Goal: Information Seeking & Learning: Check status

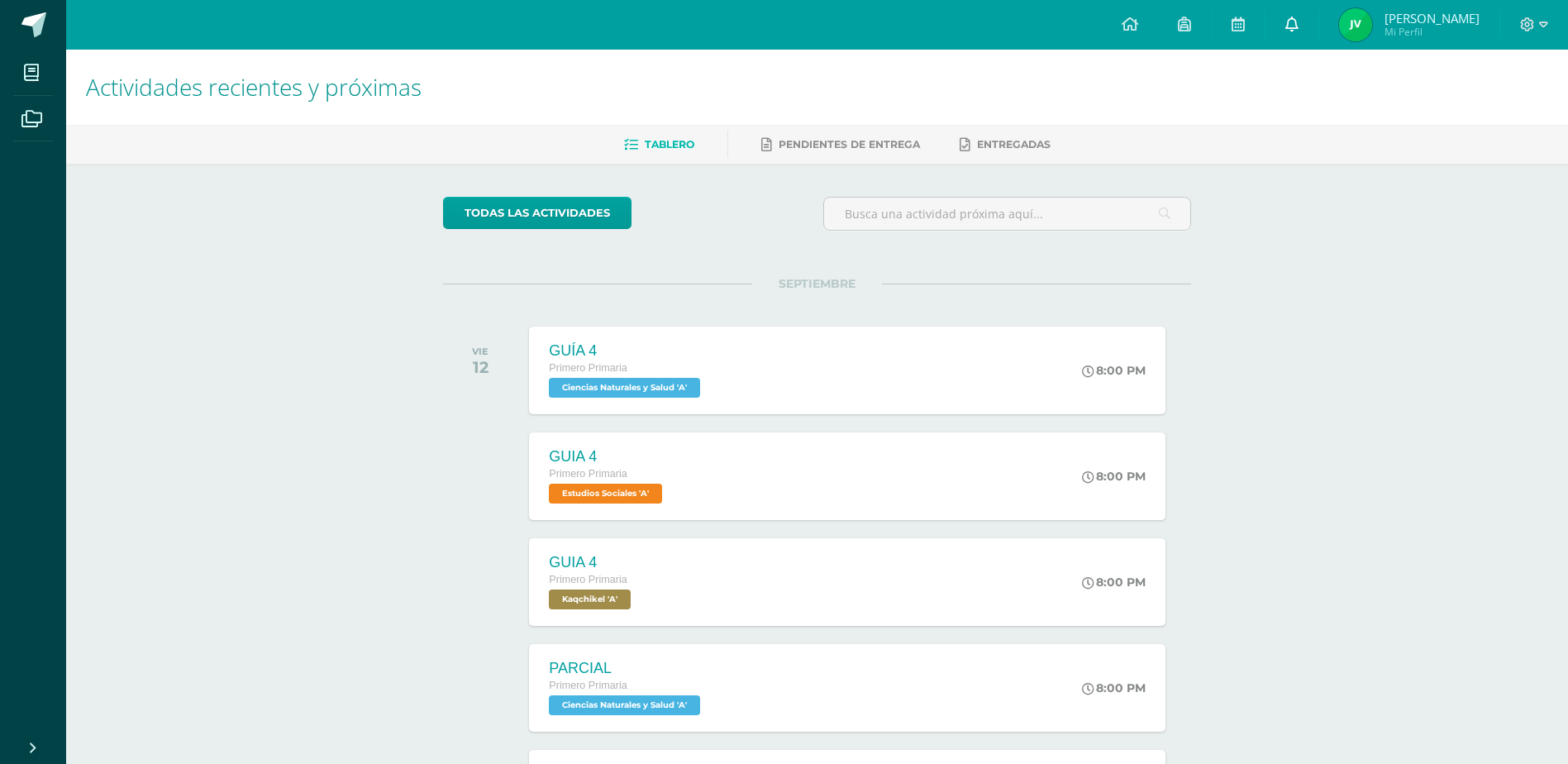
click at [1299, 22] on icon at bounding box center [1292, 24] width 13 height 15
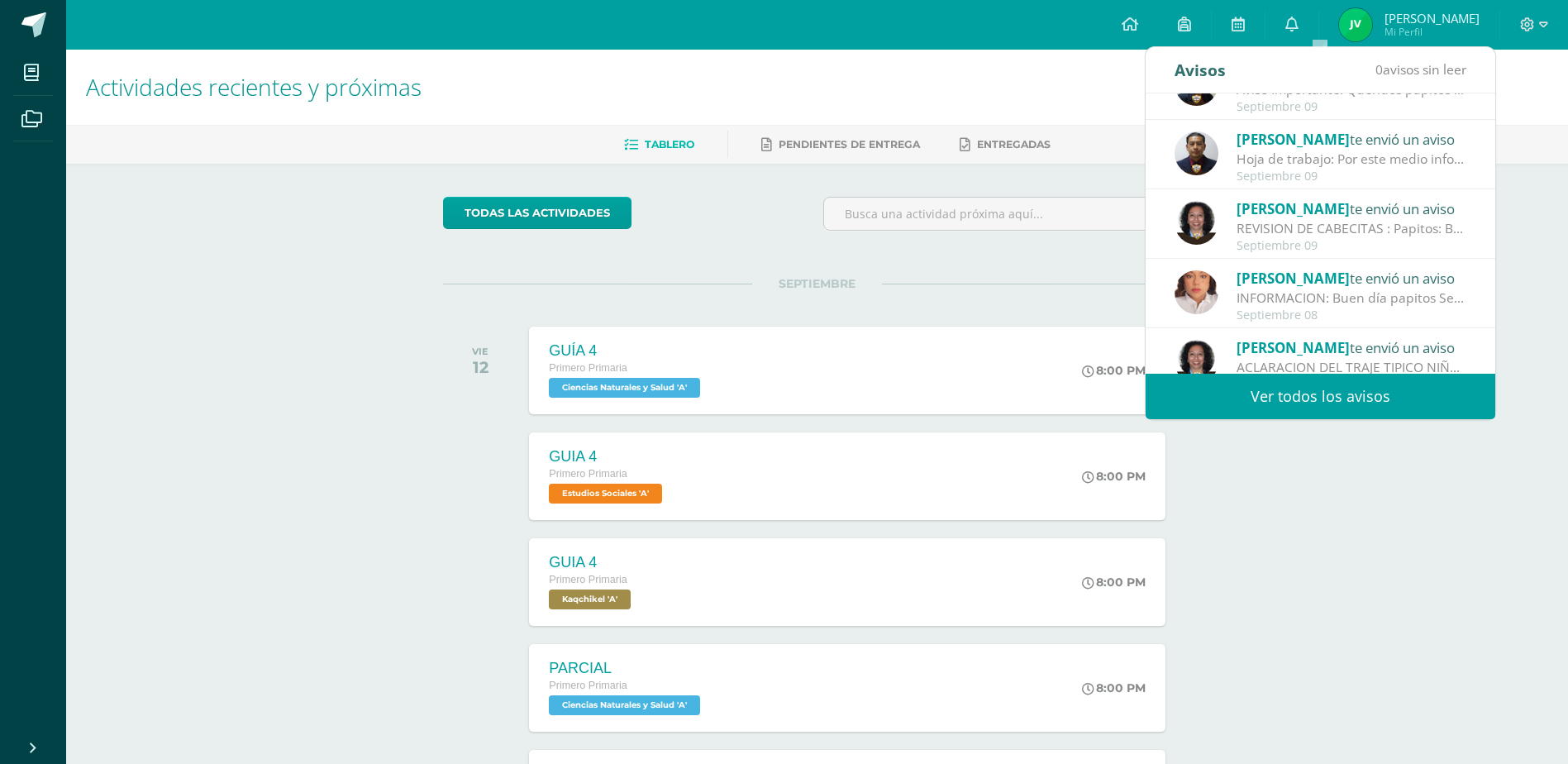
scroll to position [83, 0]
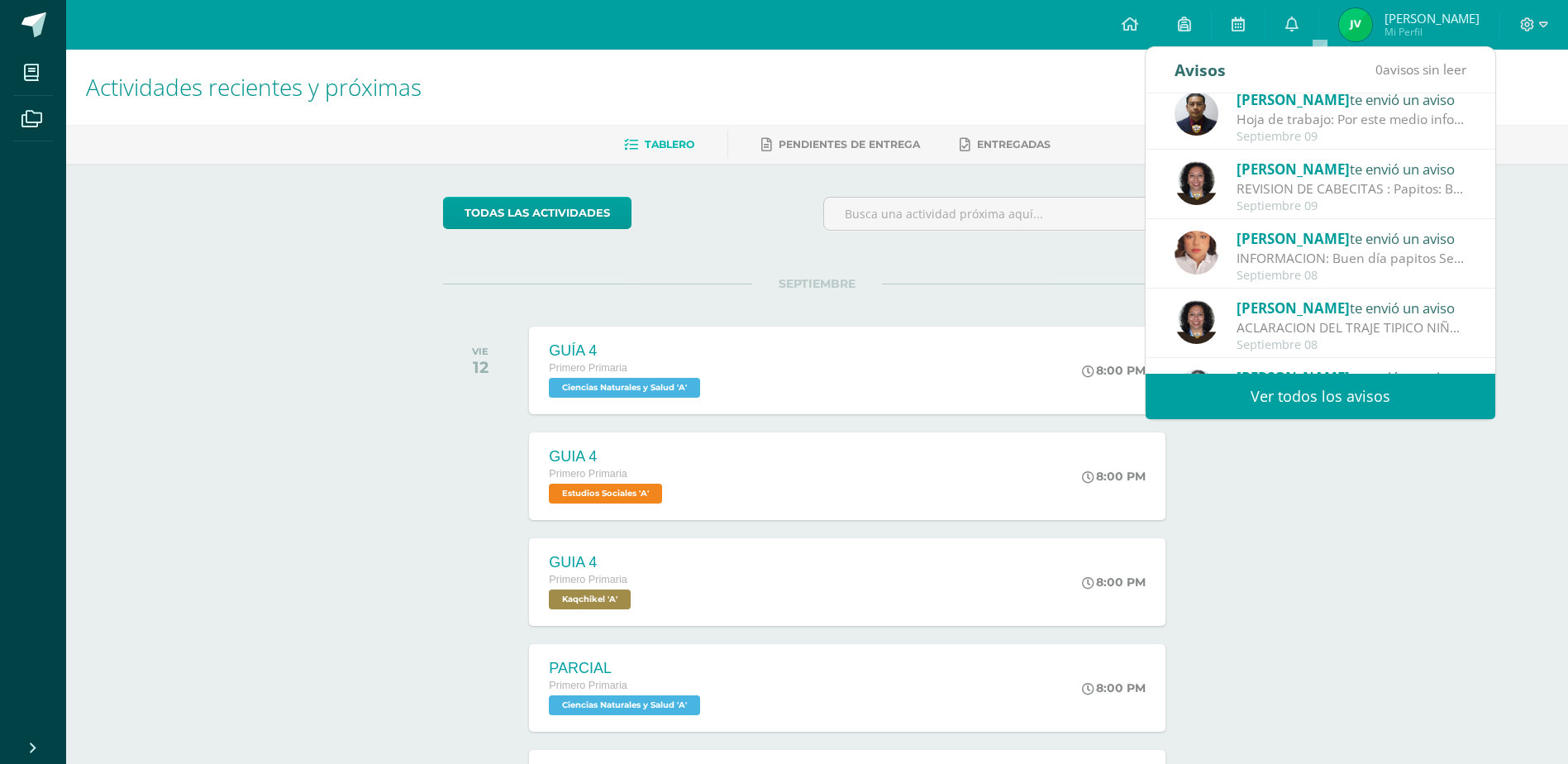
click at [1306, 316] on span "[PERSON_NAME]" at bounding box center [1293, 308] width 113 height 19
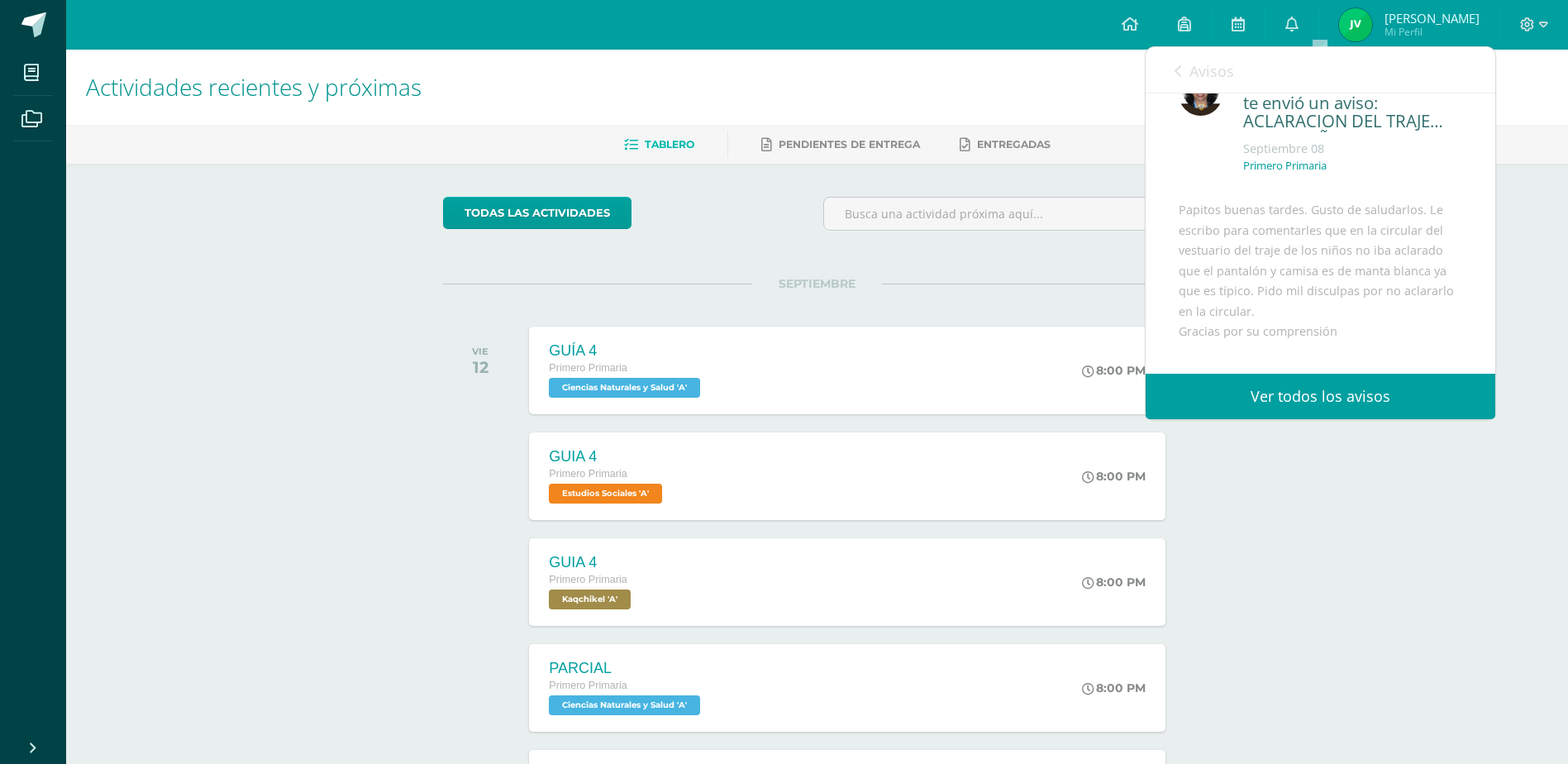
scroll to position [0, 0]
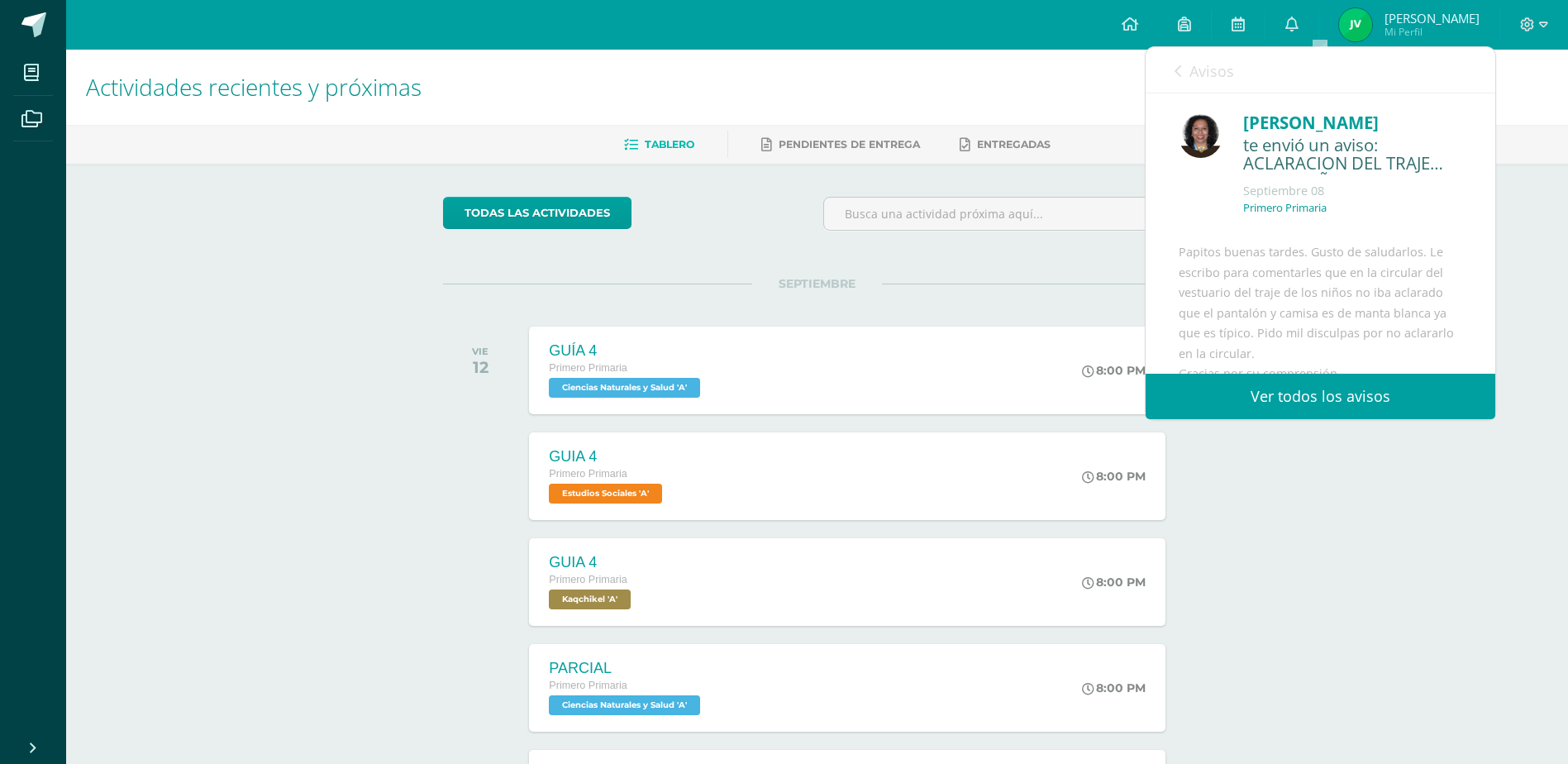
click at [1179, 64] on icon at bounding box center [1178, 70] width 7 height 13
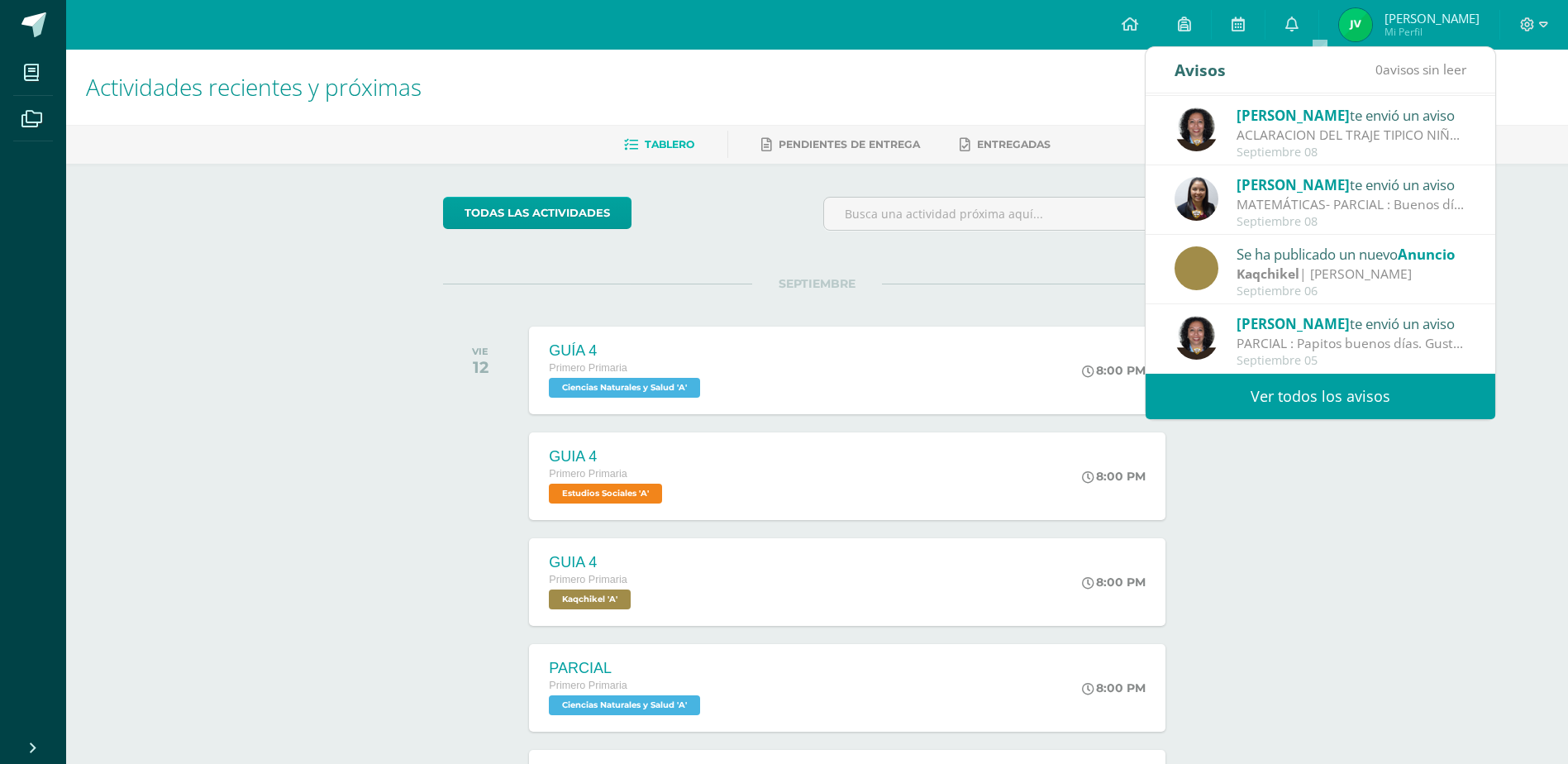
scroll to position [83, 0]
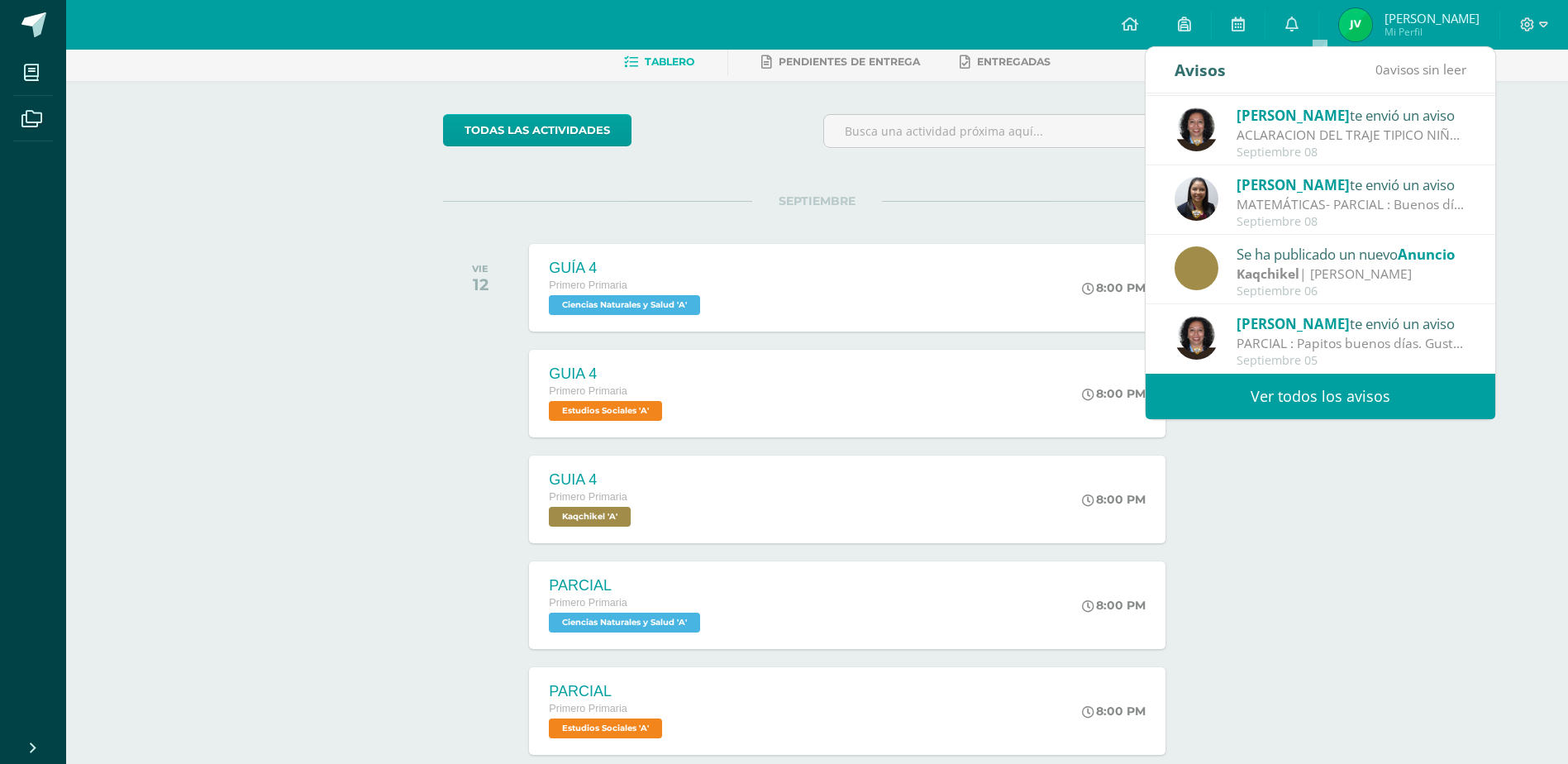
click at [1361, 330] on div "Claudia Sosa te envió un aviso" at bounding box center [1351, 323] width 230 height 21
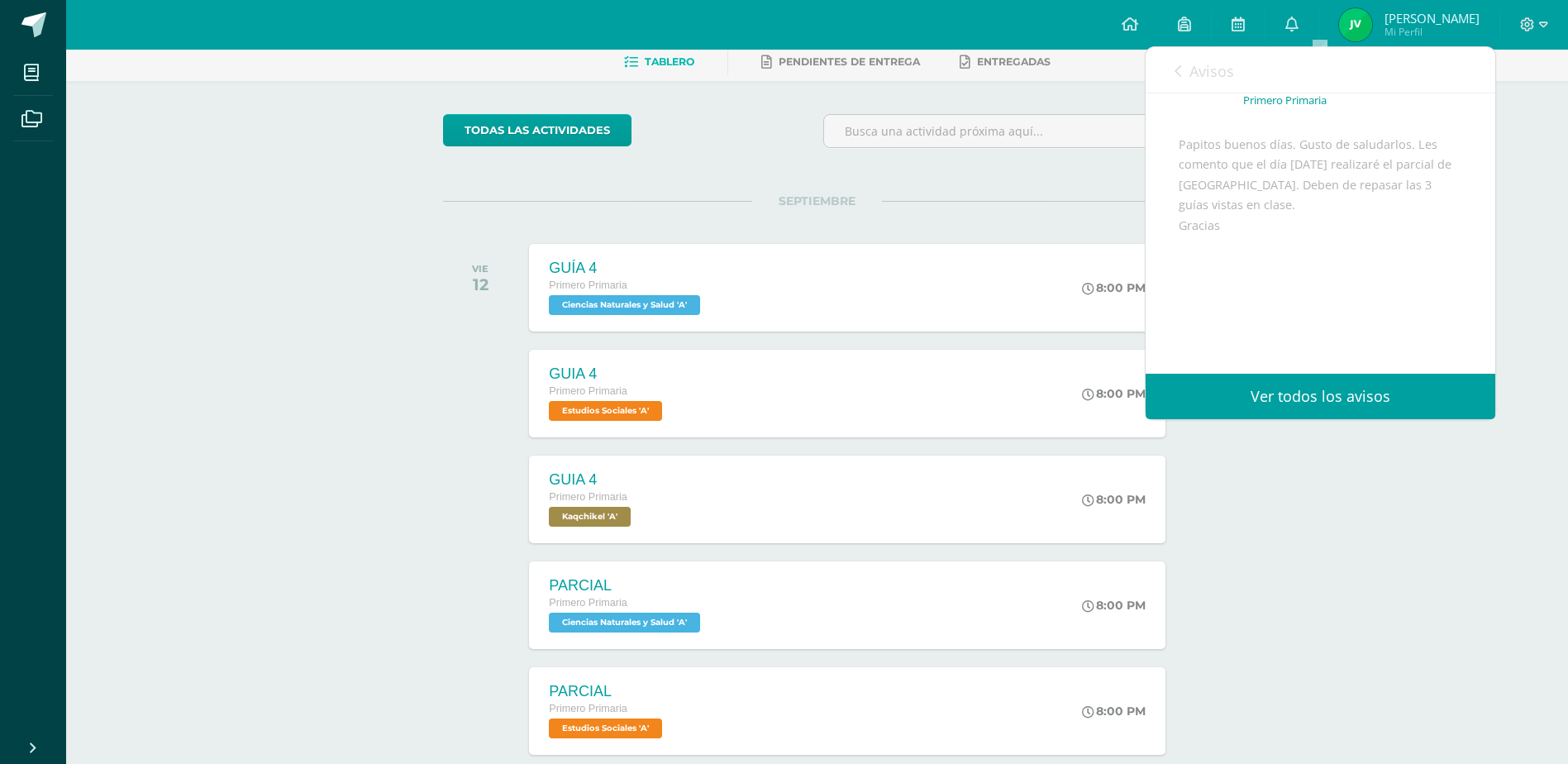
scroll to position [130, 0]
click at [997, 211] on div "SEPTIEMBRE VIE 12 GUÍA 4 Primero Primaria Ciencias Naturales y Salud 'A' 8:00 P…" at bounding box center [817, 266] width 748 height 133
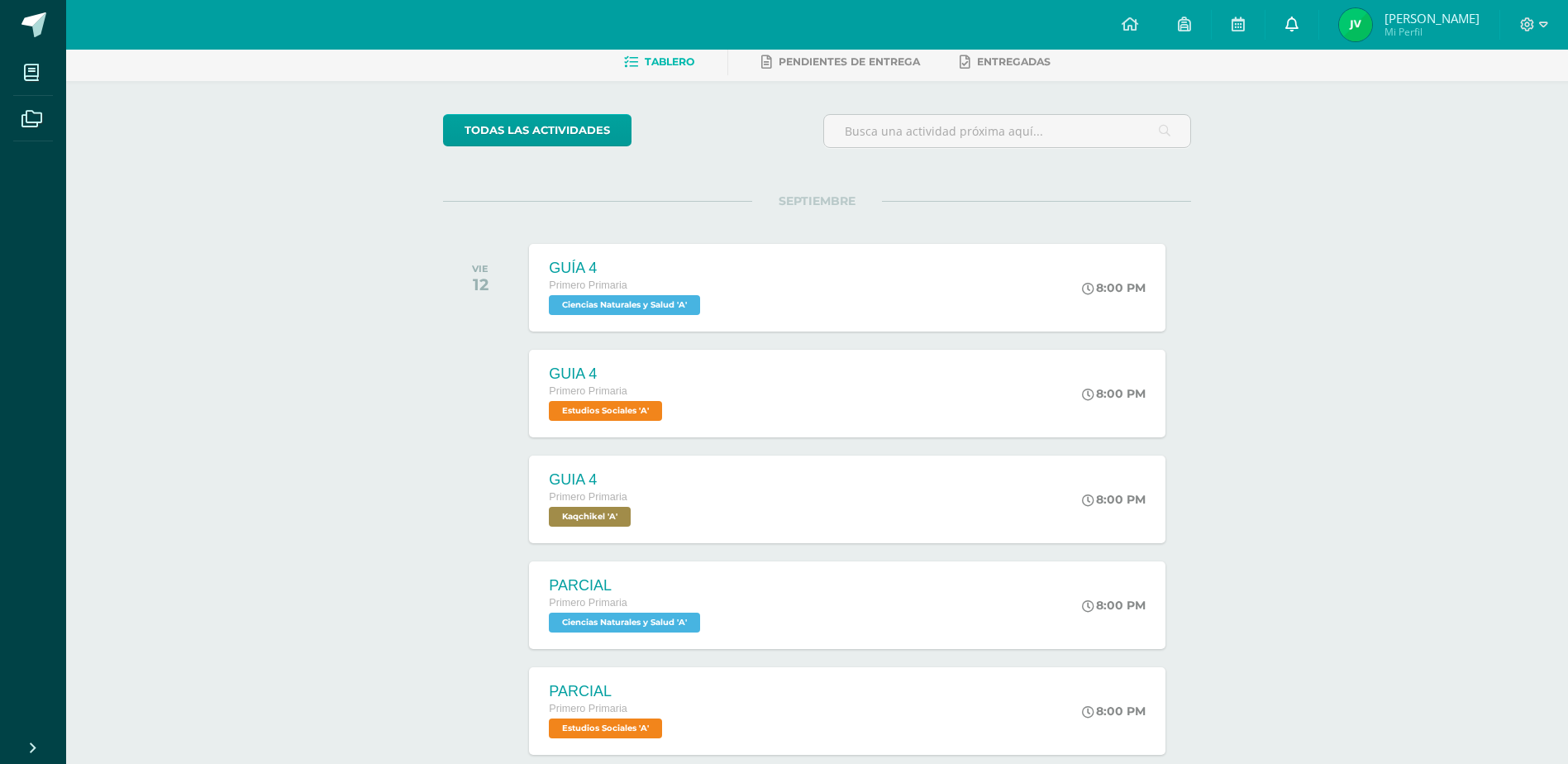
click at [1299, 22] on icon at bounding box center [1292, 24] width 13 height 15
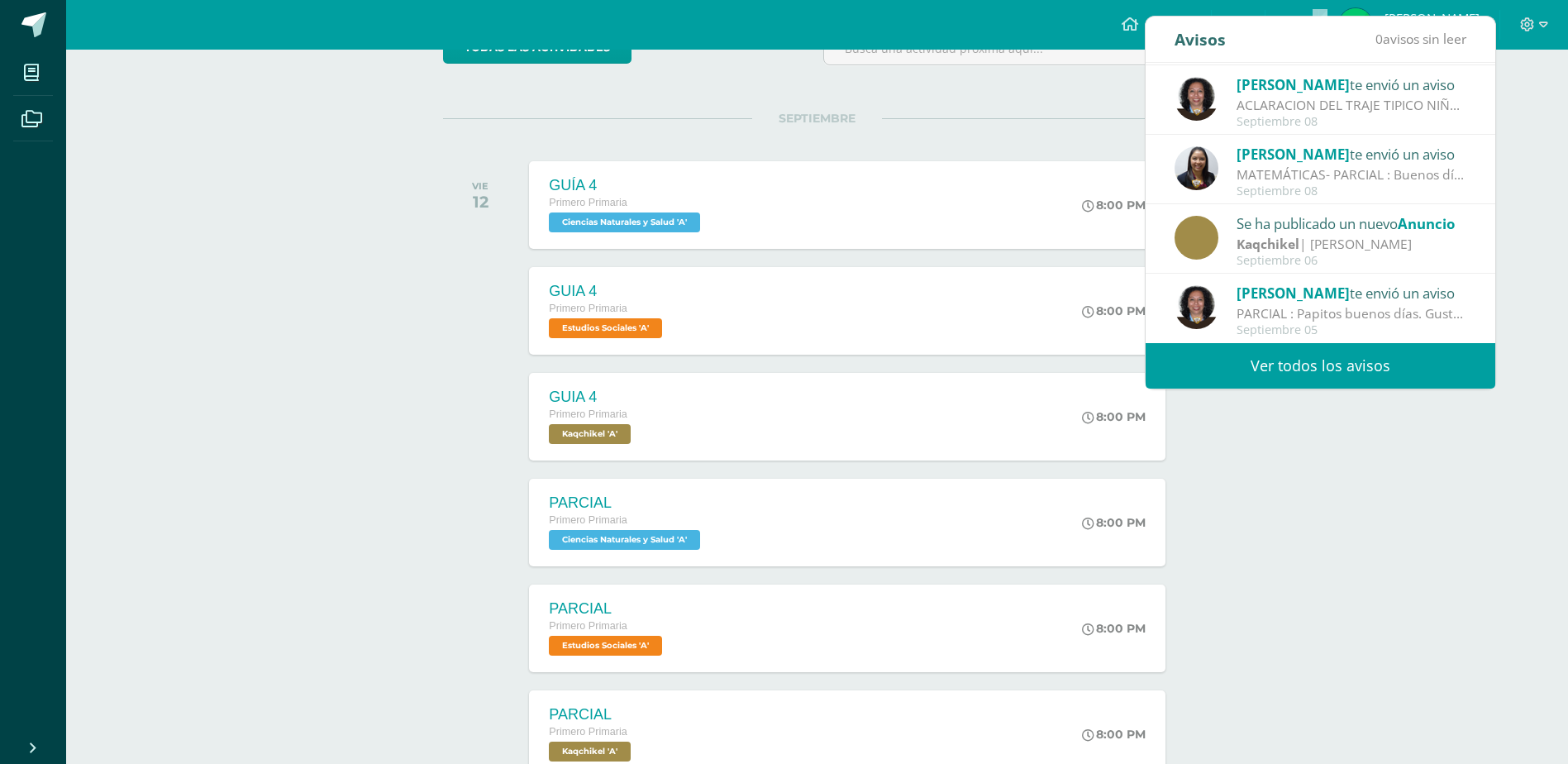
scroll to position [248, 0]
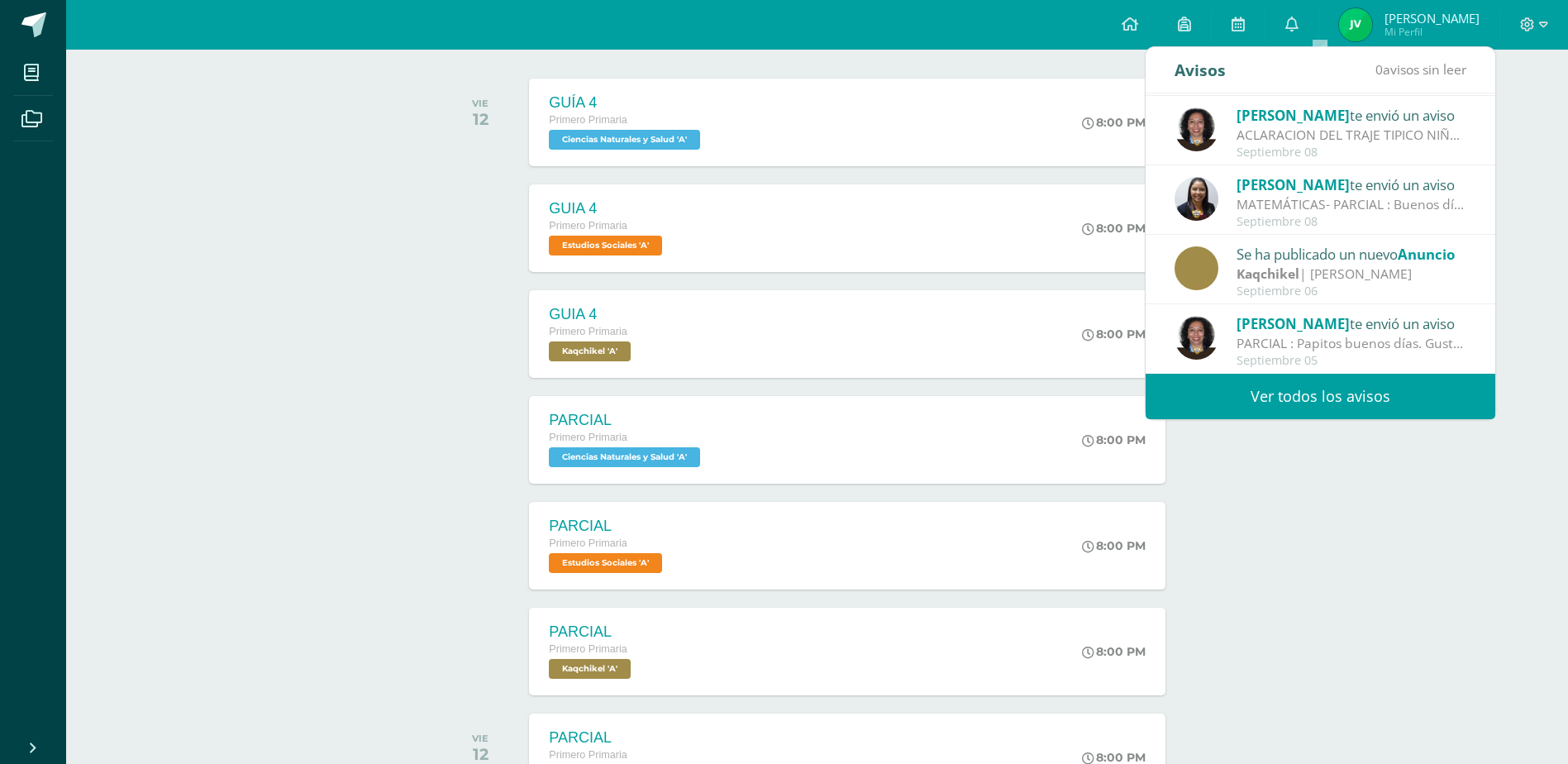
click at [1350, 385] on link "Ver todos los avisos" at bounding box center [1321, 397] width 350 height 46
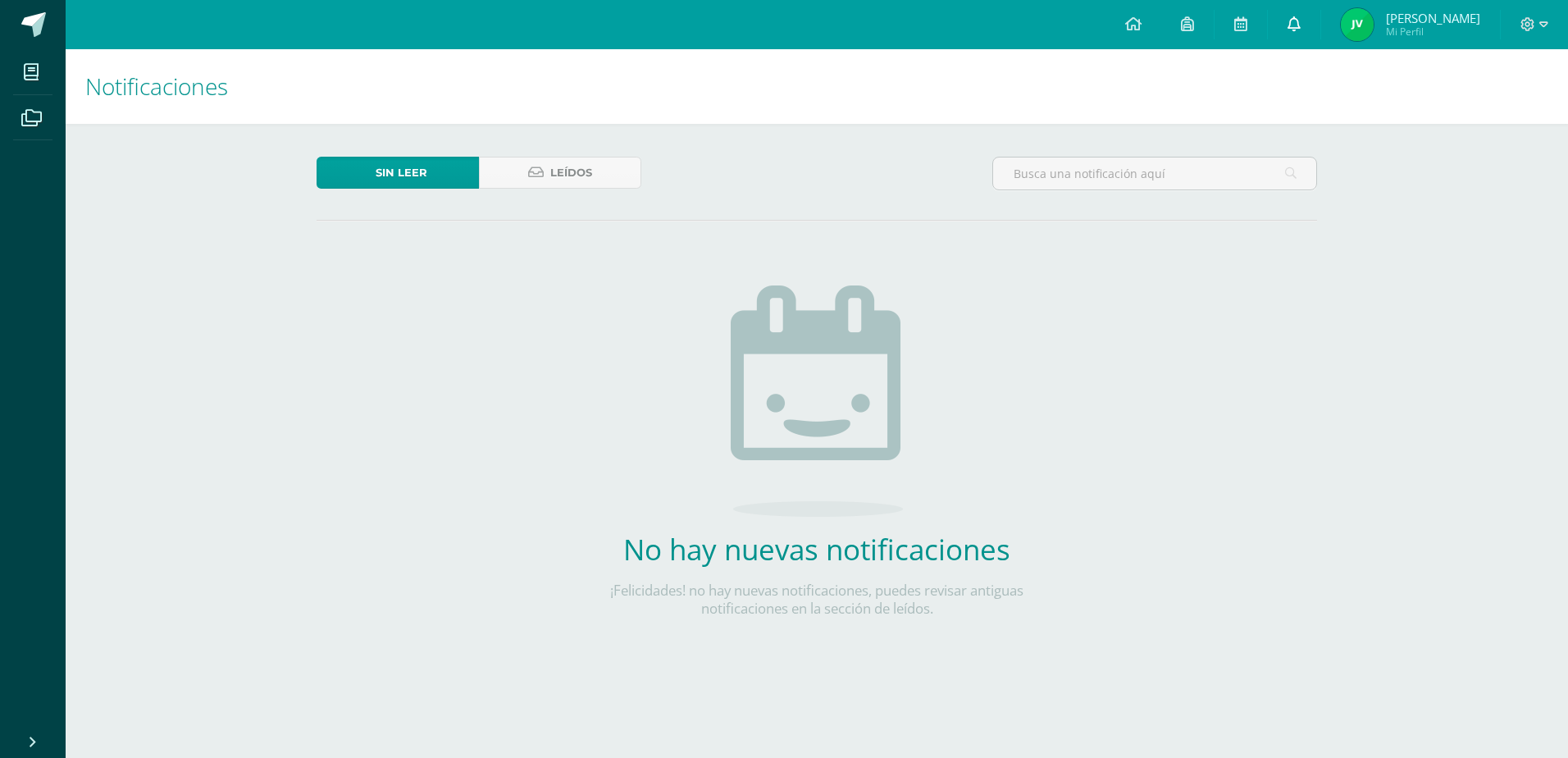
click at [1301, 18] on icon at bounding box center [1294, 24] width 13 height 15
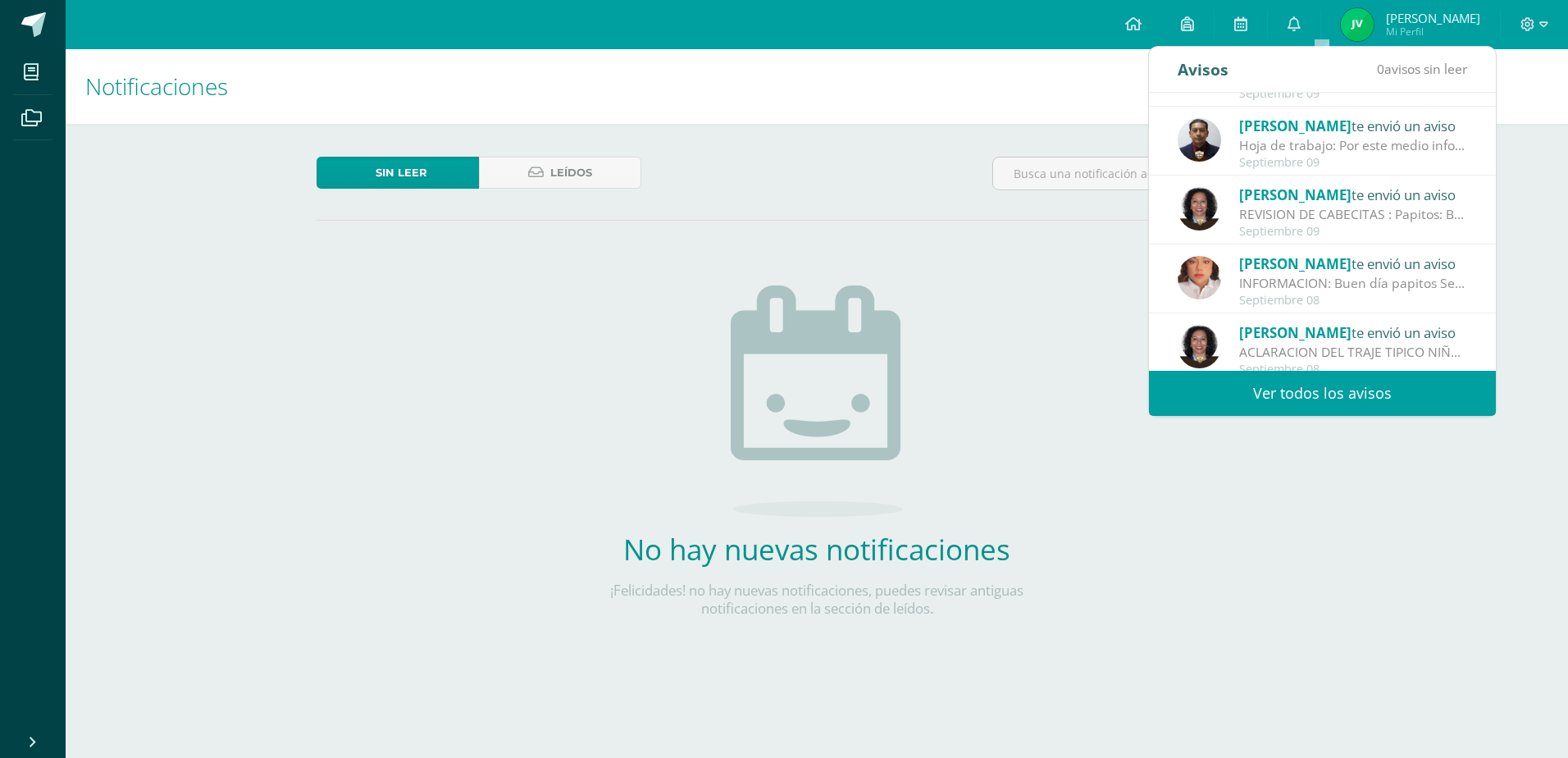
scroll to position [82, 0]
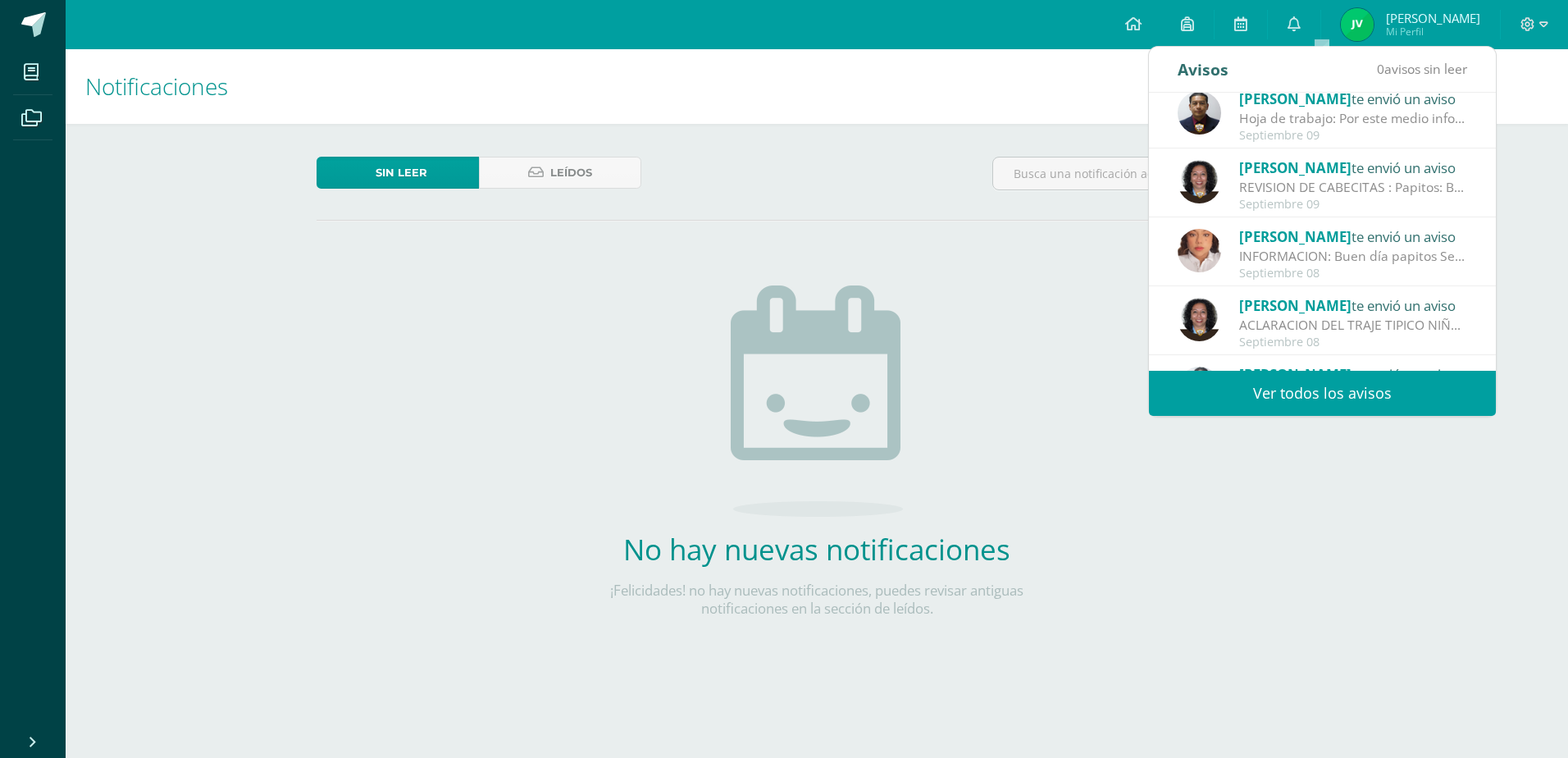
click at [1340, 236] on span "[PERSON_NAME]" at bounding box center [1295, 236] width 113 height 19
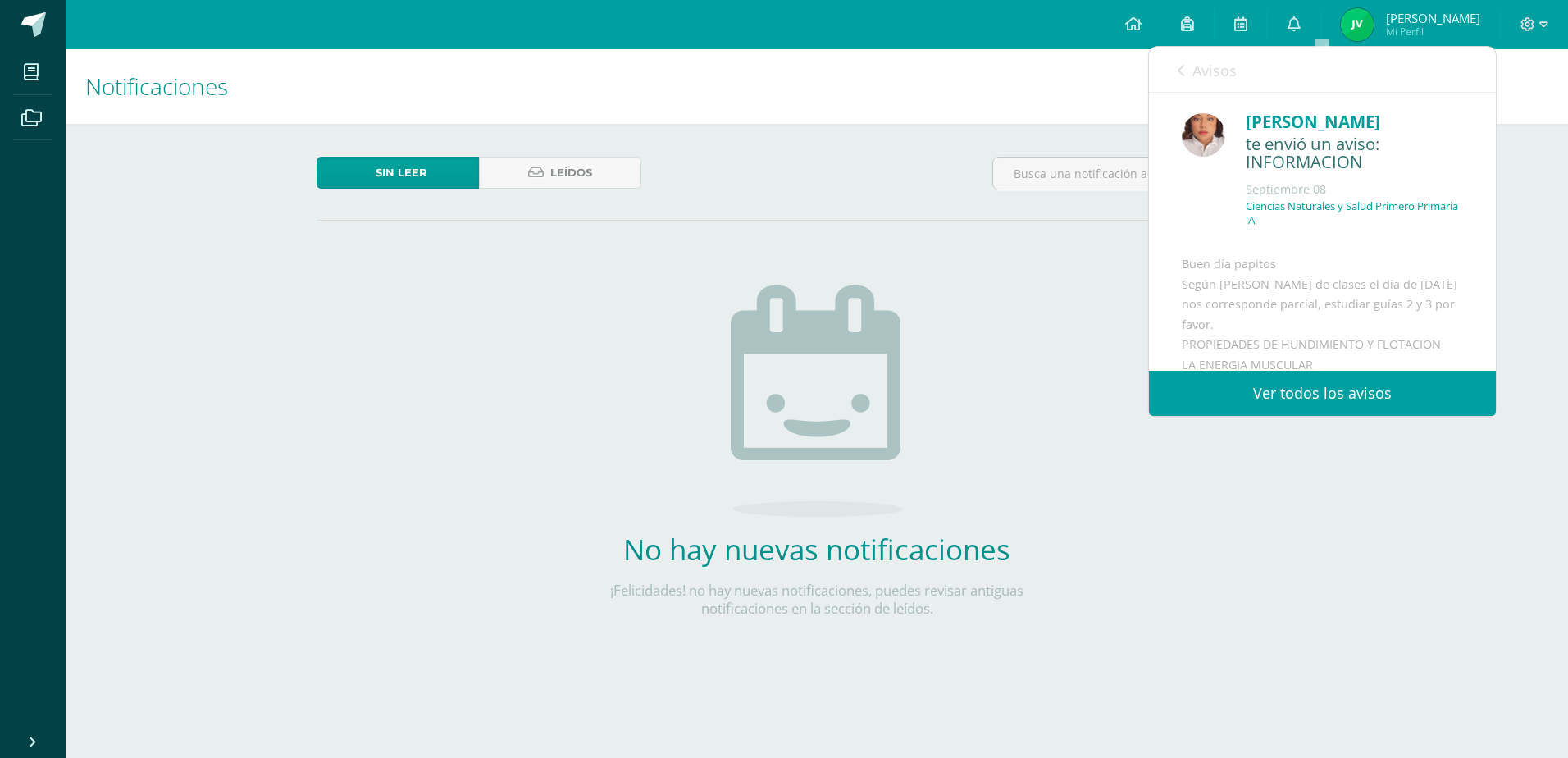
click at [1202, 130] on img at bounding box center [1204, 135] width 44 height 44
click at [1246, 123] on div "[PERSON_NAME]" at bounding box center [1354, 121] width 217 height 25
click at [1209, 136] on img at bounding box center [1204, 135] width 44 height 44
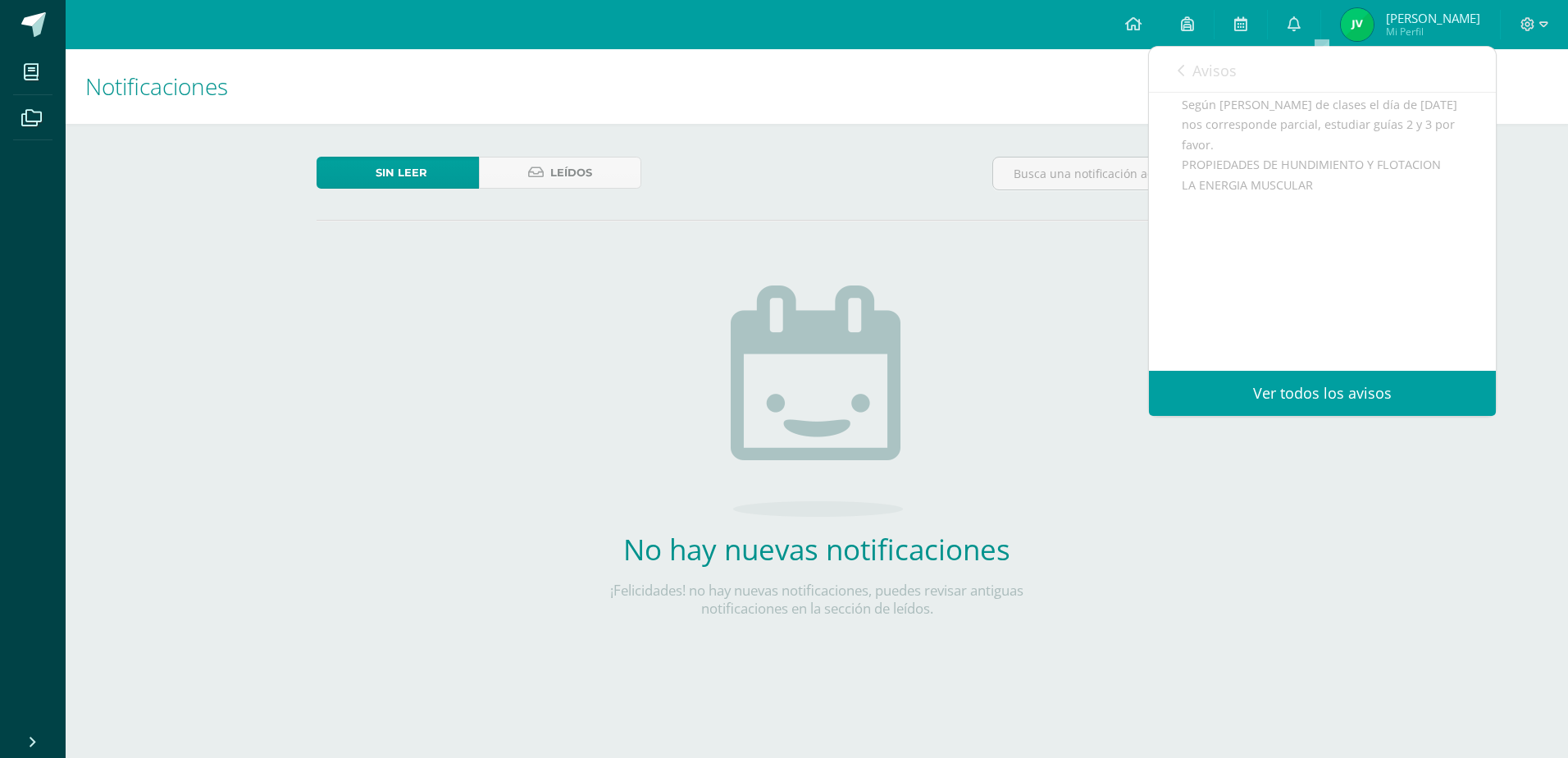
scroll to position [201, 0]
click at [1089, 288] on div "Sin leer Leídos No hay nuevas notificaciones ¡Felicidades! no hay nuevas notifi…" at bounding box center [817, 413] width 1066 height 579
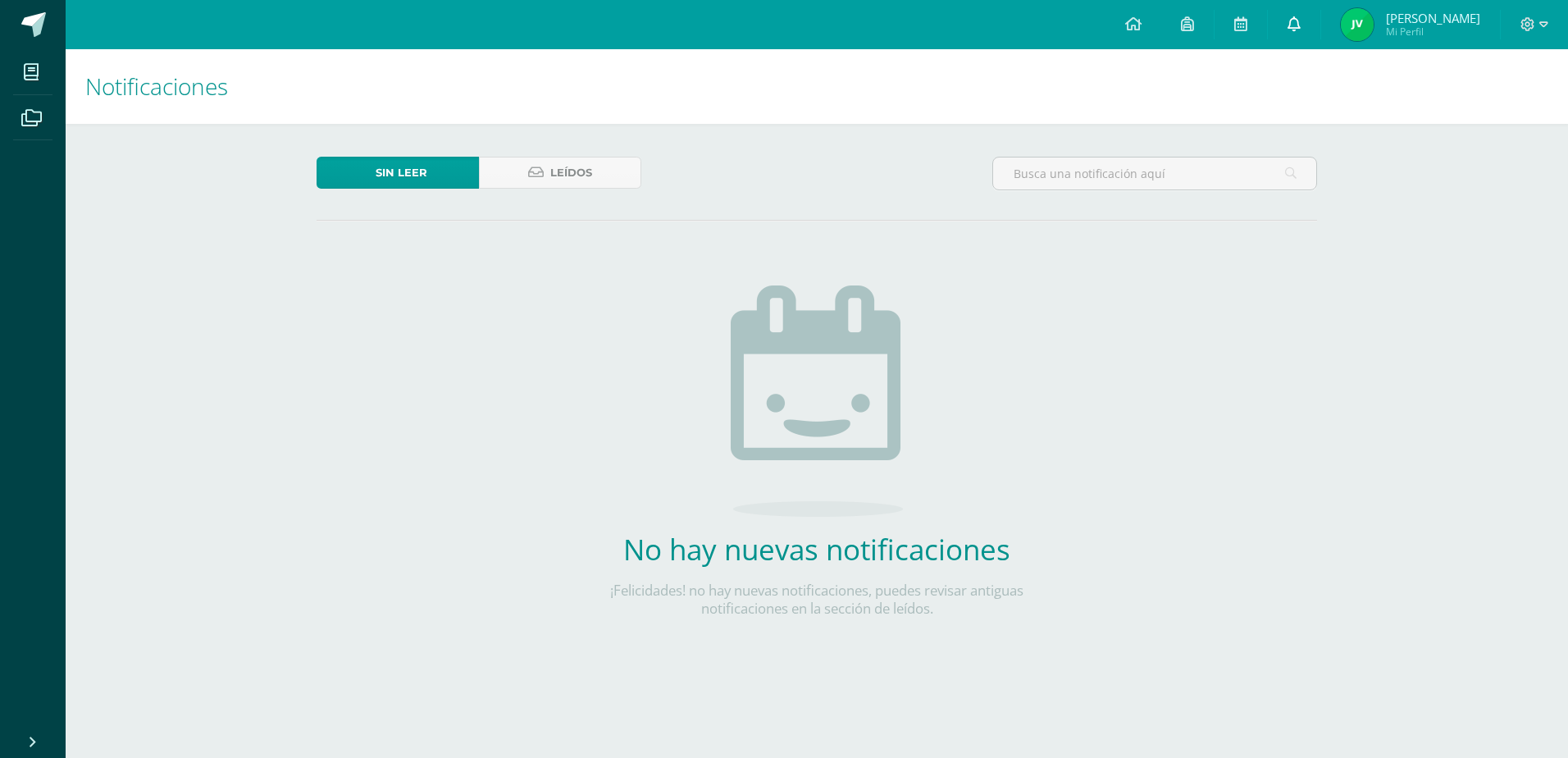
click at [1301, 23] on icon at bounding box center [1294, 24] width 13 height 15
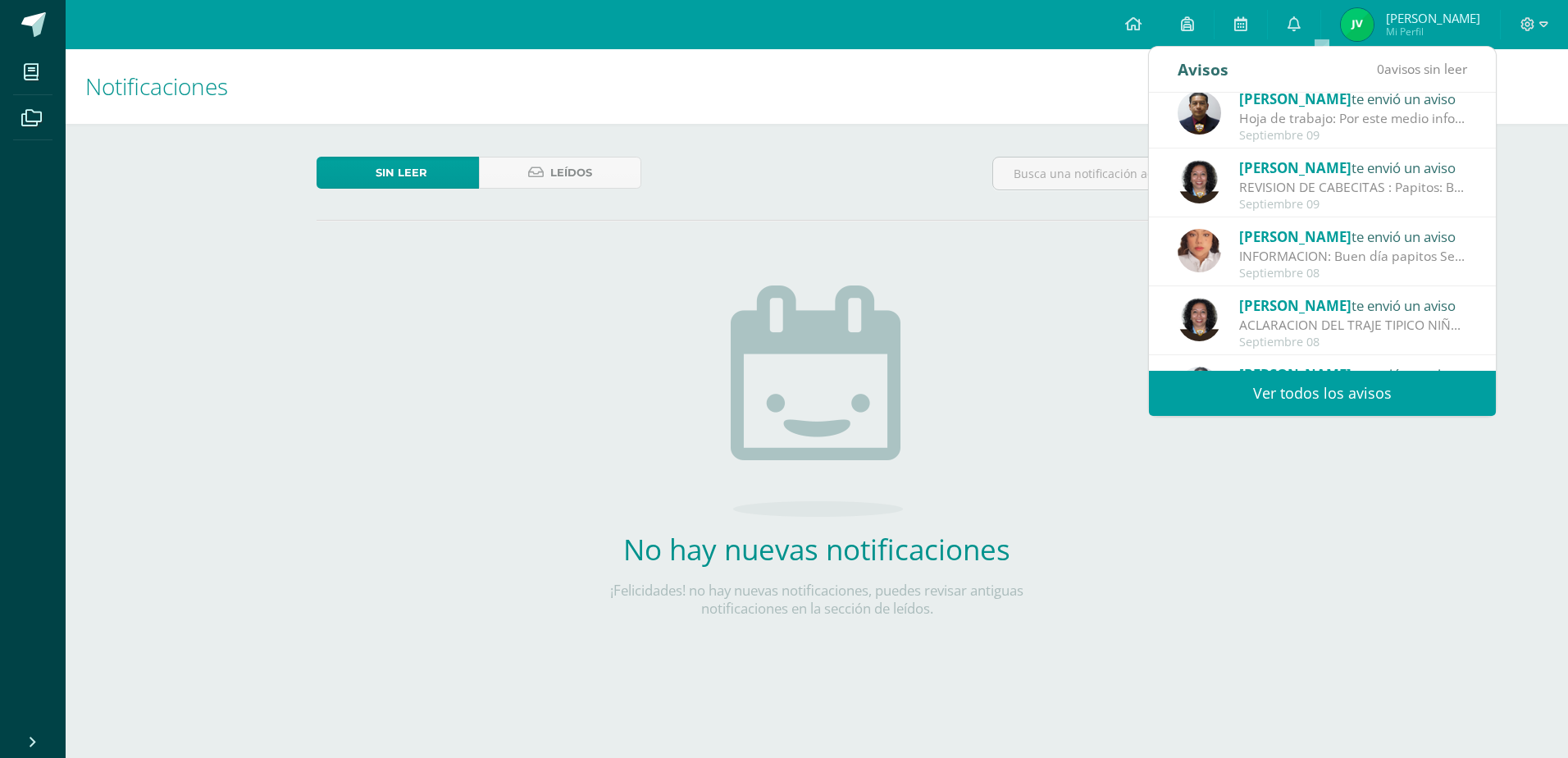
scroll to position [0, 0]
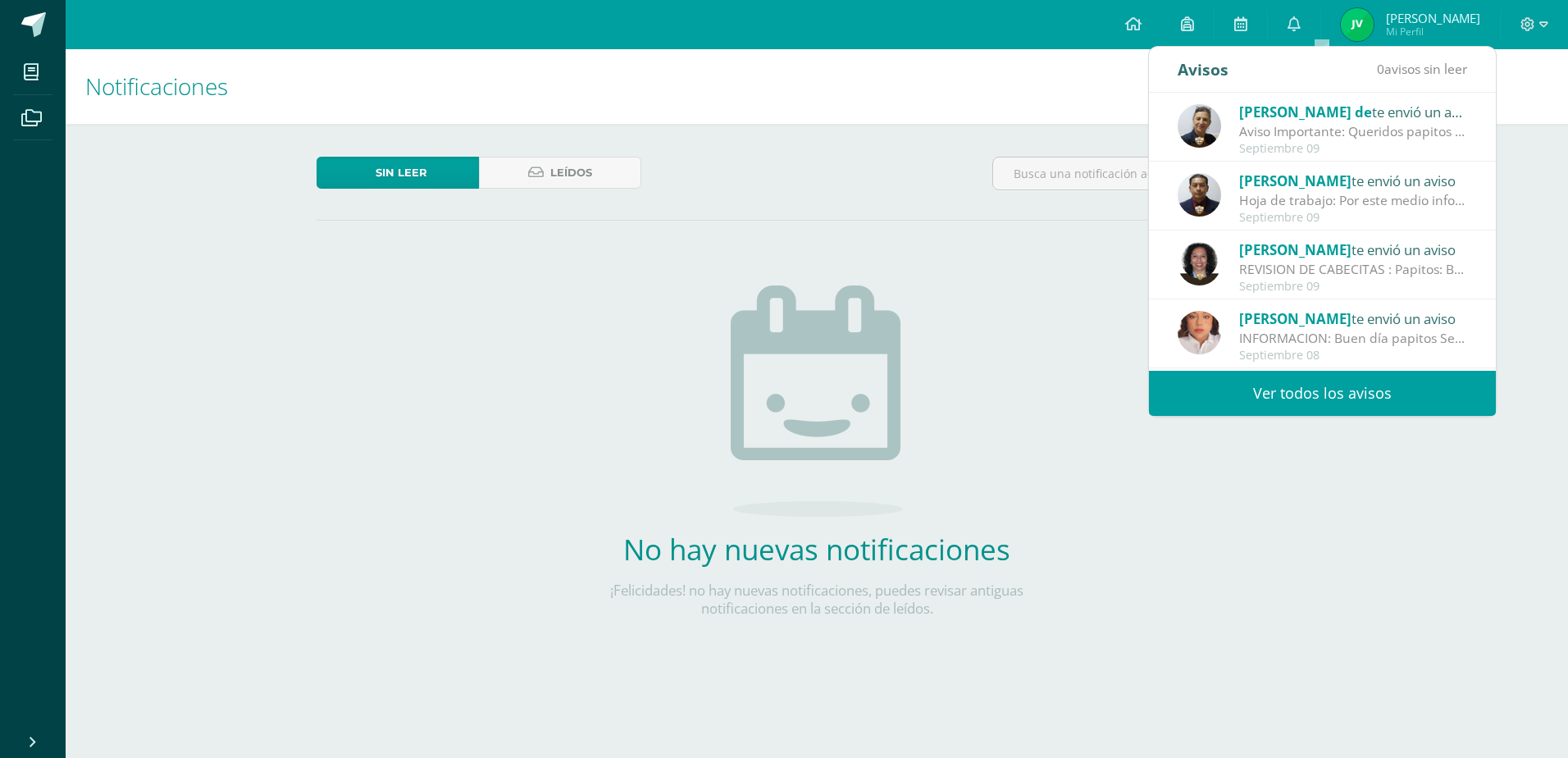
click at [1336, 123] on div "Aviso Importante: Queridos papitos por este medio les saludo cordialmente. El m…" at bounding box center [1352, 132] width 228 height 19
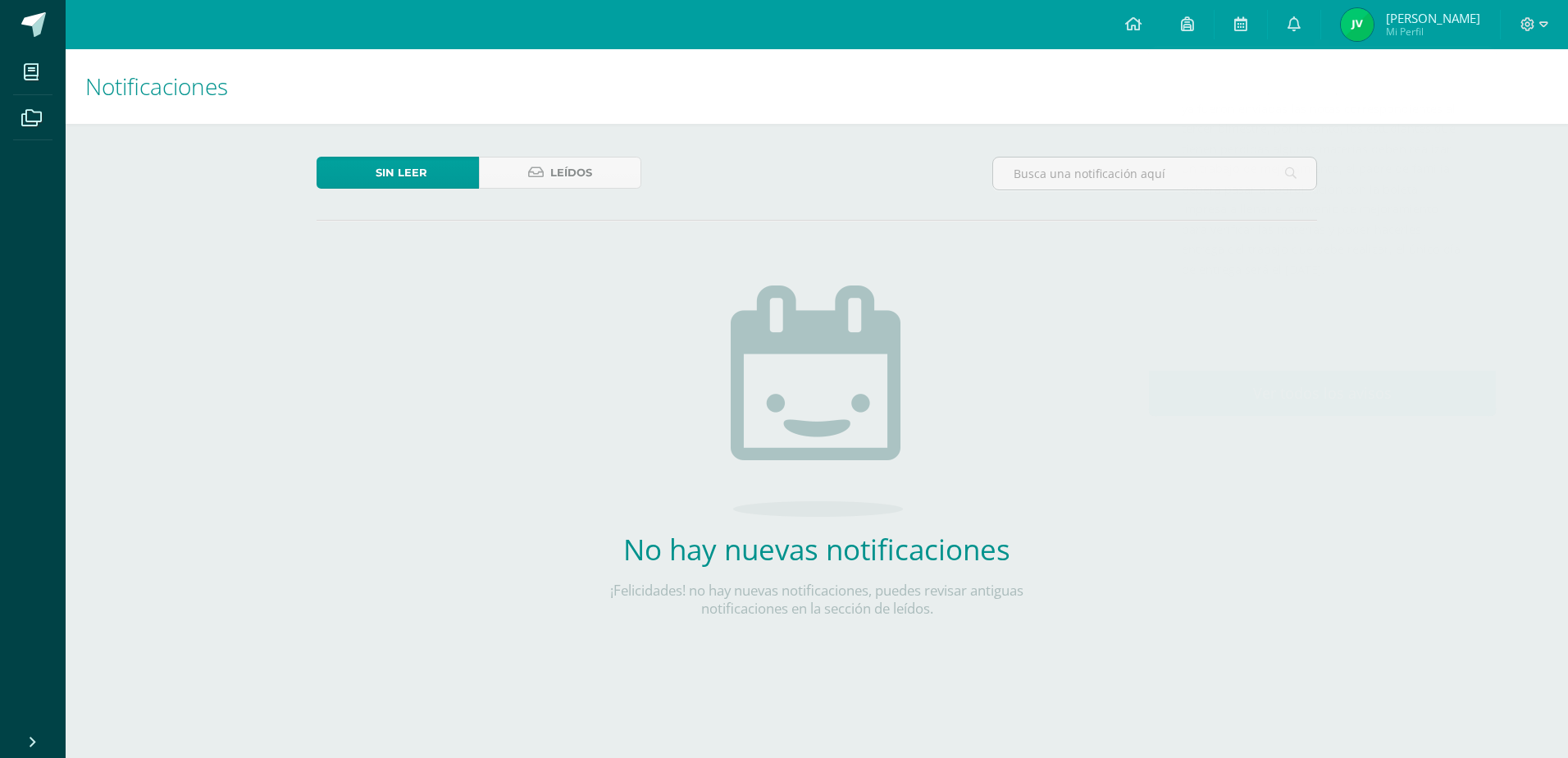
click at [1065, 387] on div "Sin leer Leídos No hay nuevas notificaciones ¡Felicidades! no hay nuevas notifi…" at bounding box center [817, 413] width 1066 height 579
click at [1301, 21] on icon at bounding box center [1294, 24] width 13 height 15
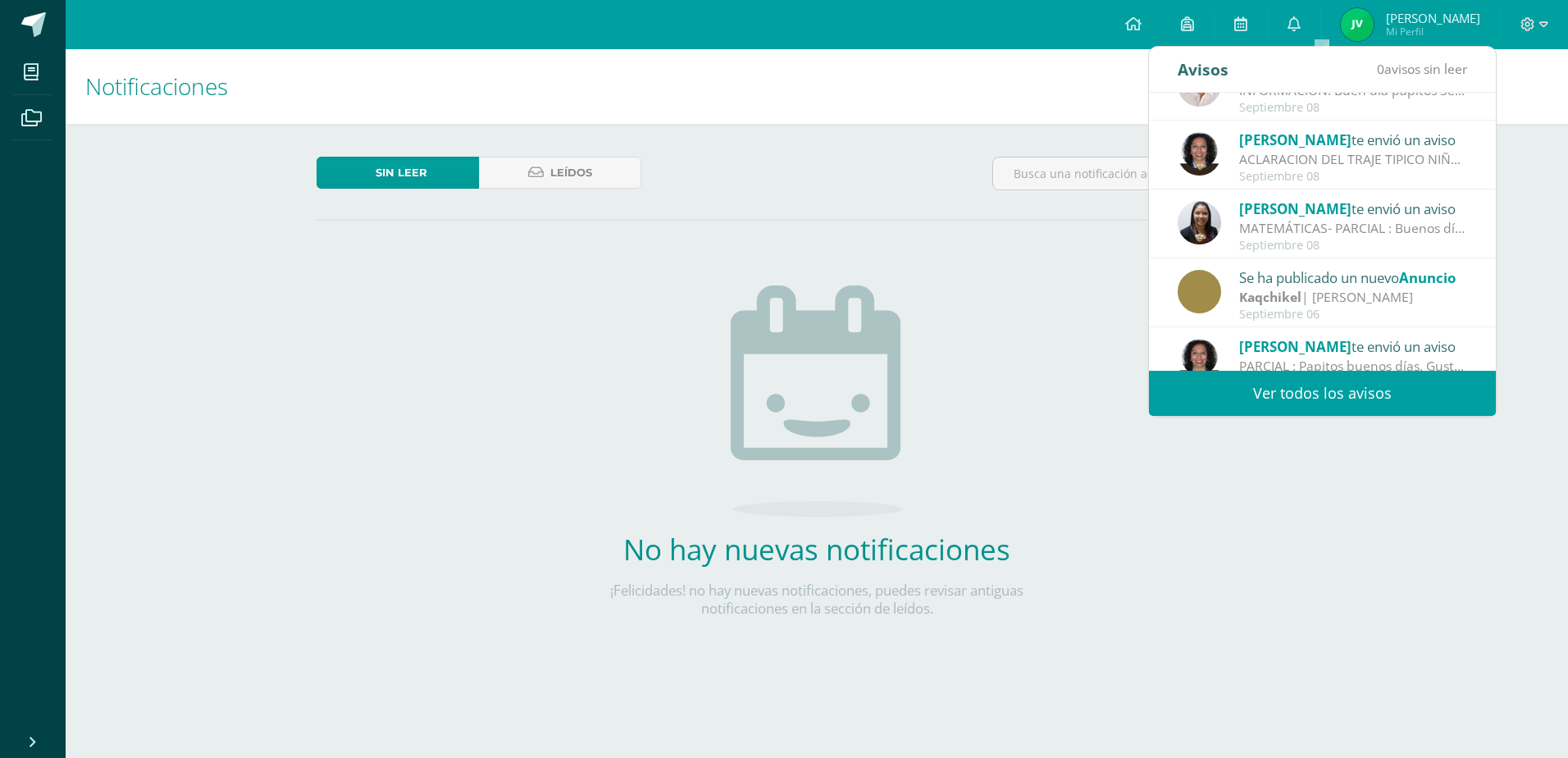
scroll to position [273, 0]
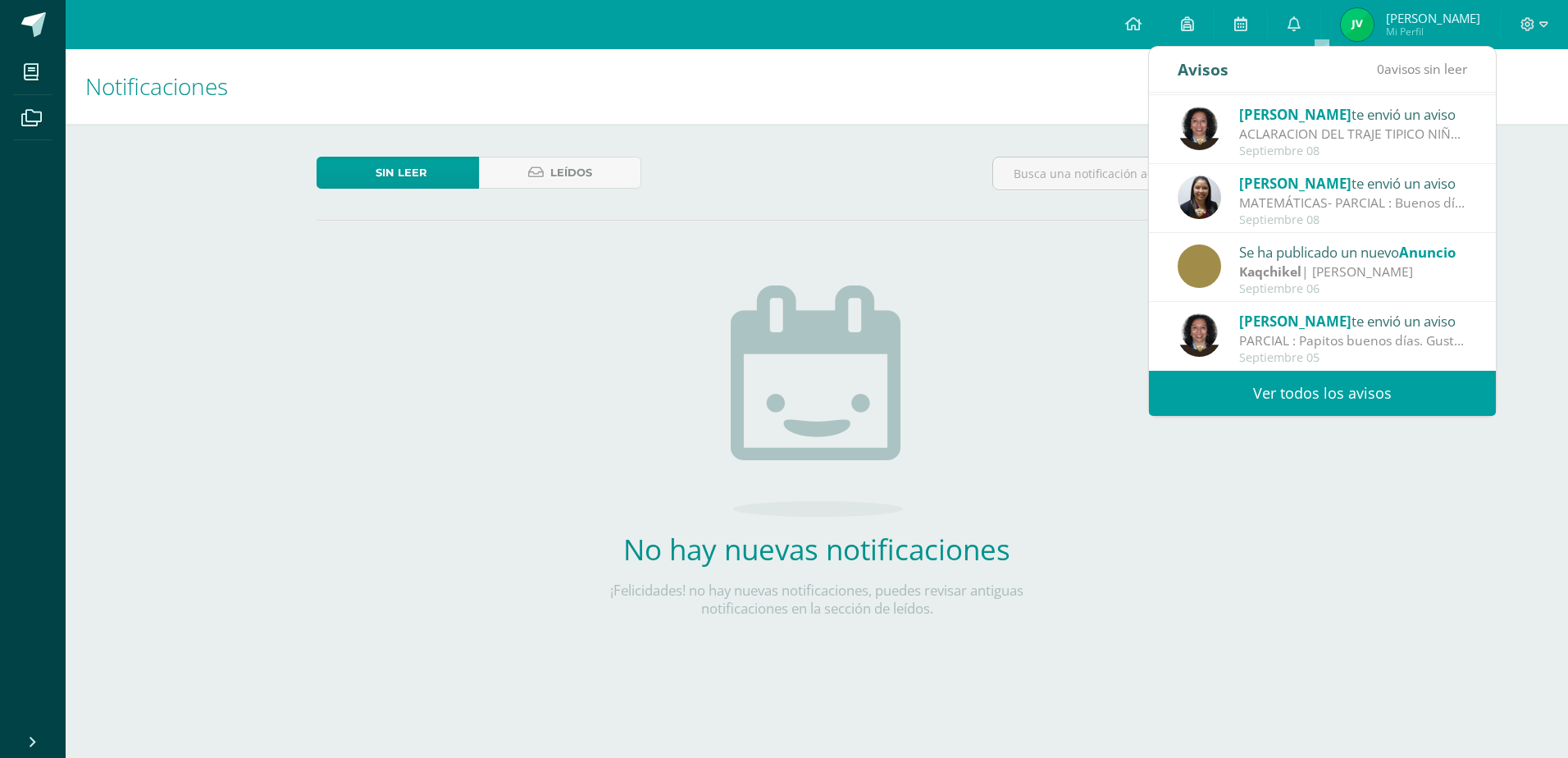
click at [1322, 386] on link "Ver todos los avisos" at bounding box center [1323, 393] width 347 height 45
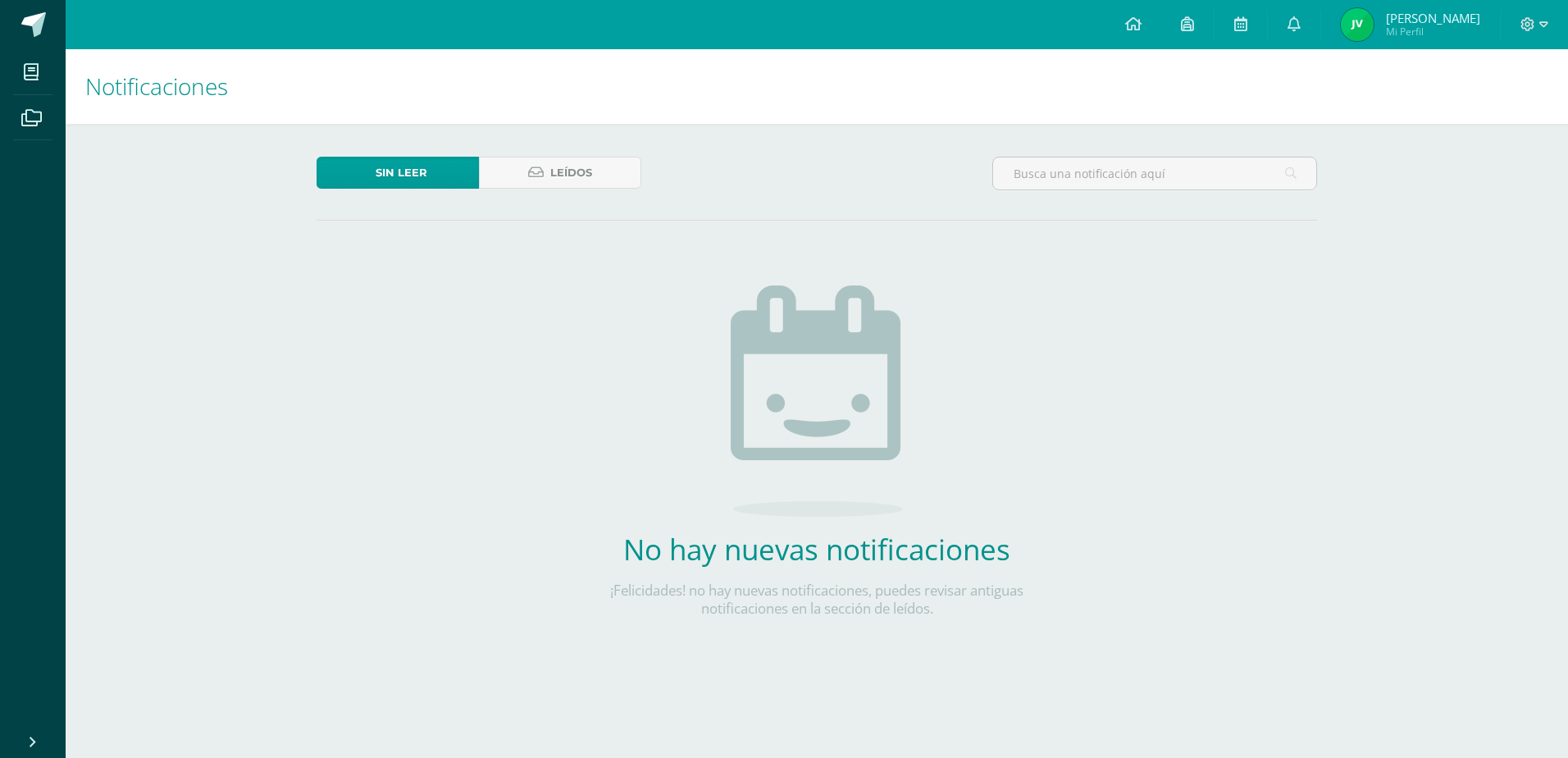
click at [1323, 390] on div "Sin leer Leídos No hay nuevas notificaciones ¡Felicidades! no hay nuevas notifi…" at bounding box center [817, 413] width 1066 height 579
click at [1248, 17] on icon at bounding box center [1241, 24] width 13 height 15
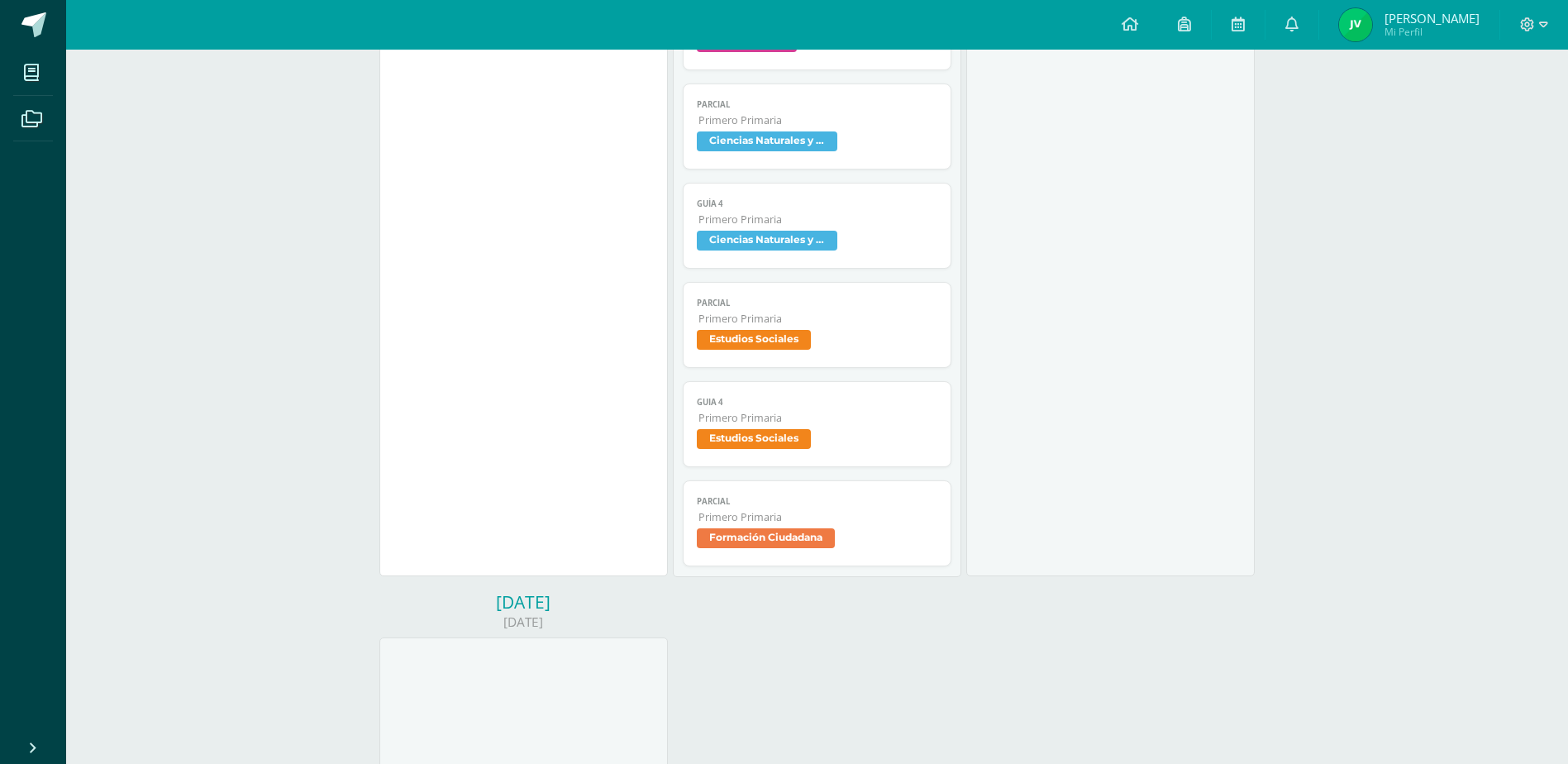
scroll to position [1405, 0]
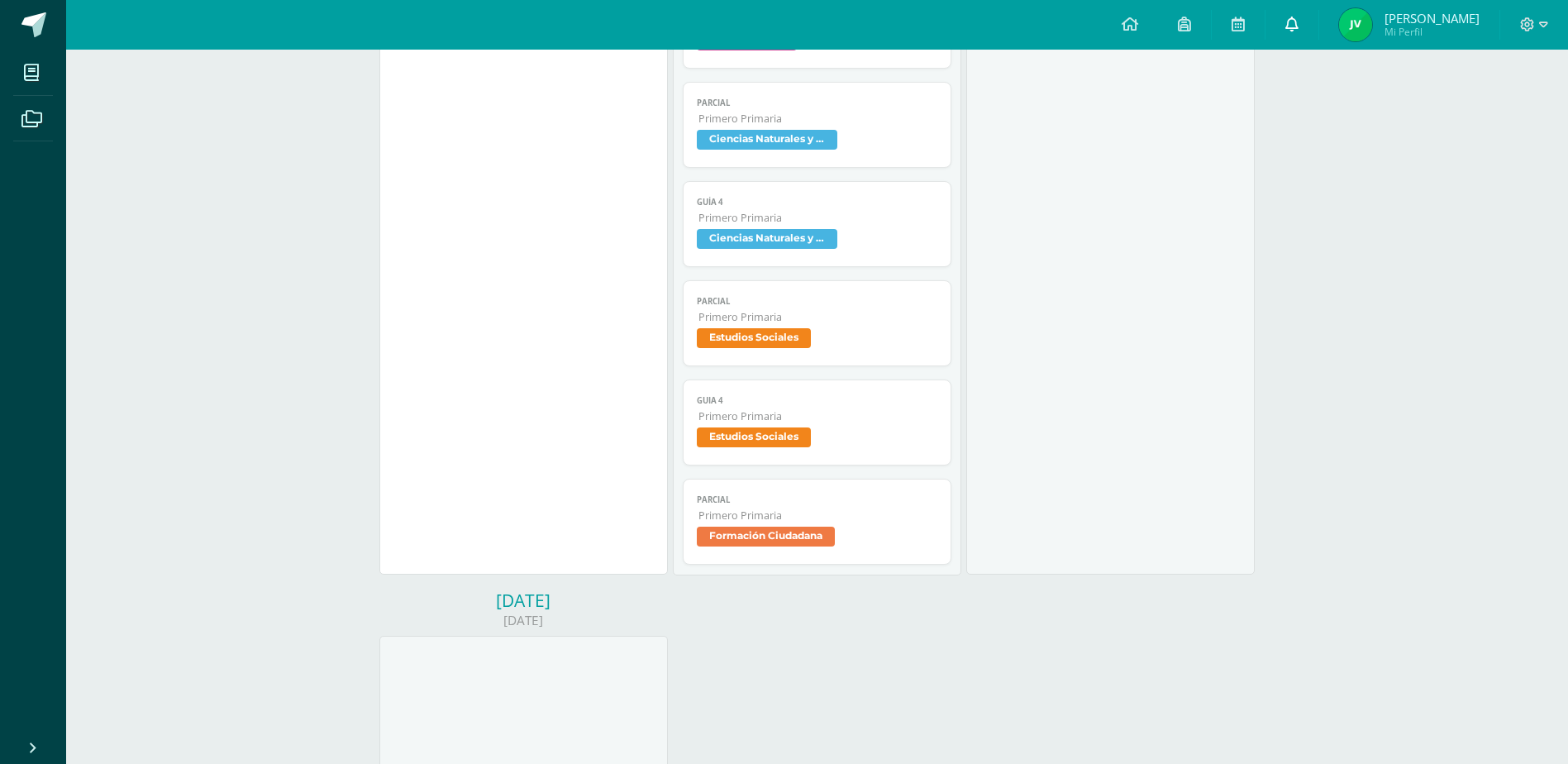
click at [1299, 24] on icon at bounding box center [1292, 24] width 13 height 15
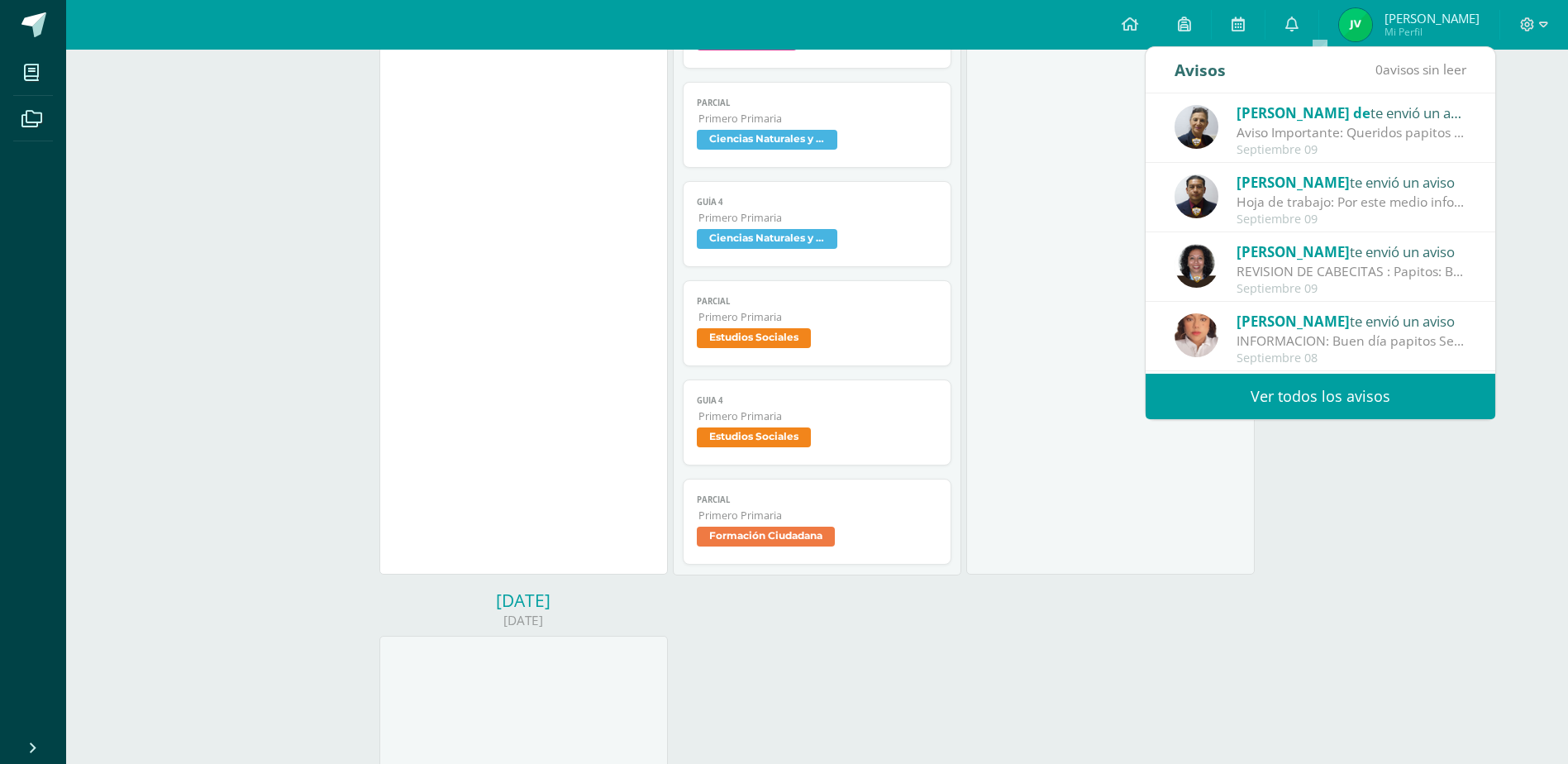
click at [1285, 395] on link "Ver todos los avisos" at bounding box center [1321, 397] width 350 height 46
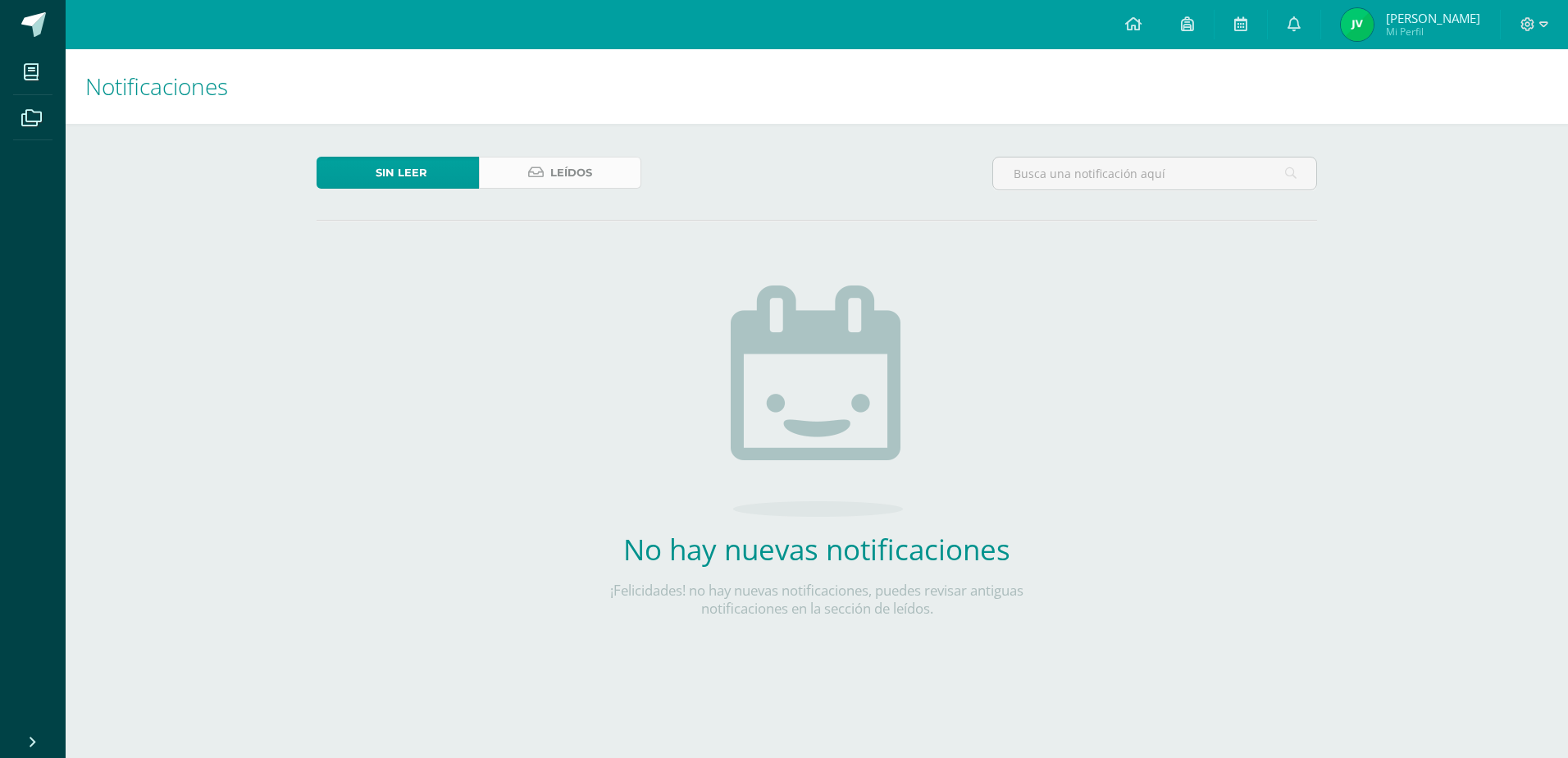
click at [591, 175] on span "Leídos" at bounding box center [572, 172] width 42 height 31
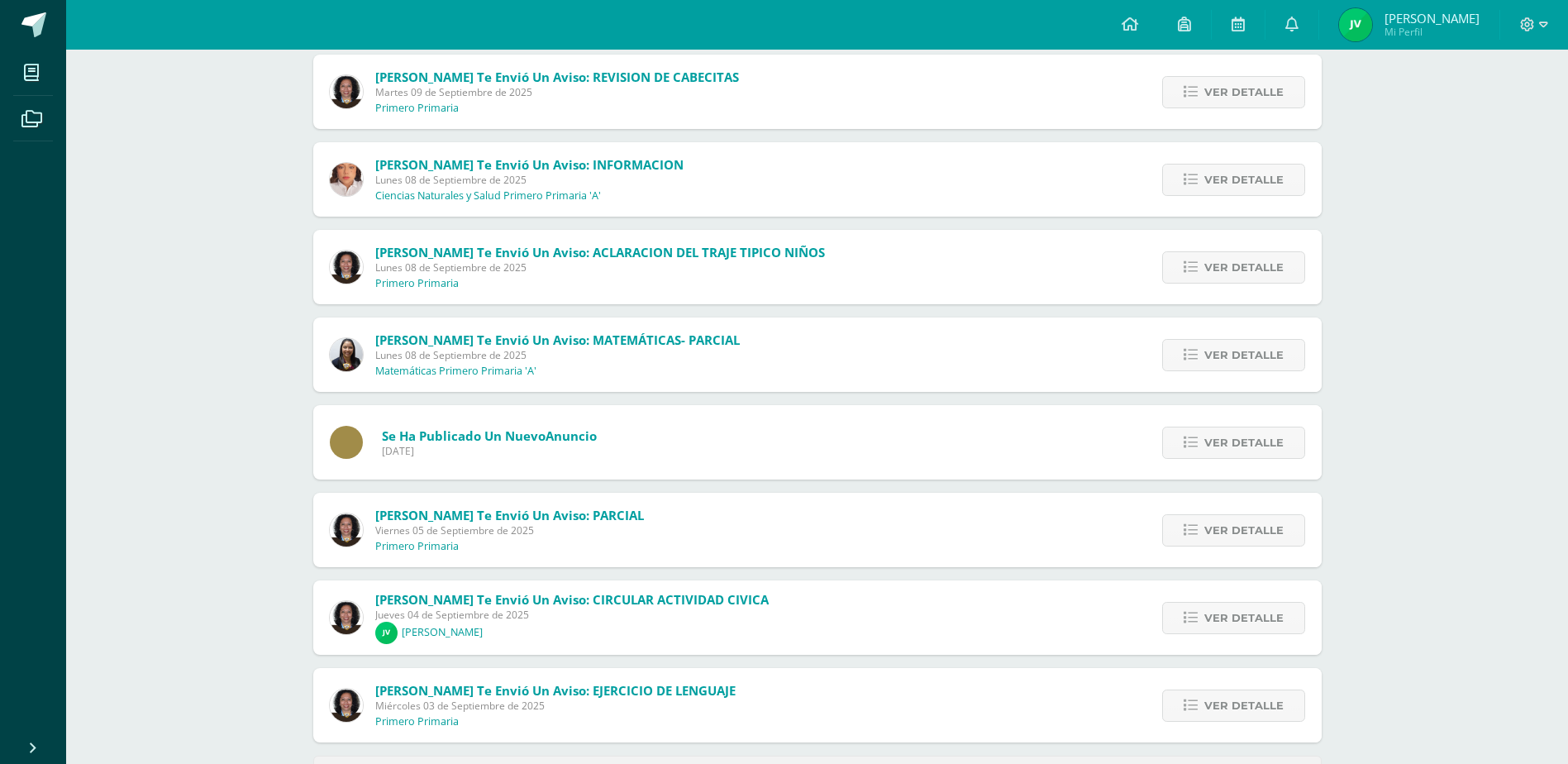
scroll to position [413, 0]
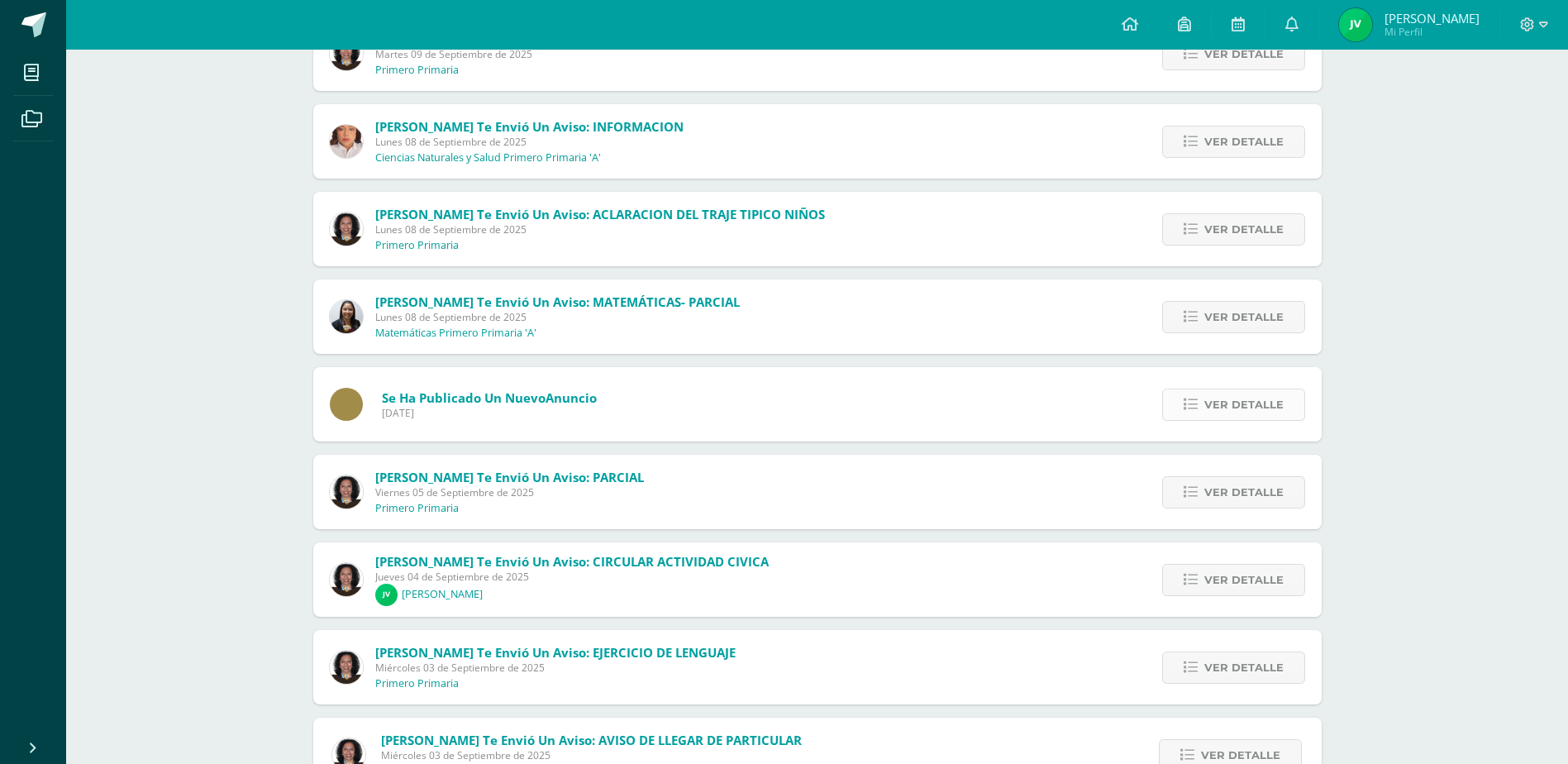
click at [1216, 401] on span "Ver detalle" at bounding box center [1244, 404] width 79 height 31
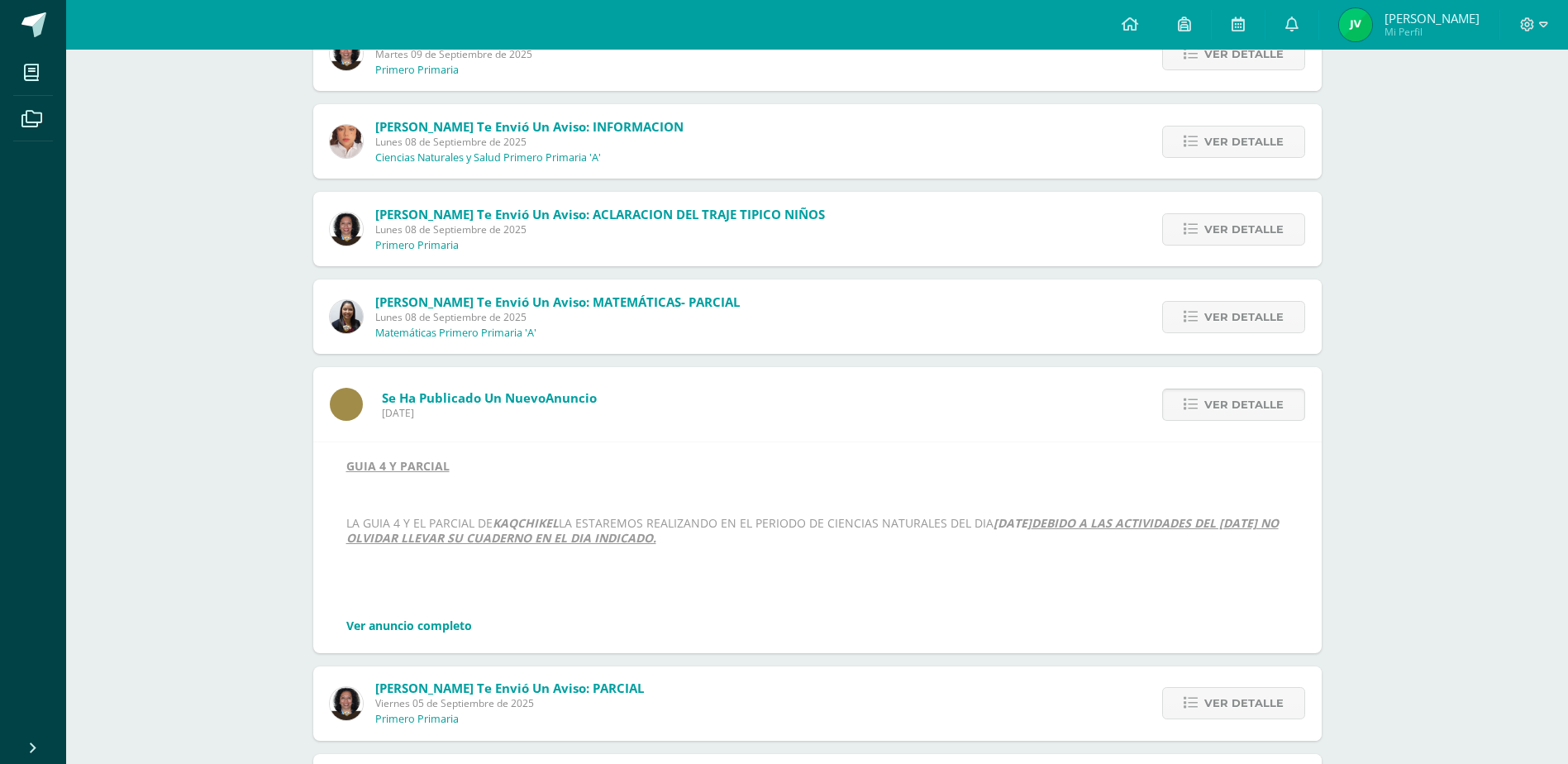
click at [1216, 401] on span "Ver detalle" at bounding box center [1244, 404] width 79 height 31
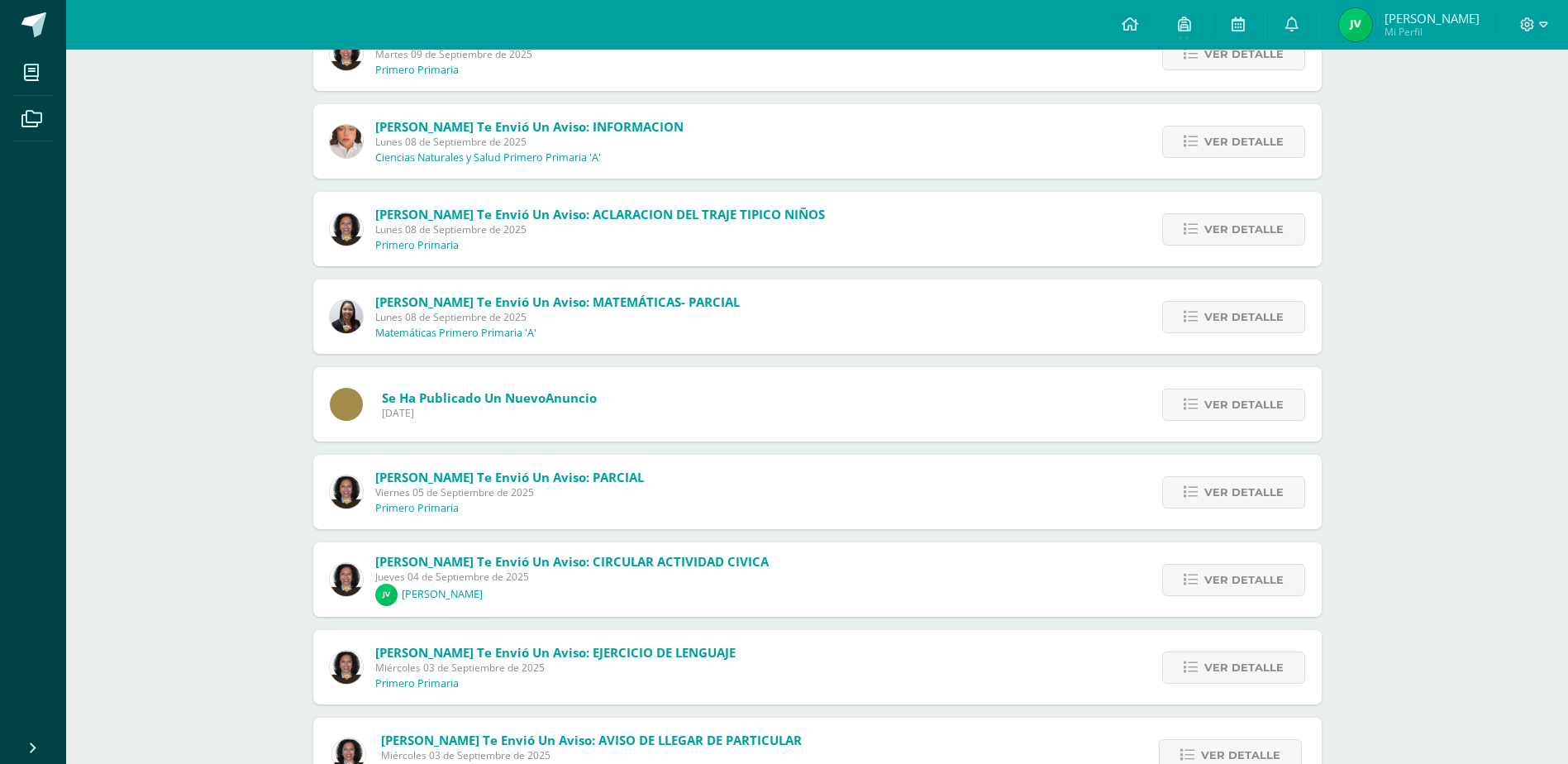
scroll to position [496, 0]
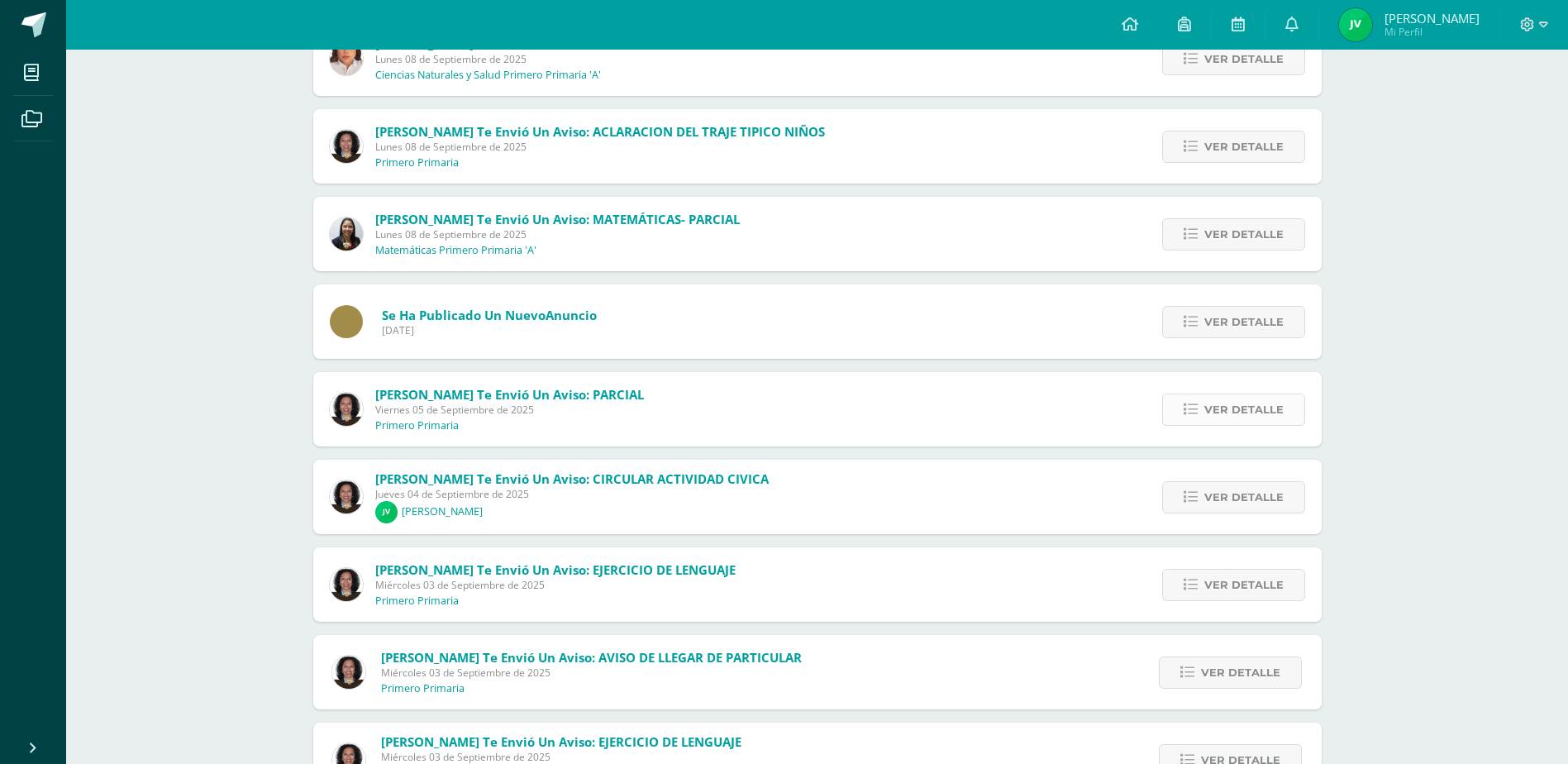
click at [1215, 403] on span "Ver detalle" at bounding box center [1244, 409] width 79 height 31
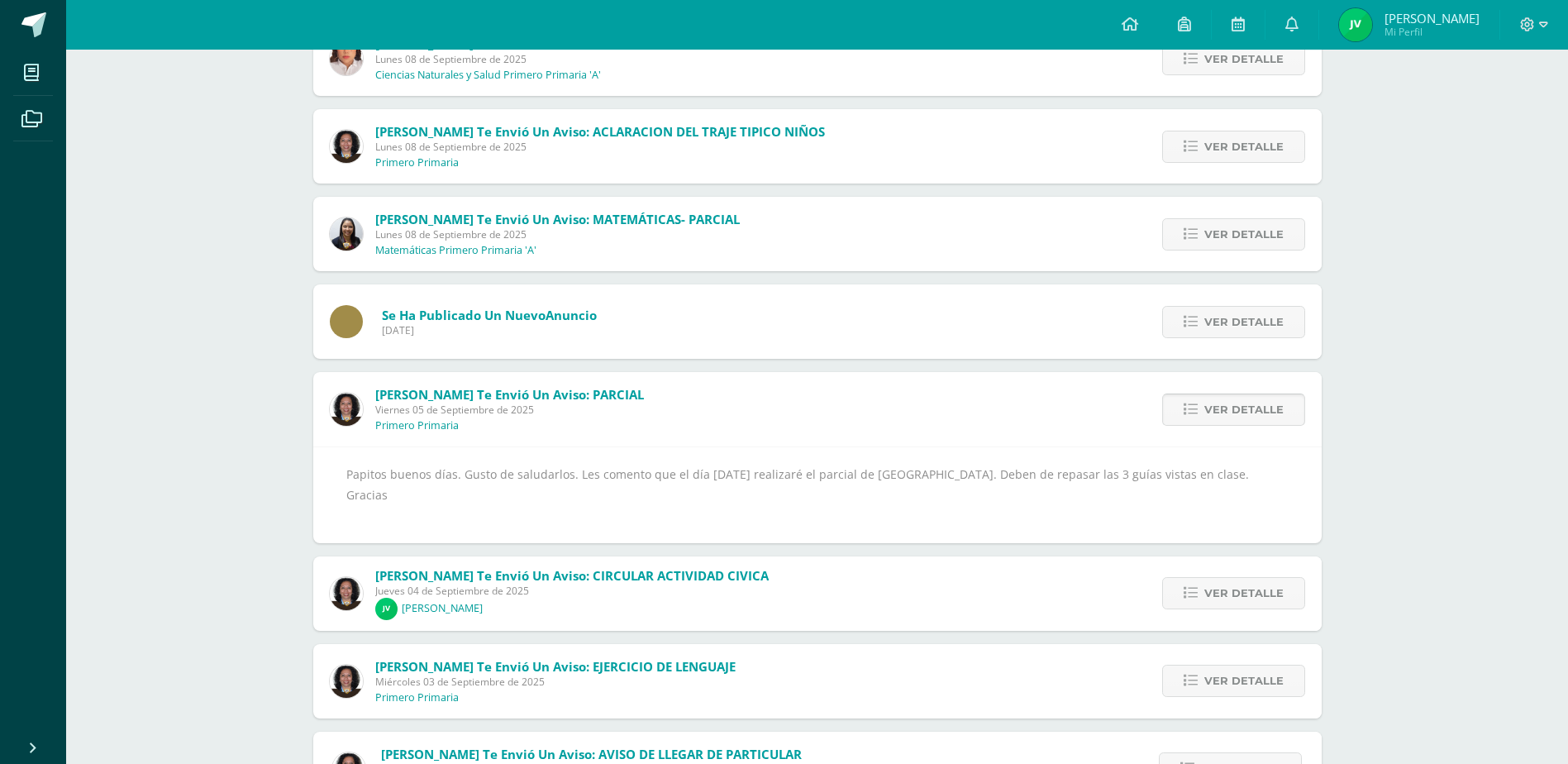
click at [1215, 403] on span "Ver detalle" at bounding box center [1244, 409] width 79 height 31
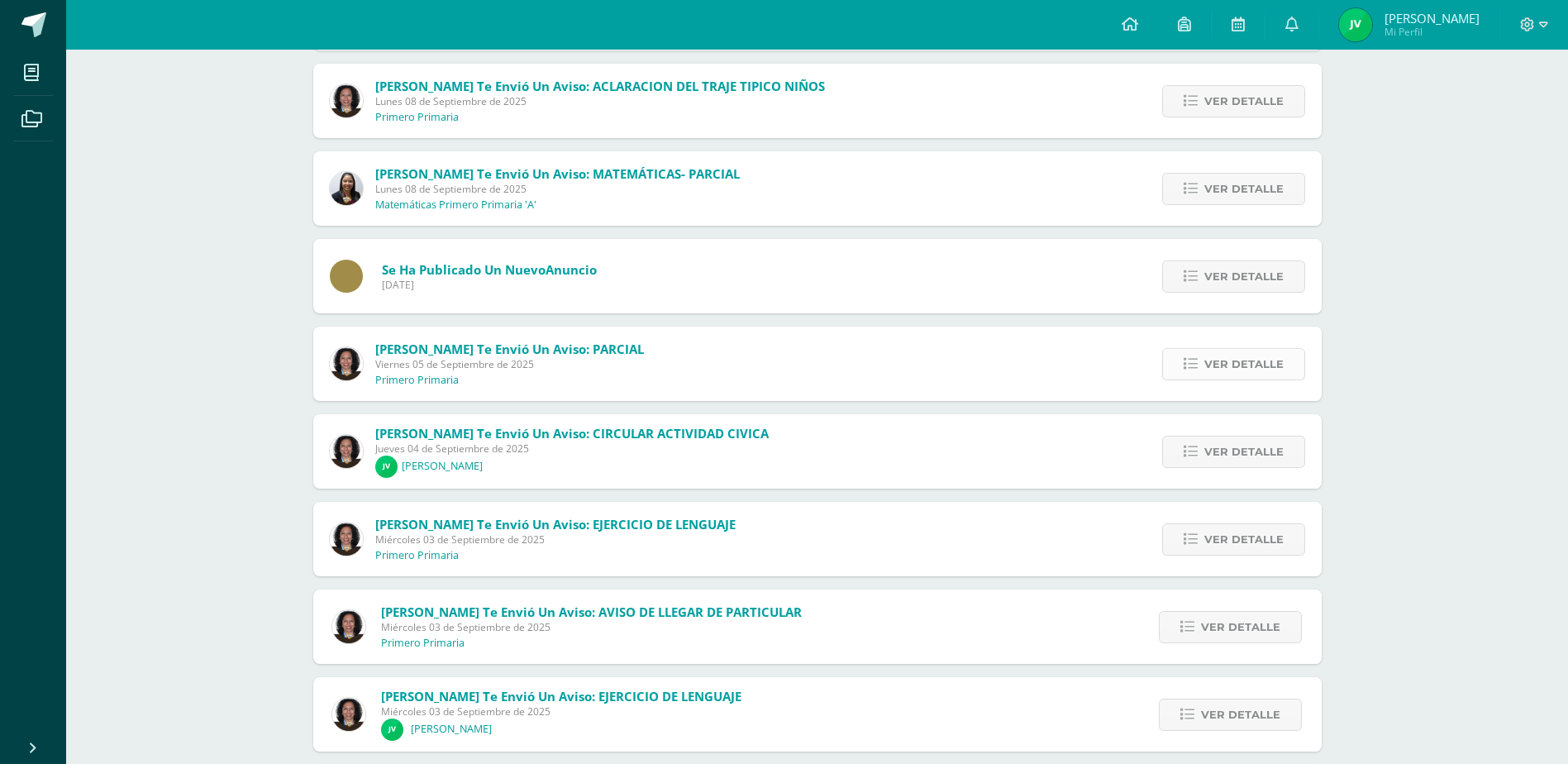
scroll to position [578, 0]
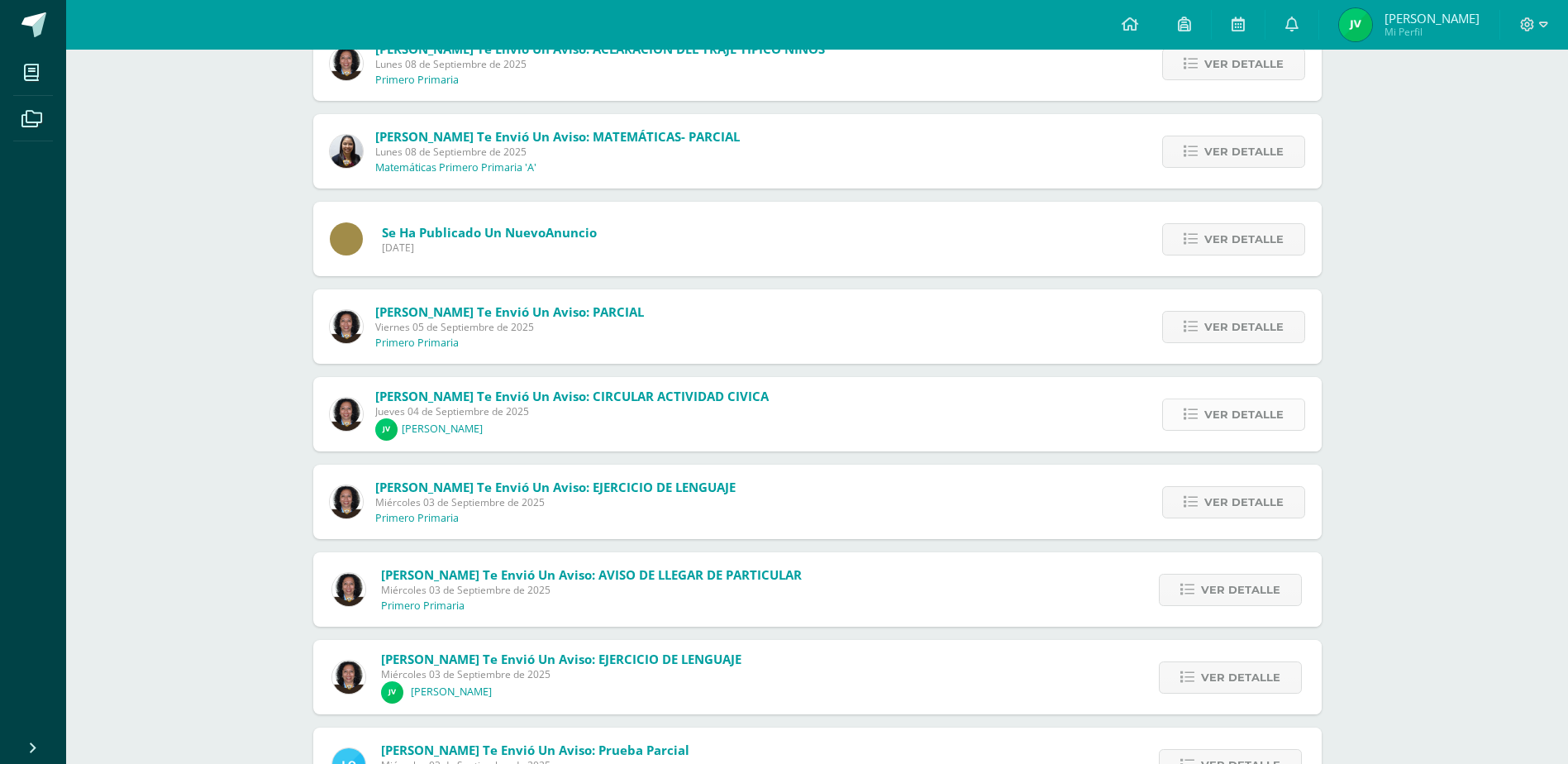
click at [1216, 408] on span "Ver detalle" at bounding box center [1244, 414] width 79 height 31
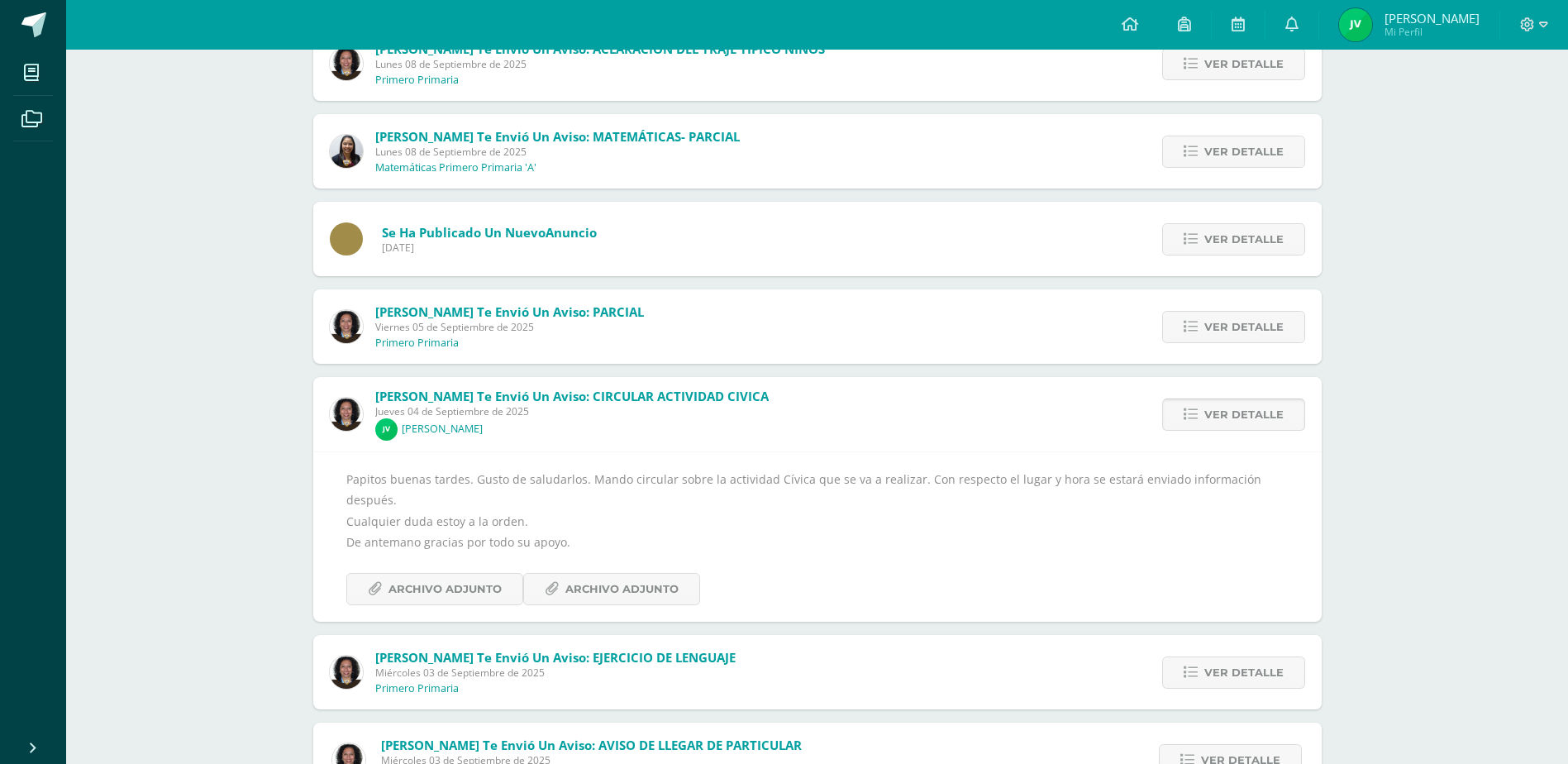
click at [1216, 408] on span "Ver detalle" at bounding box center [1244, 414] width 79 height 31
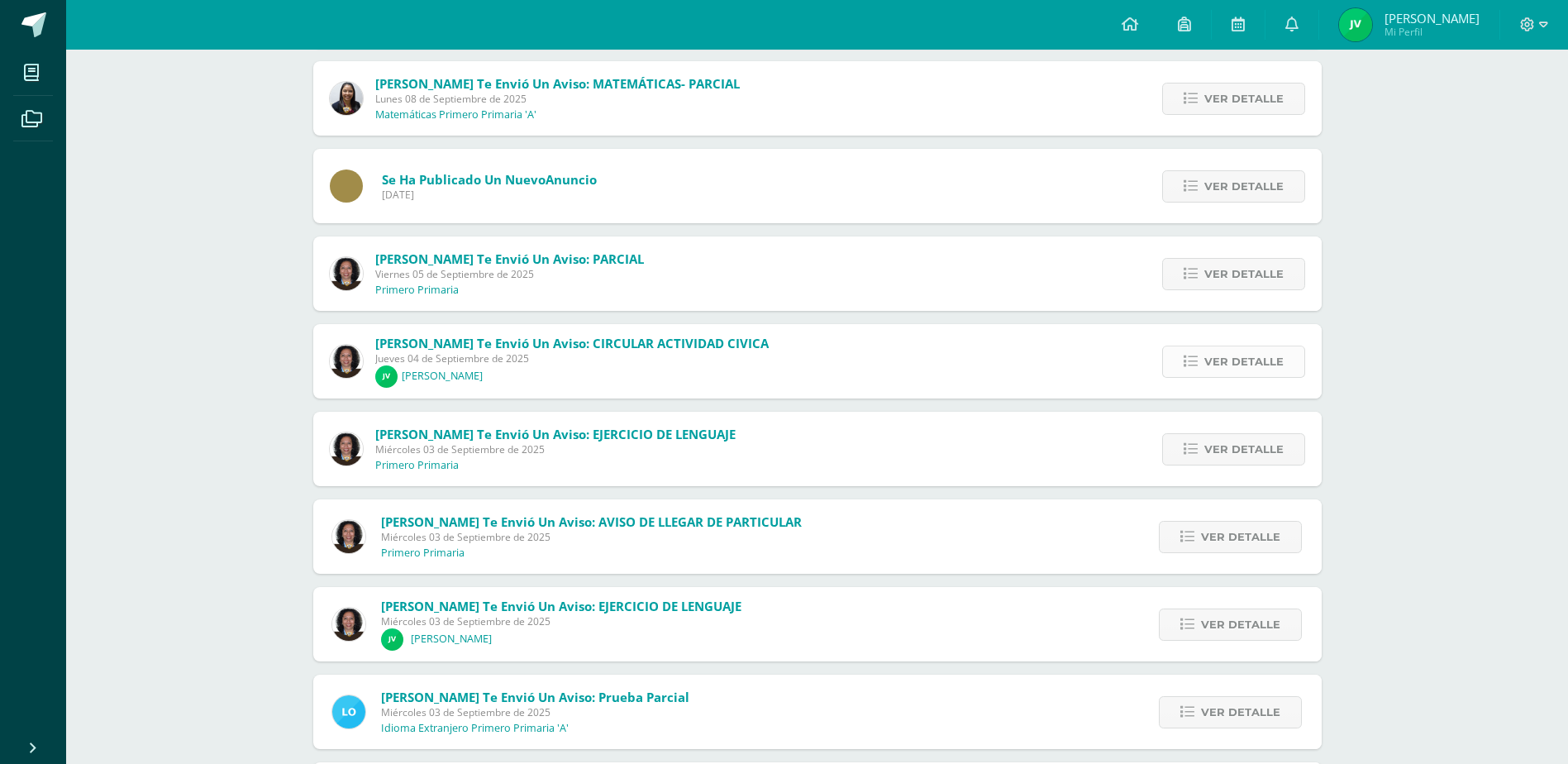
scroll to position [661, 0]
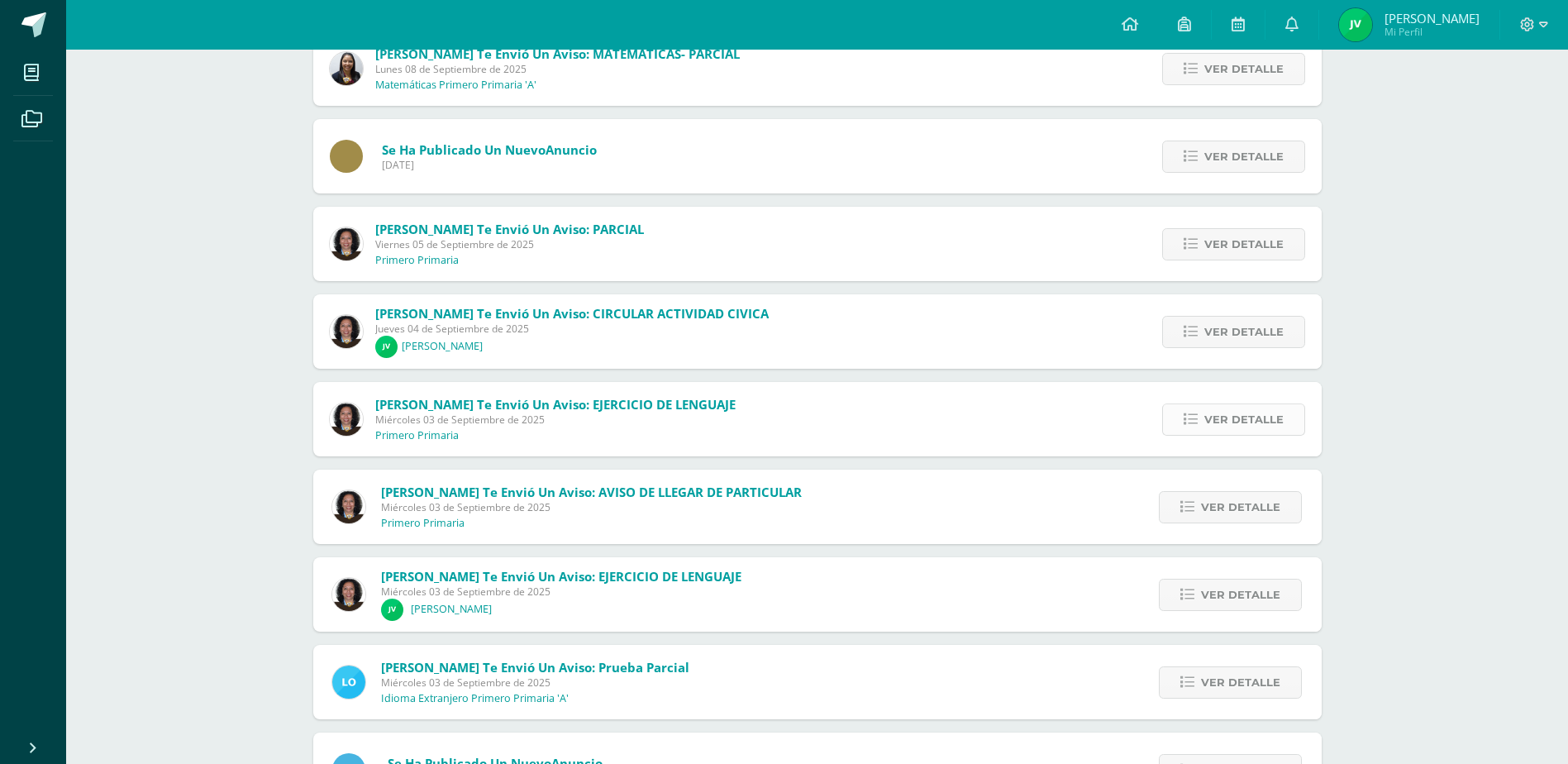
click at [1227, 416] on span "Ver detalle" at bounding box center [1244, 419] width 79 height 31
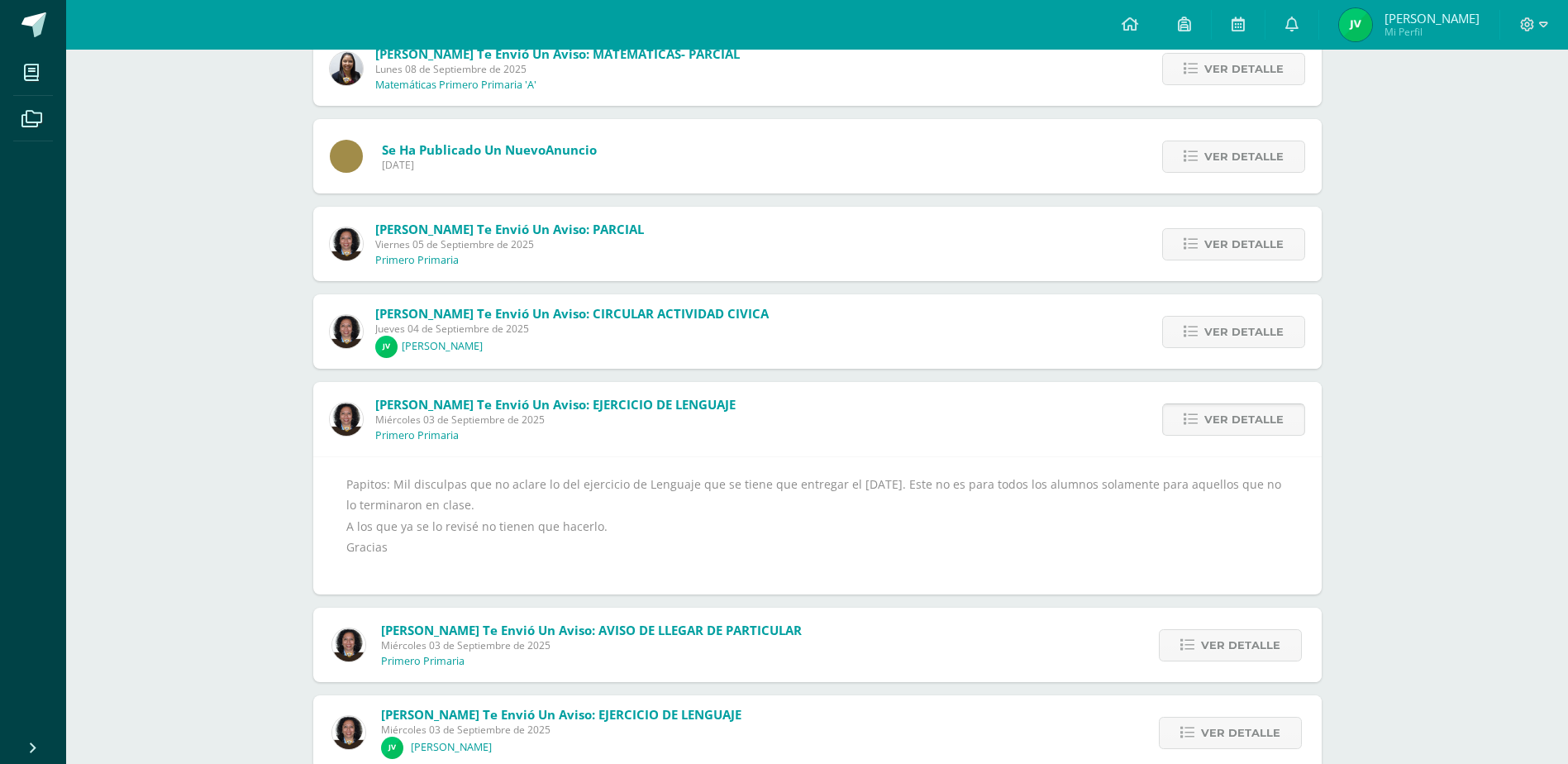
click at [1227, 416] on span "Ver detalle" at bounding box center [1244, 419] width 79 height 31
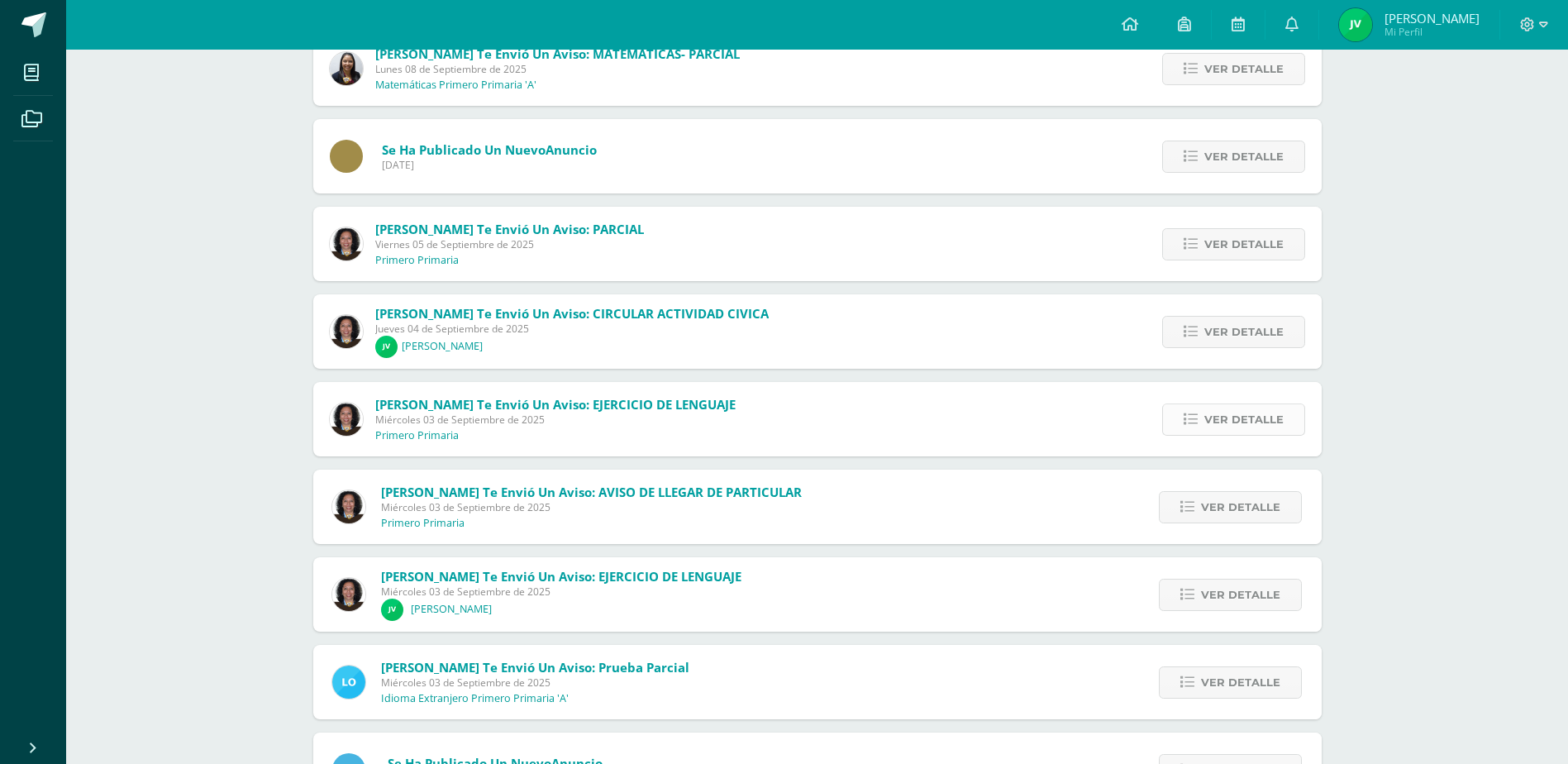
scroll to position [744, 0]
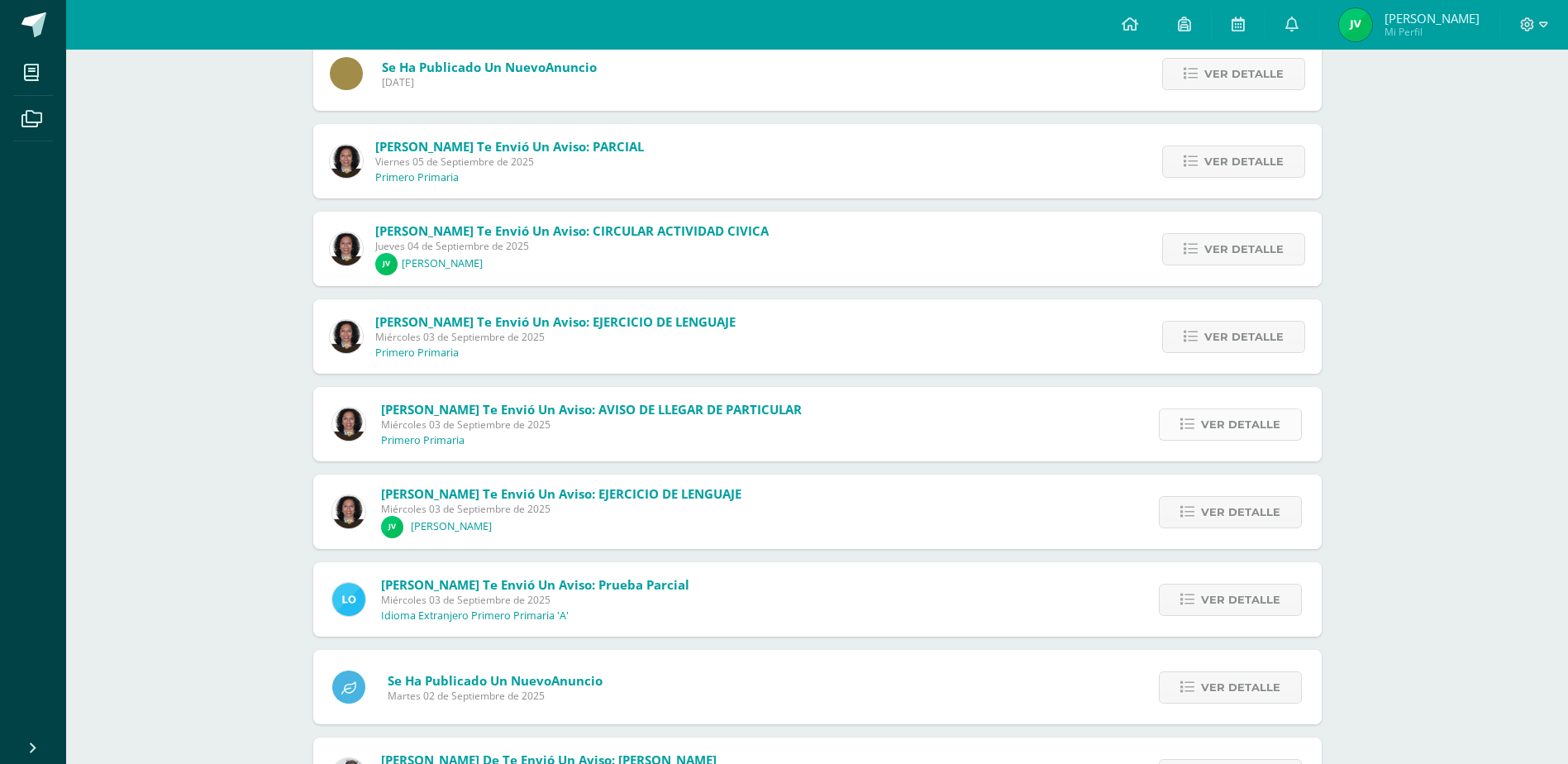
click at [1229, 419] on span "Ver detalle" at bounding box center [1241, 424] width 79 height 31
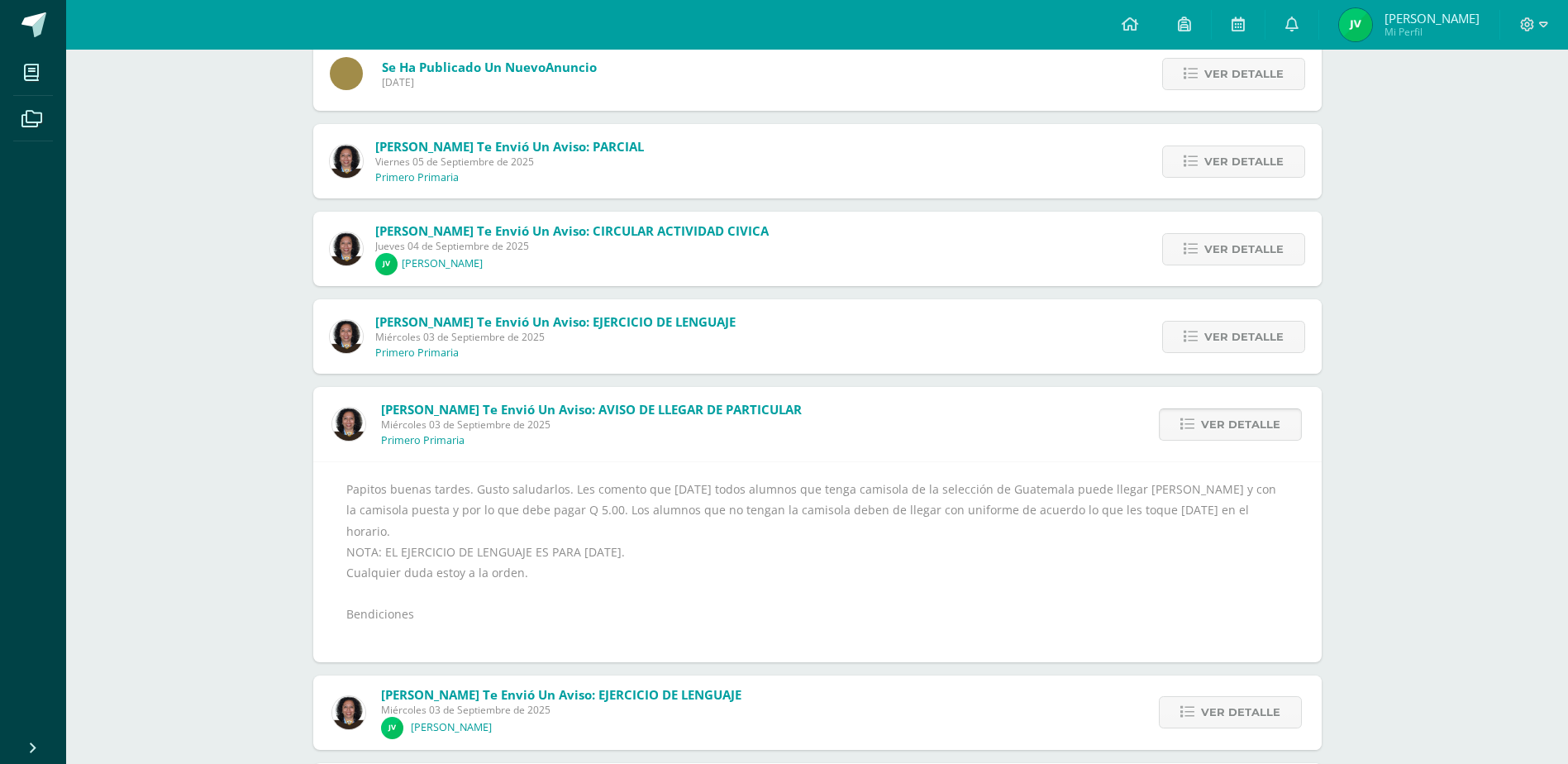
click at [1229, 419] on span "Ver detalle" at bounding box center [1241, 424] width 79 height 31
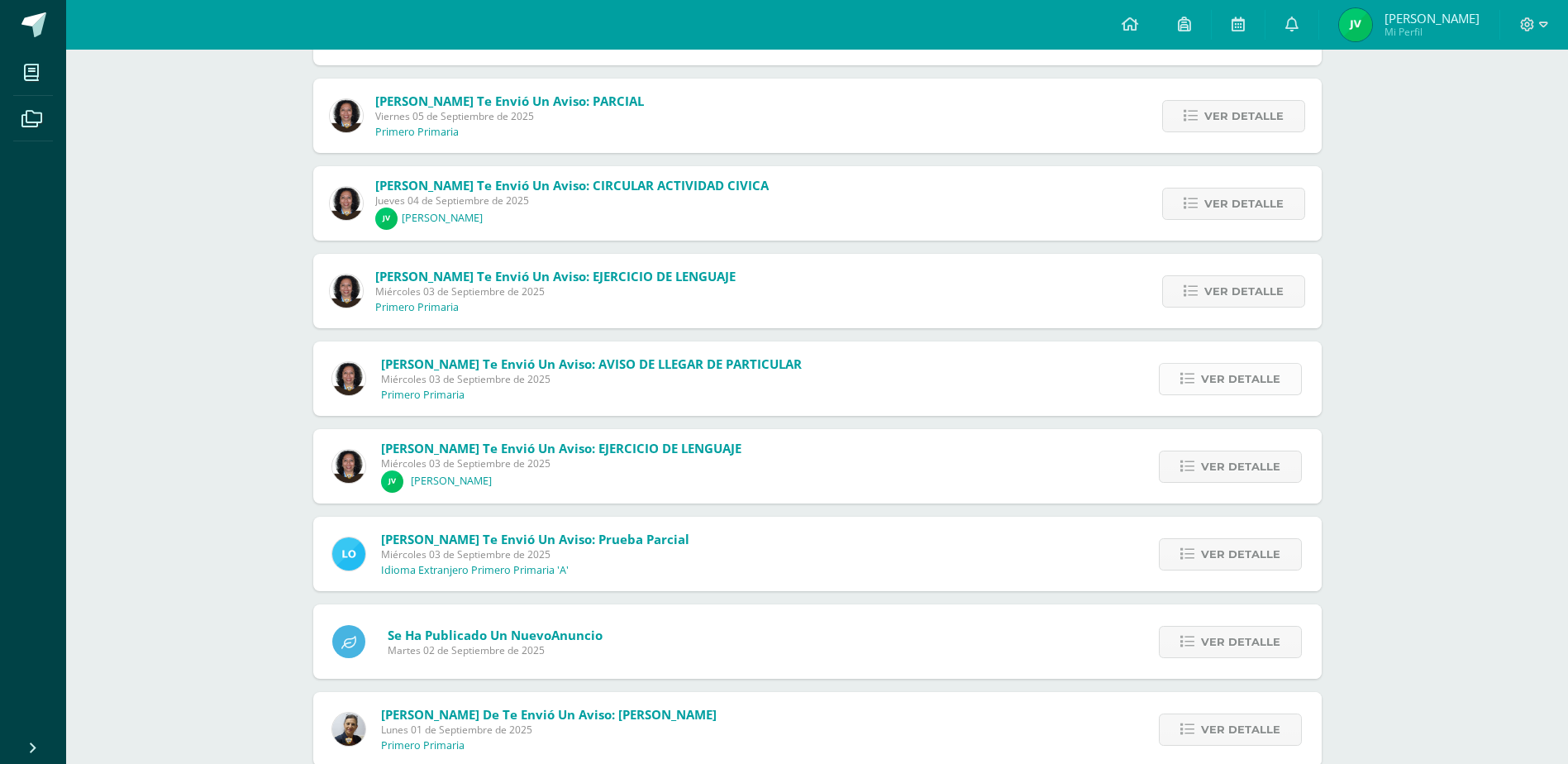
scroll to position [826, 0]
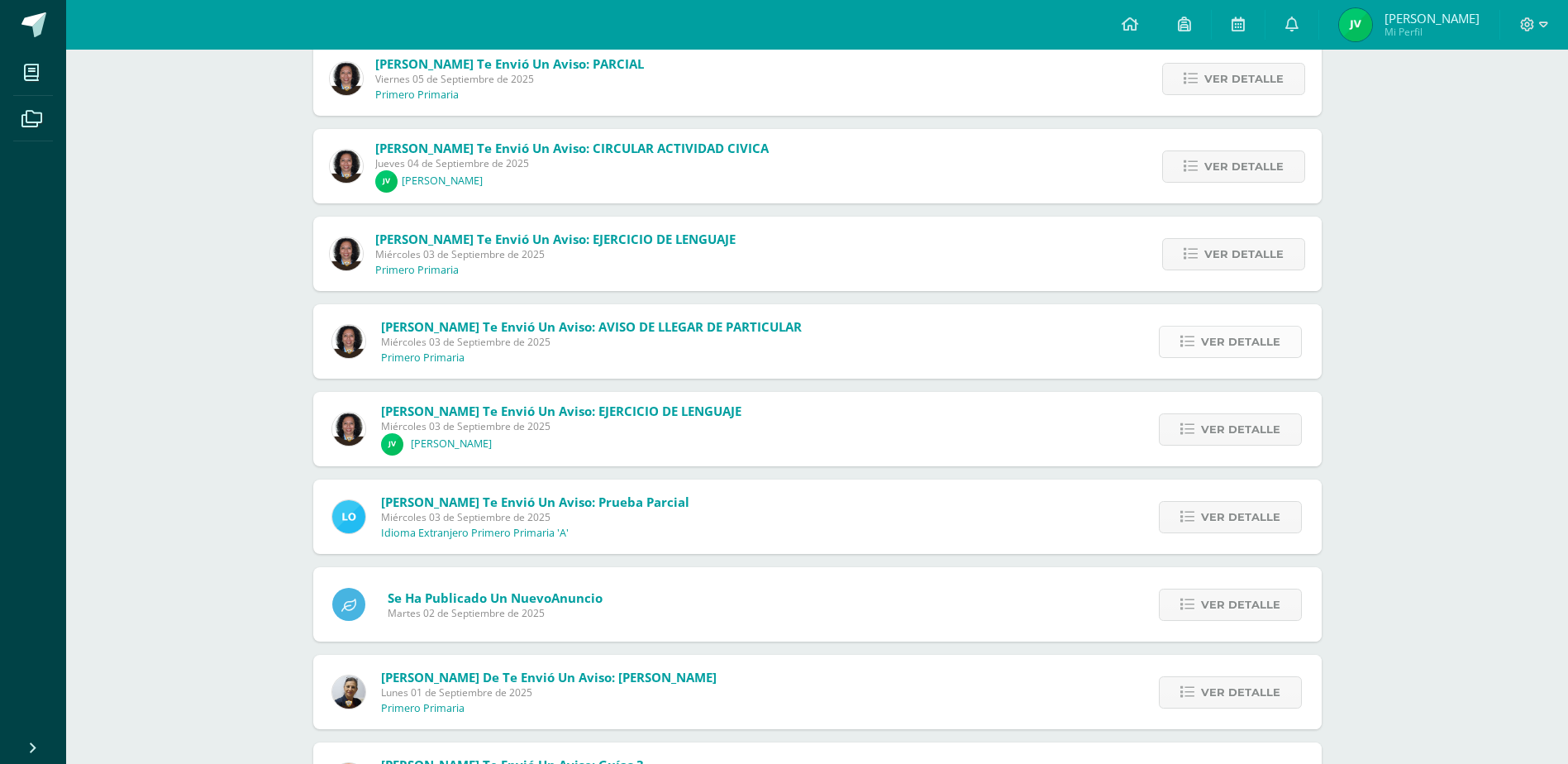
click at [1229, 419] on span "Ver detalle" at bounding box center [1241, 429] width 79 height 31
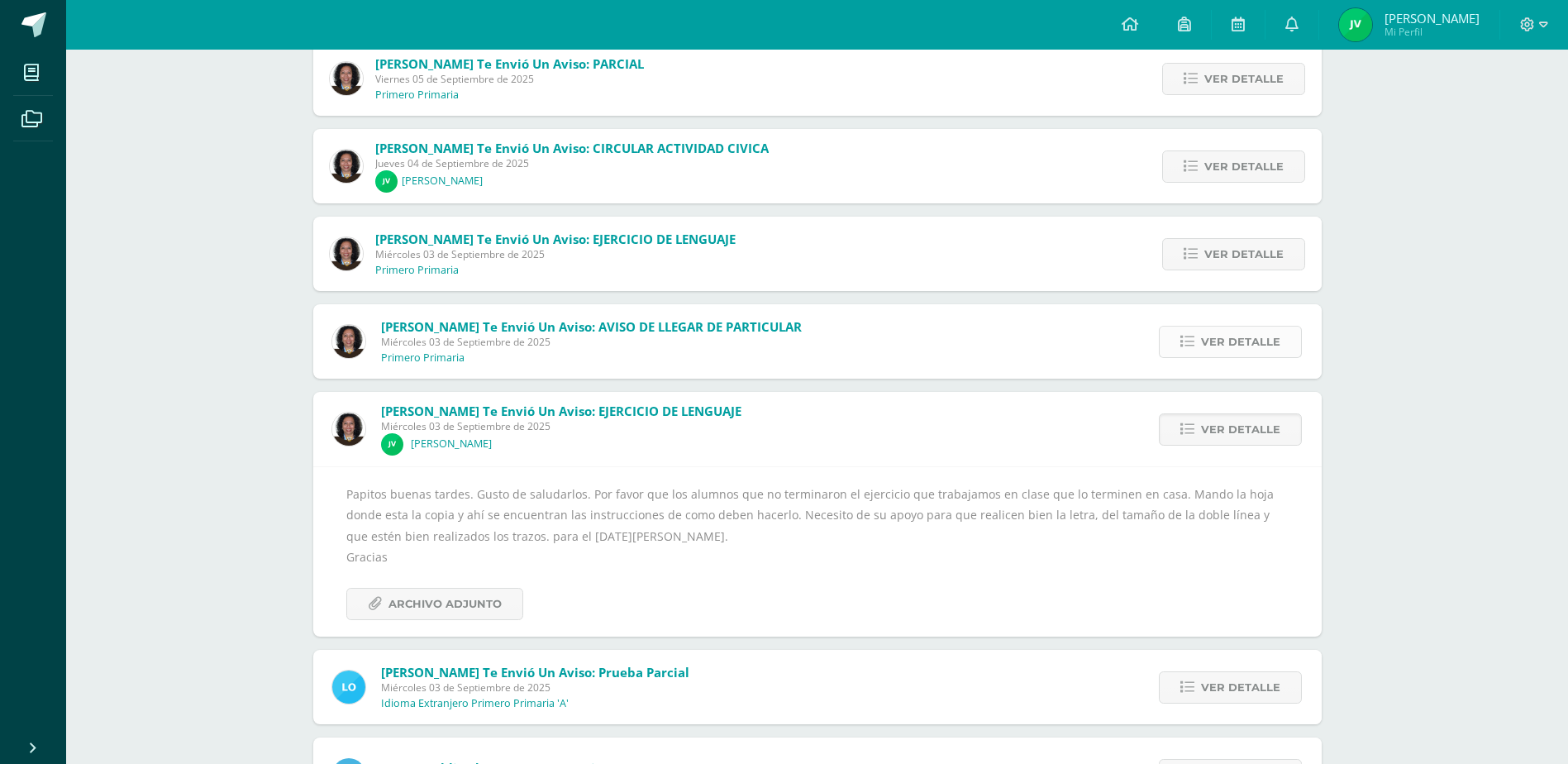
click at [1229, 419] on span "Ver detalle" at bounding box center [1241, 429] width 79 height 31
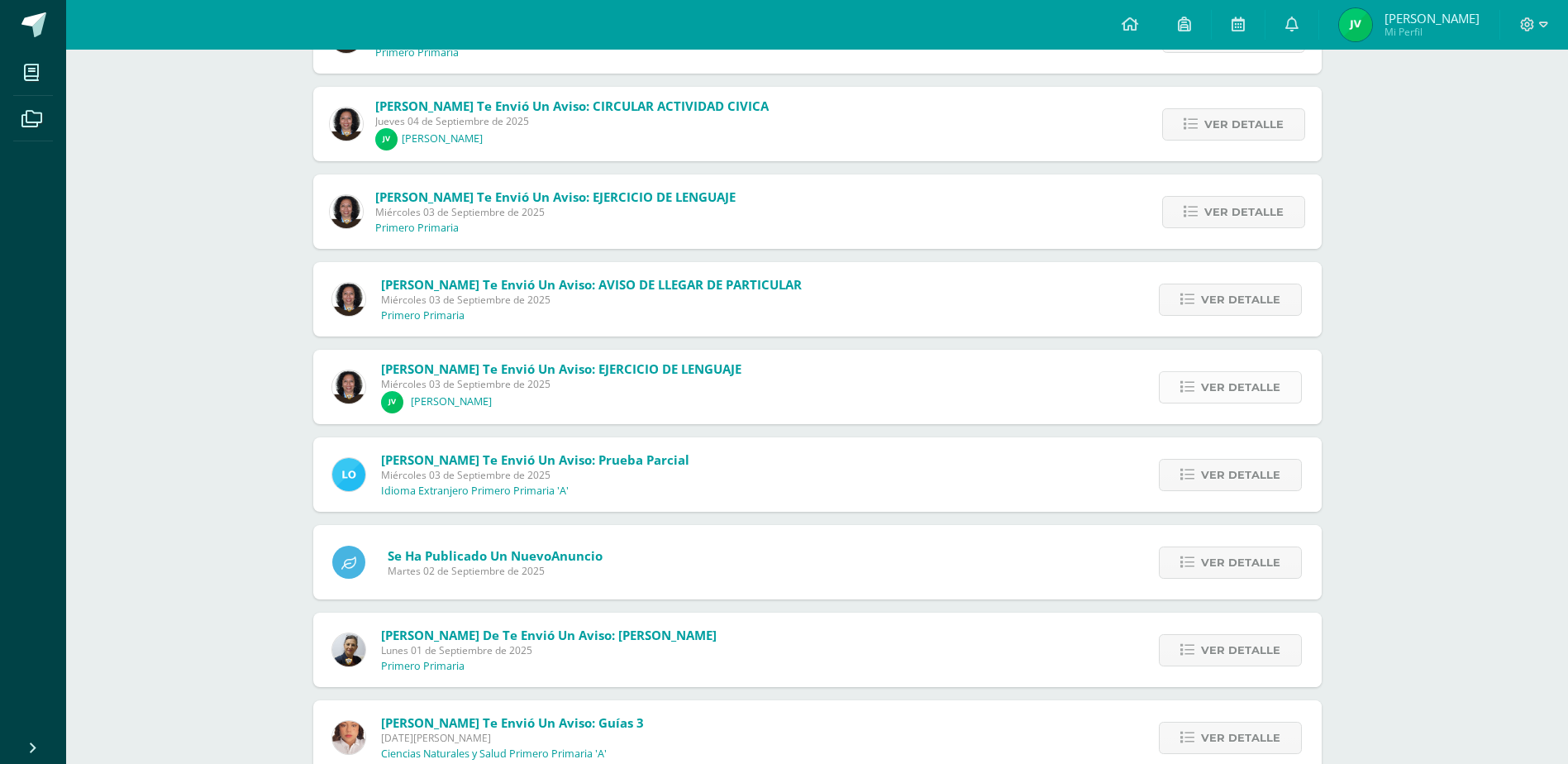
scroll to position [909, 0]
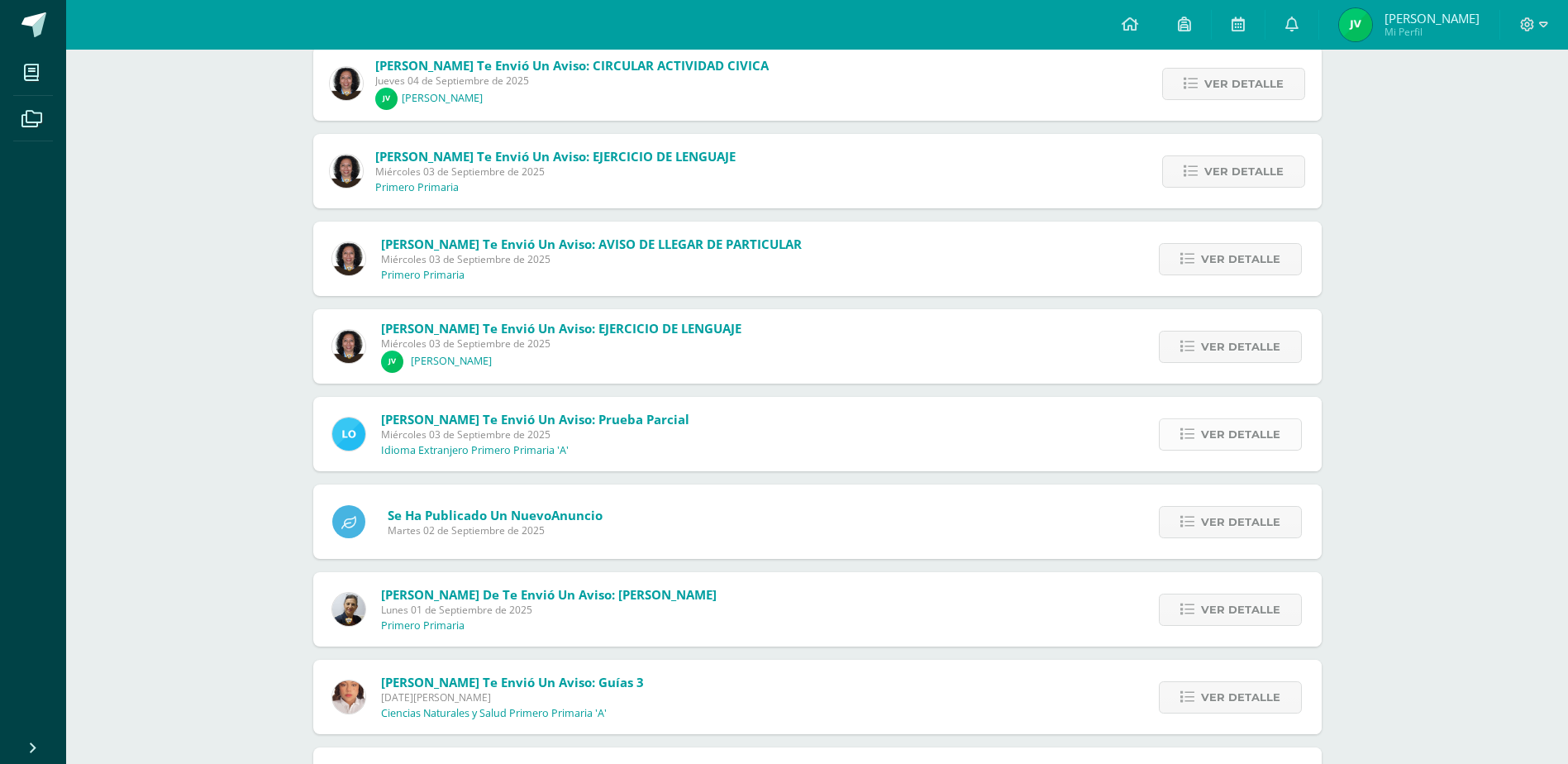
click at [1237, 434] on span "Ver detalle" at bounding box center [1241, 434] width 79 height 31
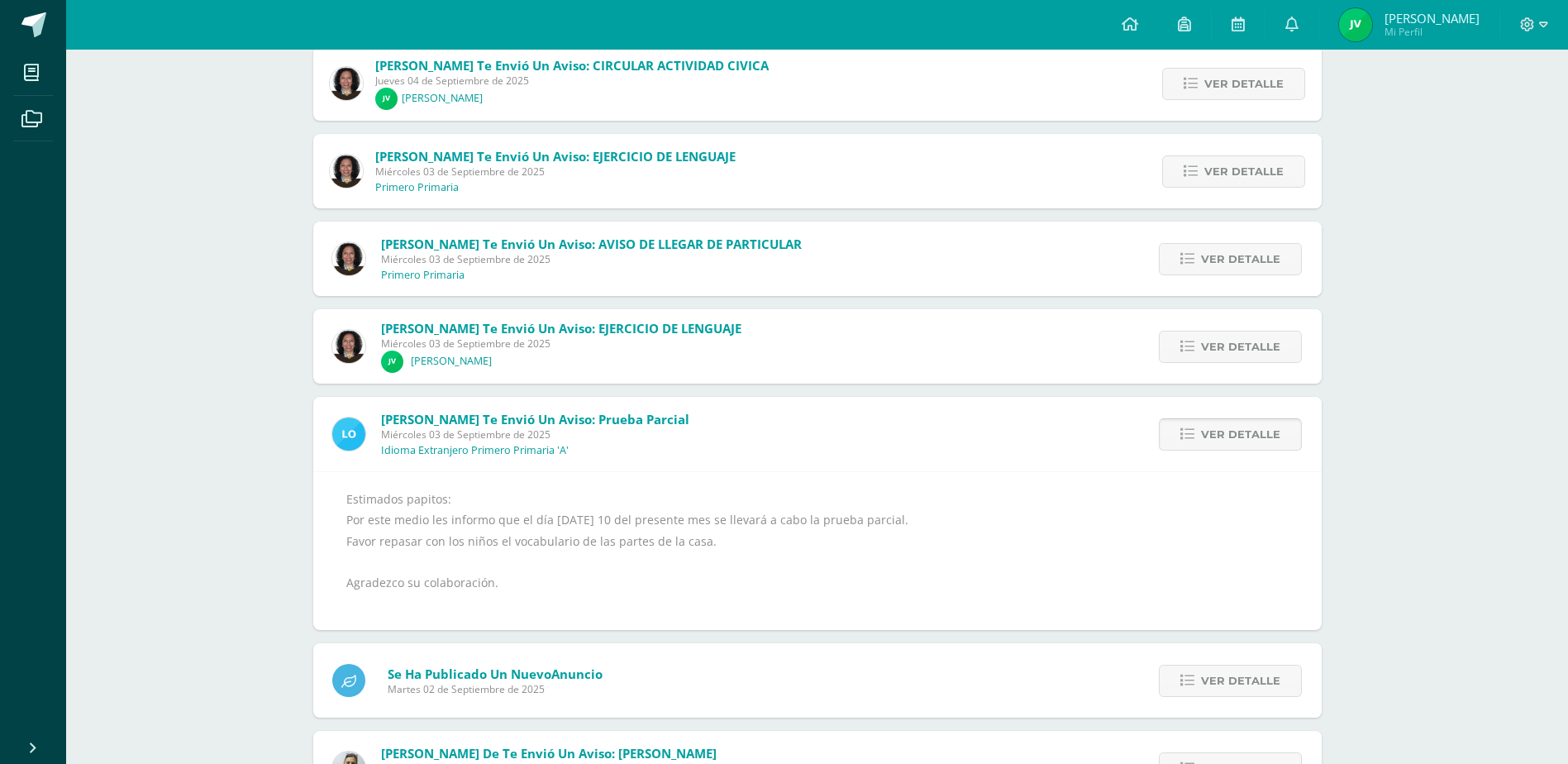
click at [1237, 434] on span "Ver detalle" at bounding box center [1241, 434] width 79 height 31
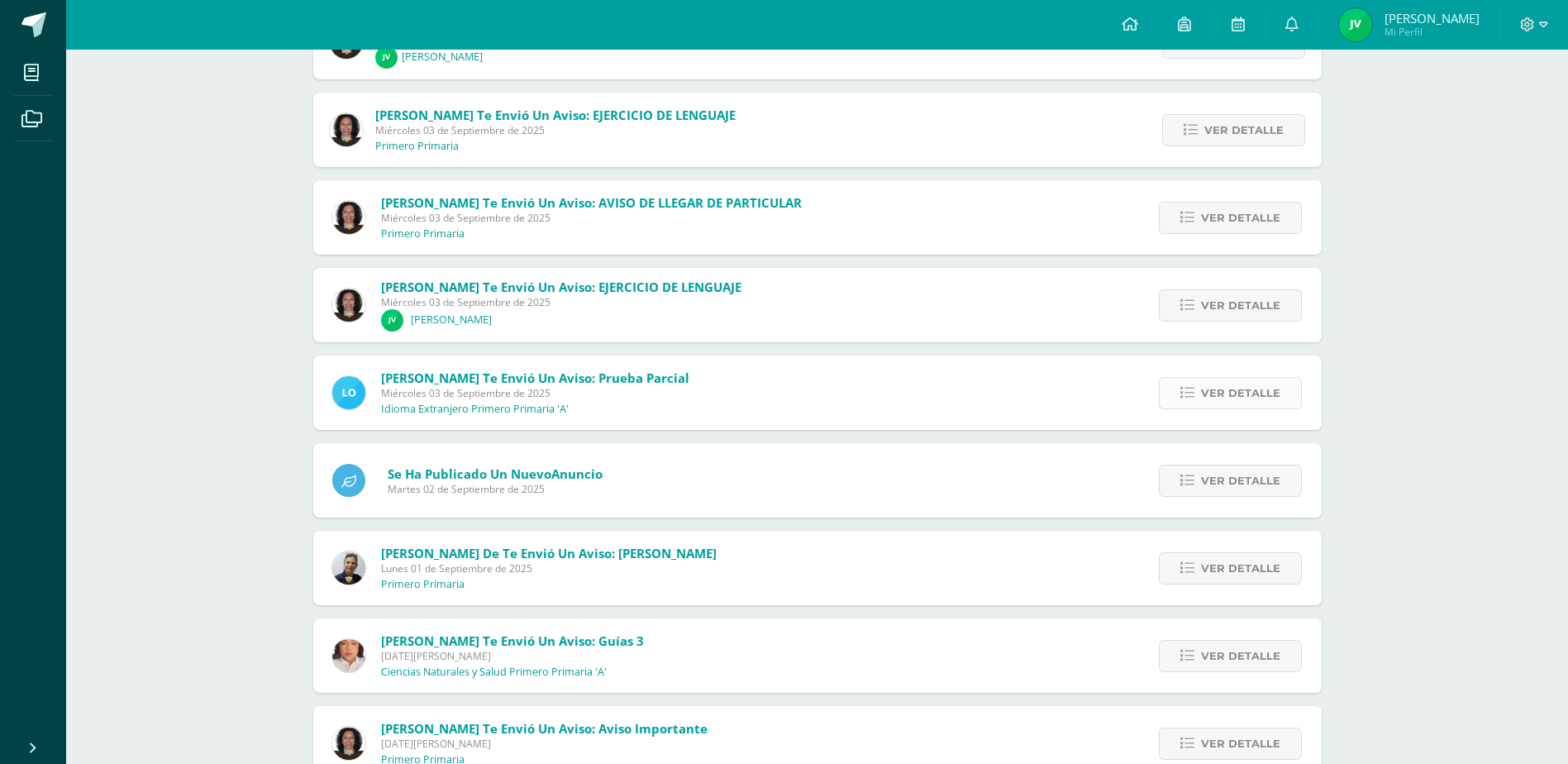
scroll to position [992, 0]
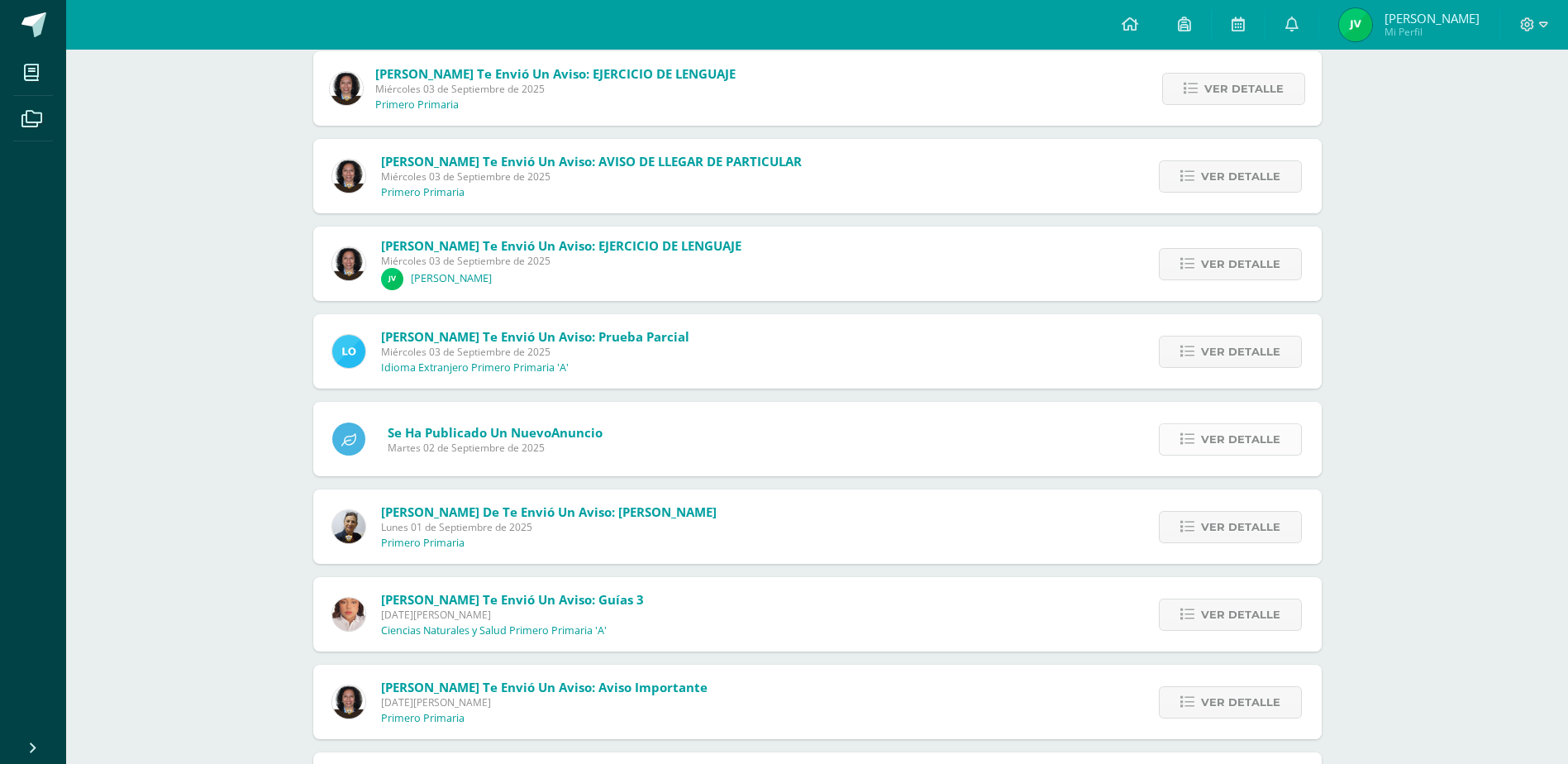
click at [1236, 439] on span "Ver detalle" at bounding box center [1241, 439] width 79 height 31
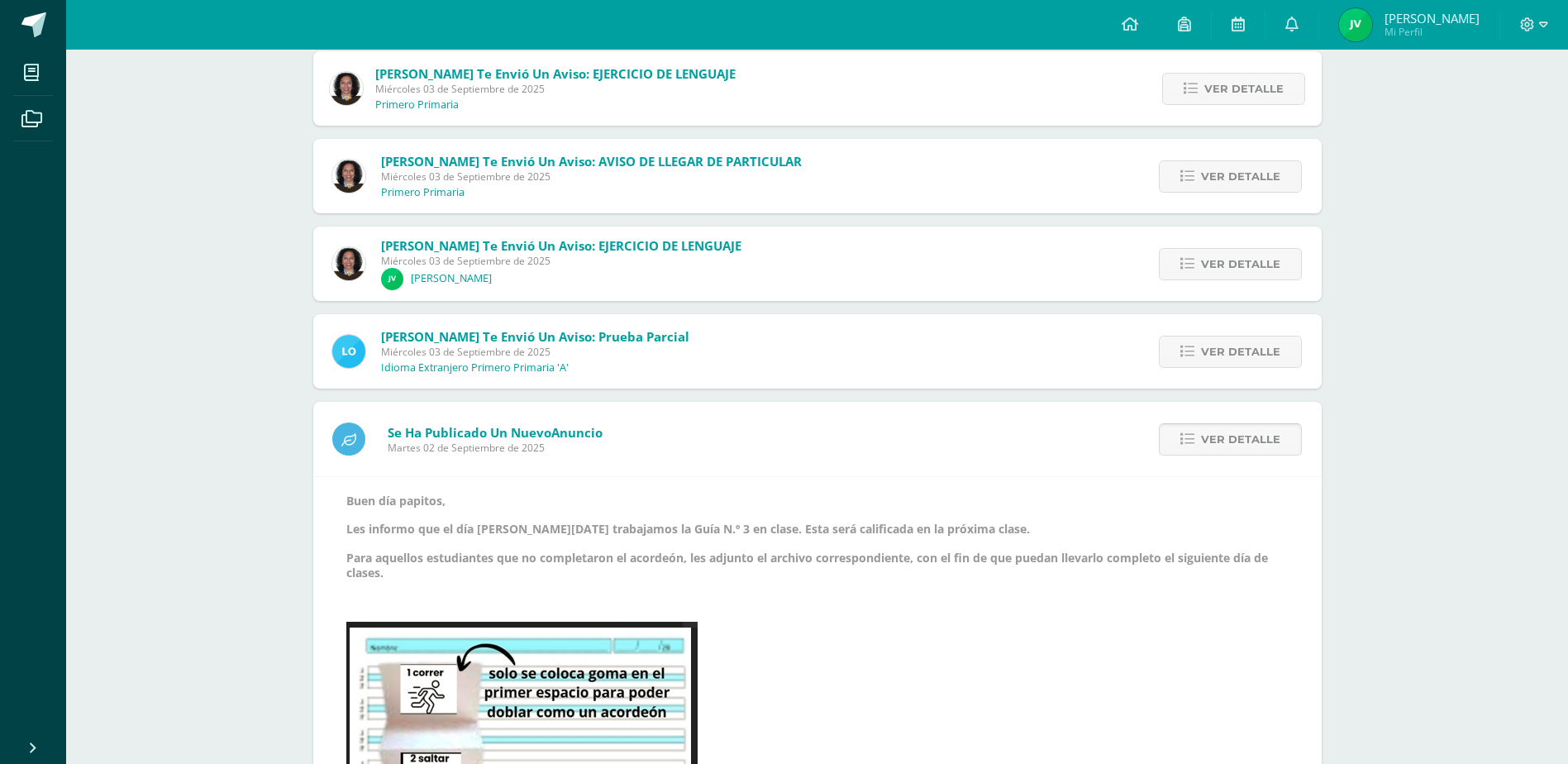
click at [1236, 439] on span "Ver detalle" at bounding box center [1241, 439] width 79 height 31
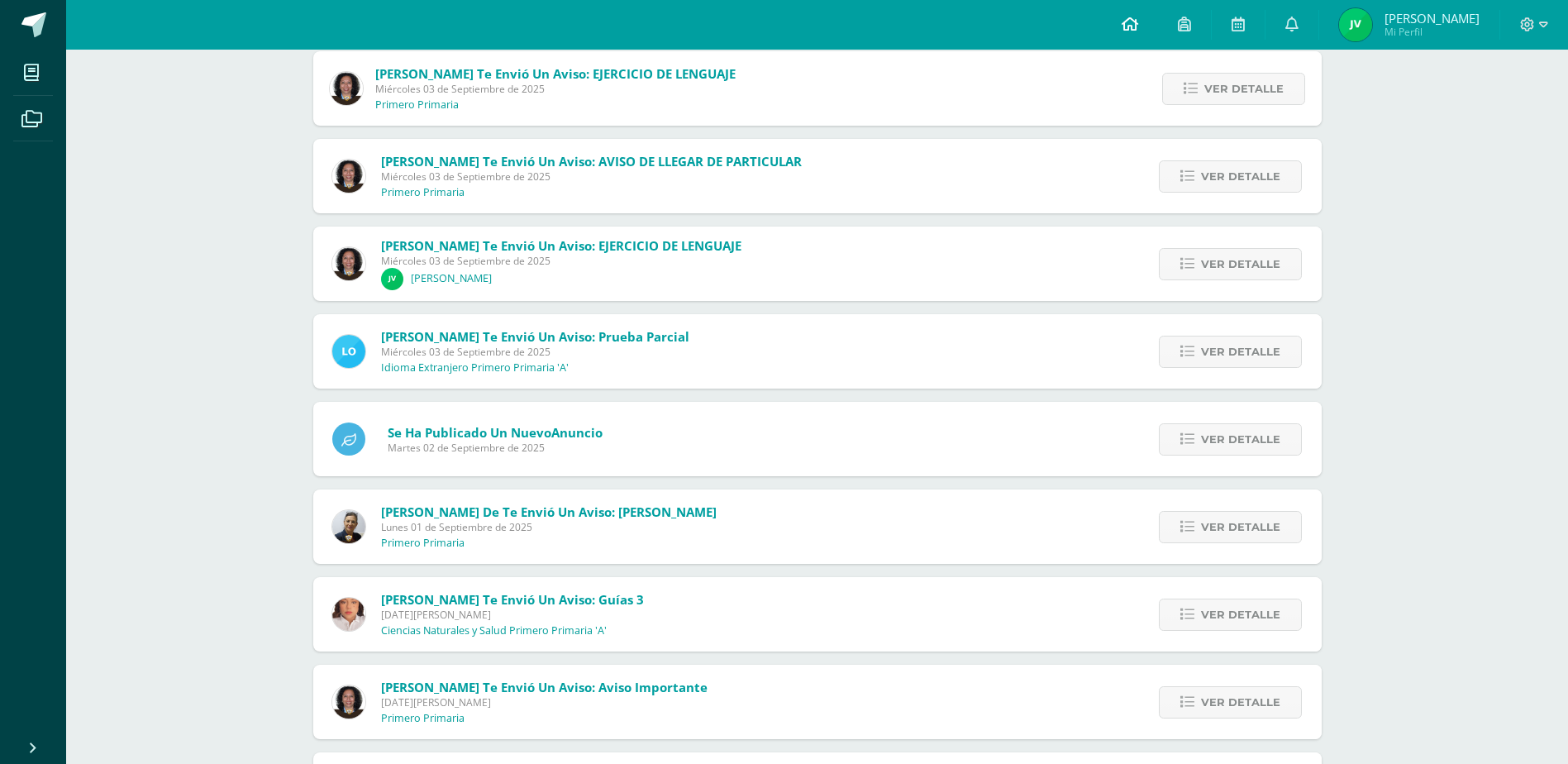
click at [1139, 22] on icon at bounding box center [1130, 24] width 17 height 15
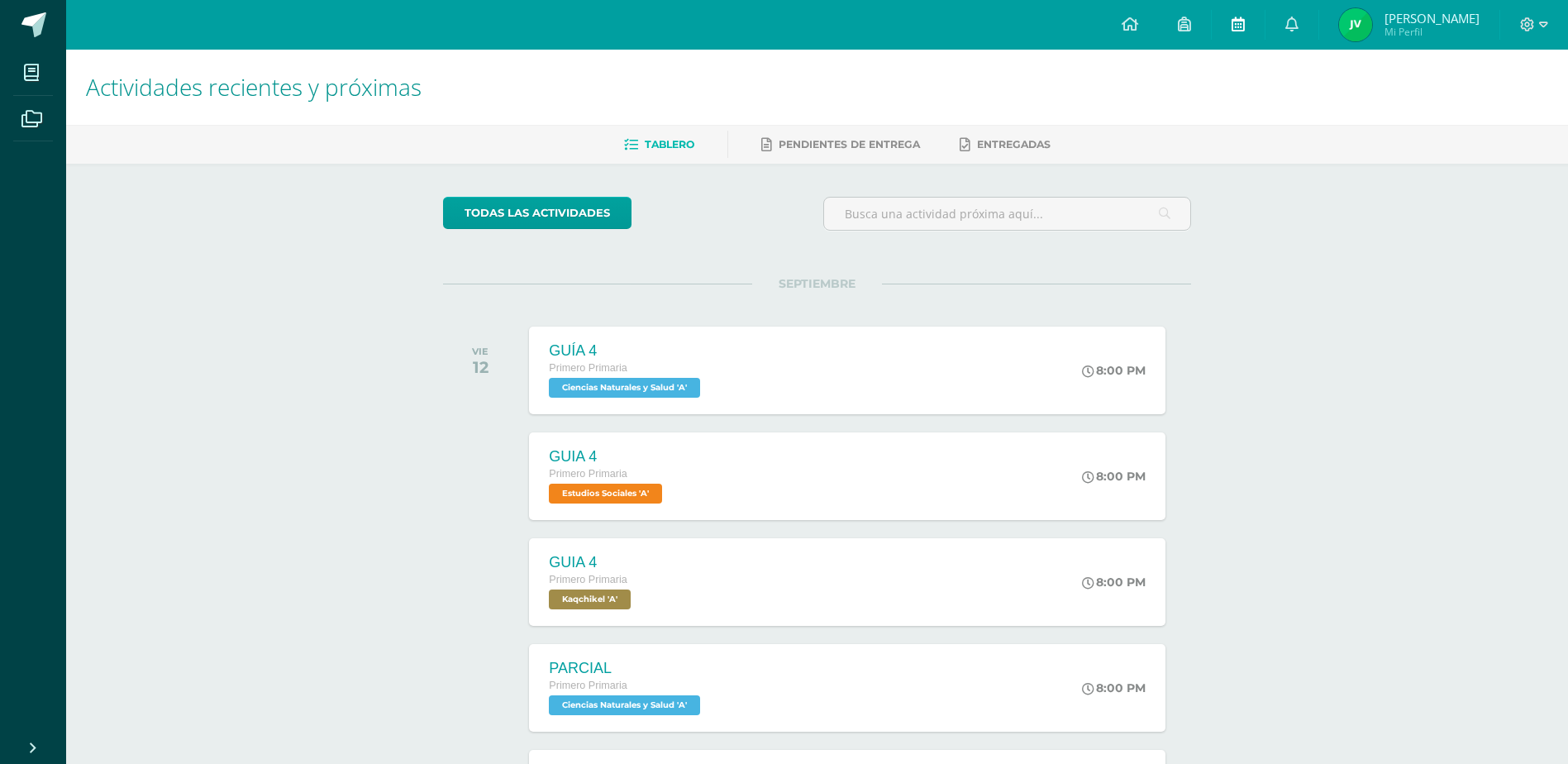
click at [1245, 25] on icon at bounding box center [1238, 24] width 13 height 15
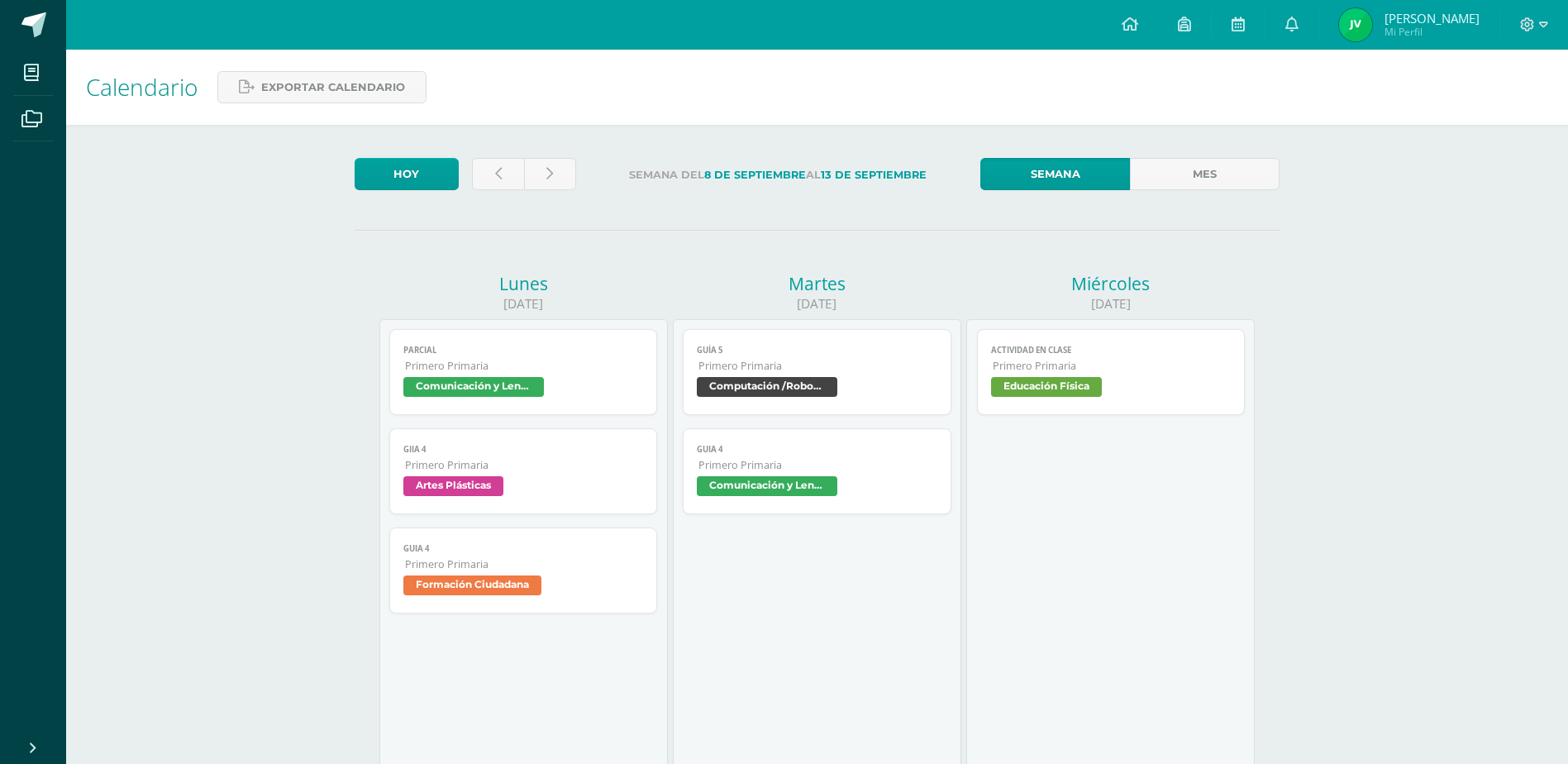
click at [539, 375] on link "PARCIAL Primero Primaria Comunicación y Lenguaje L1" at bounding box center [524, 372] width 269 height 86
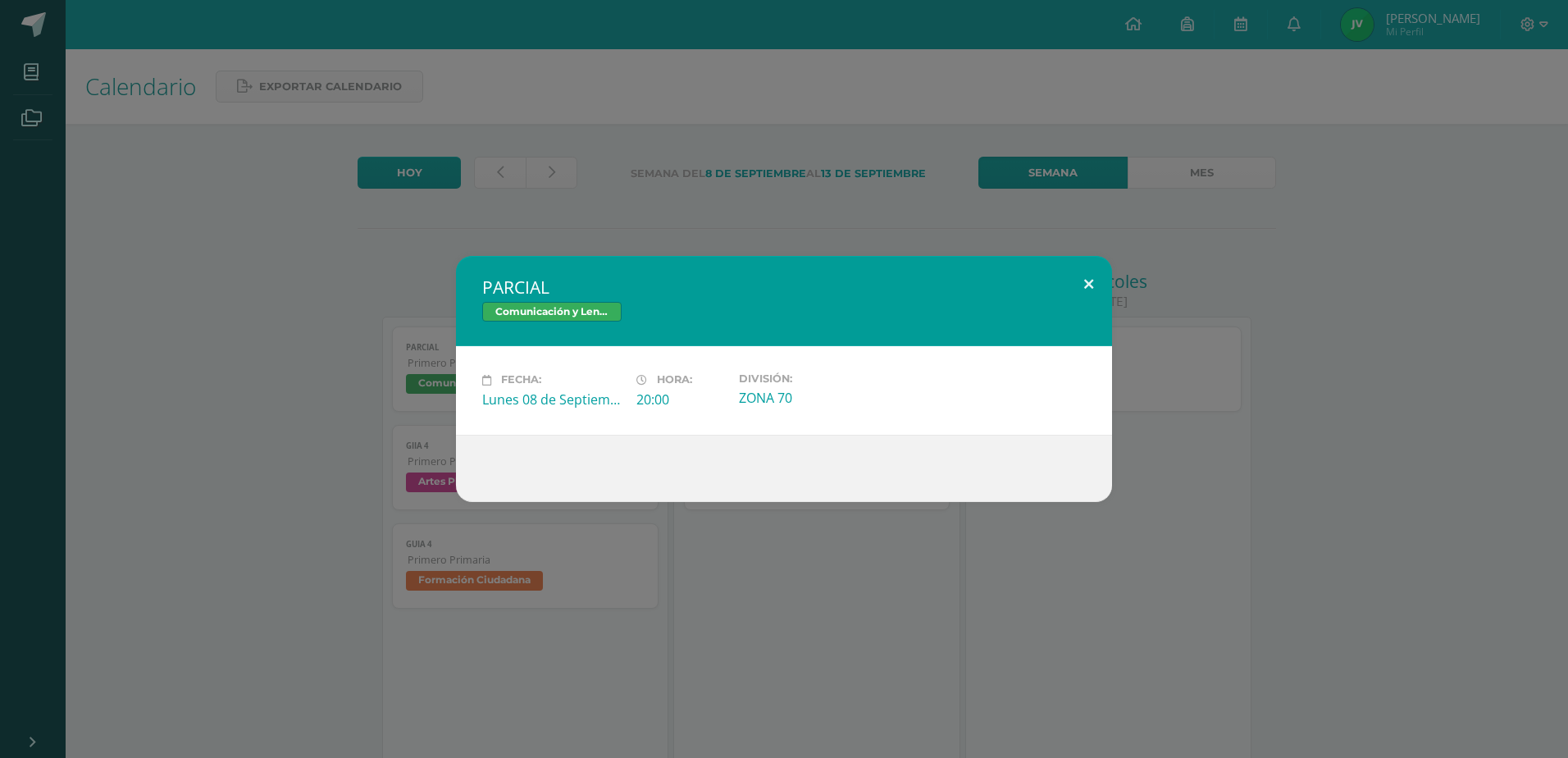
click at [1092, 282] on button at bounding box center [1089, 283] width 47 height 56
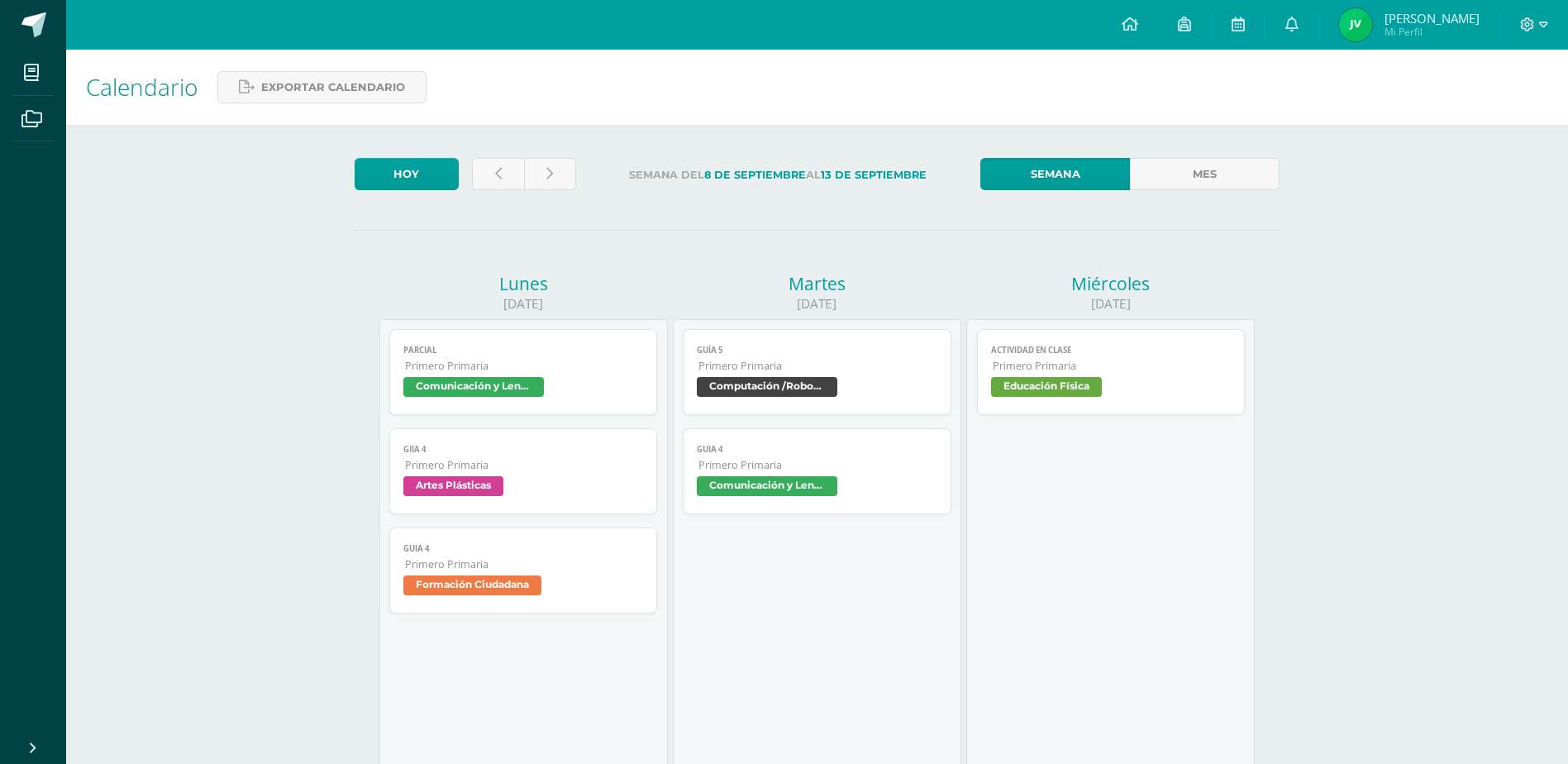
click at [558, 563] on span "Primero Primaria" at bounding box center [525, 564] width 239 height 14
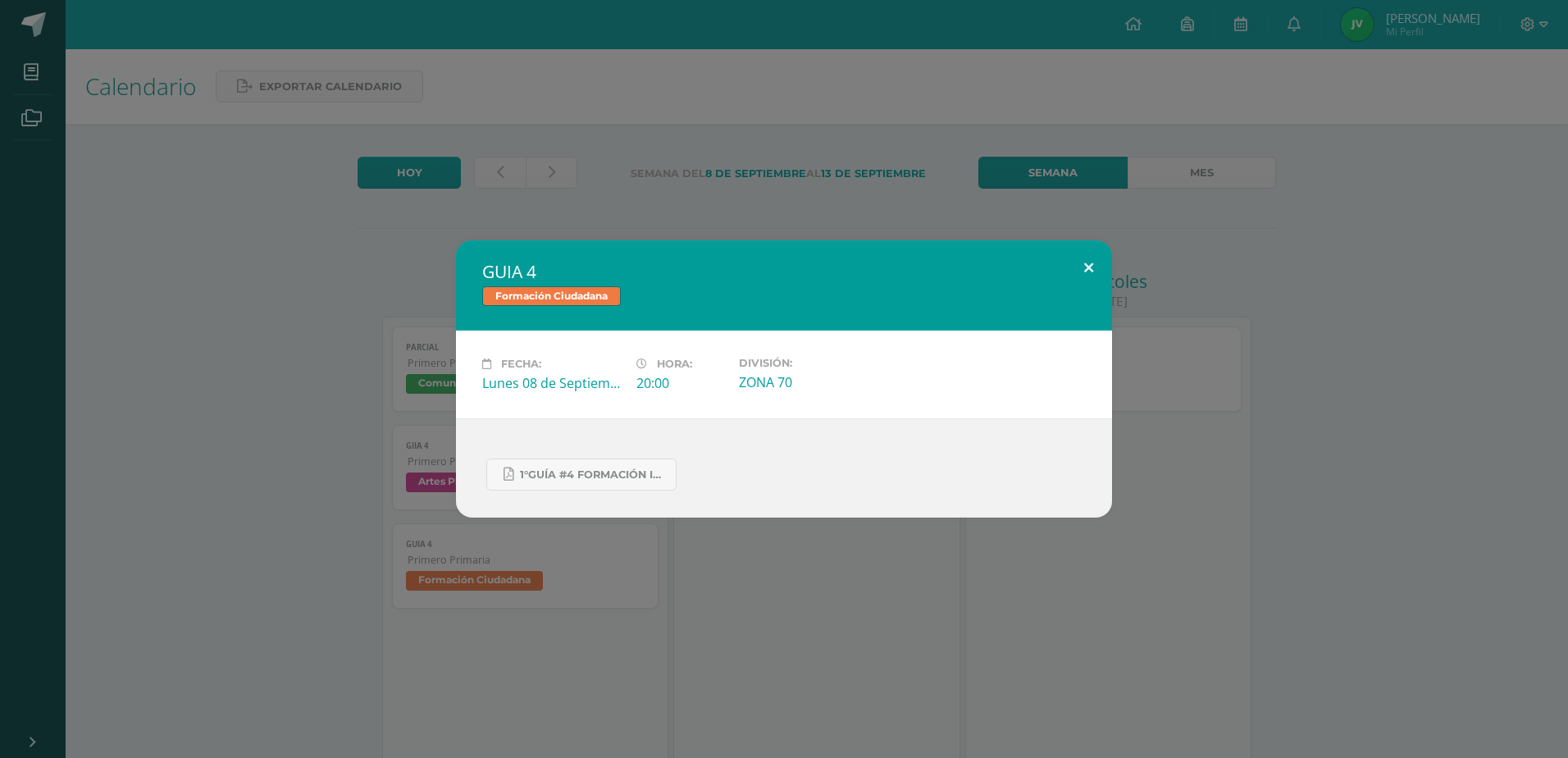
click at [1089, 270] on button at bounding box center [1089, 268] width 47 height 56
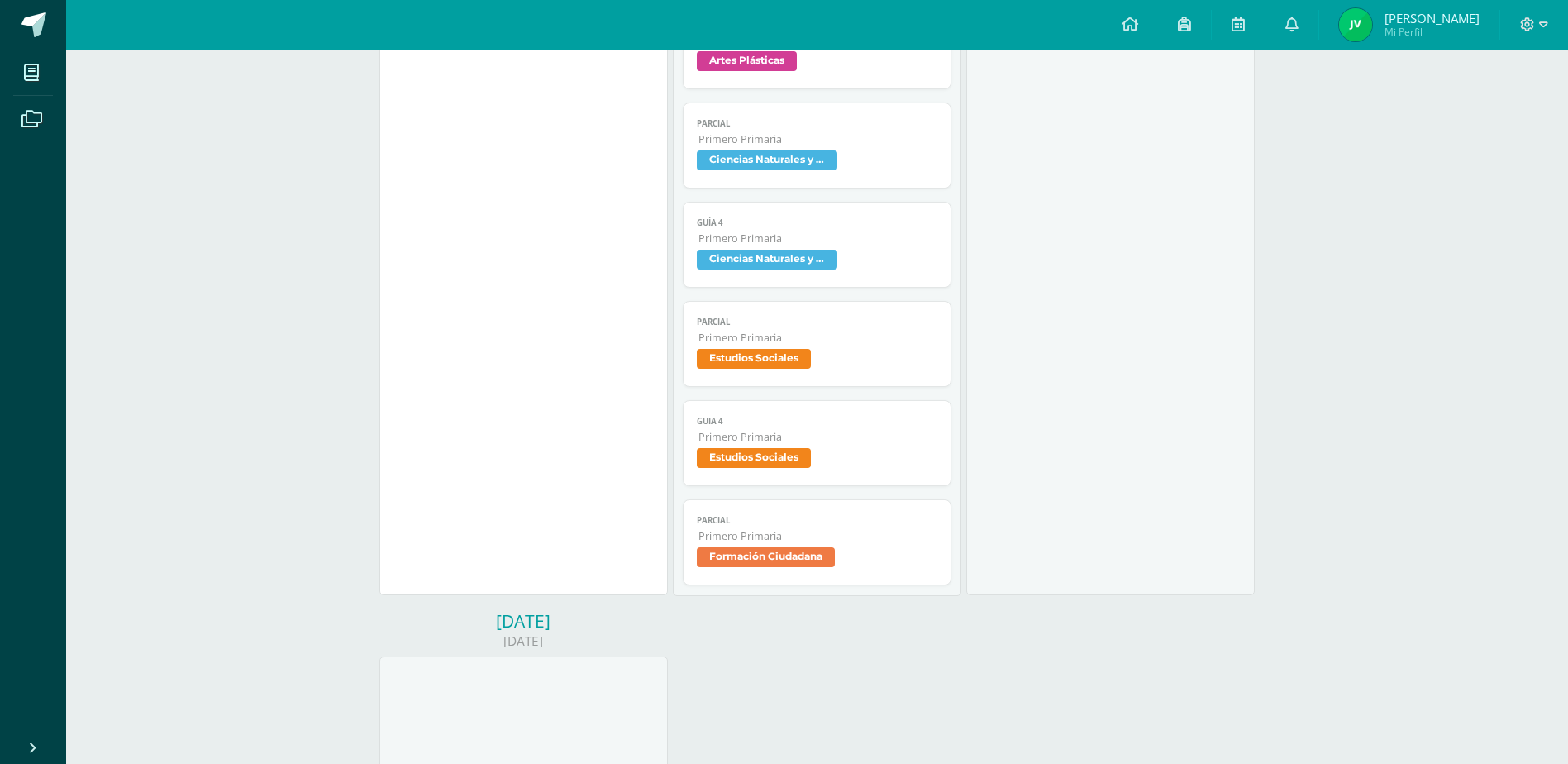
scroll to position [1405, 0]
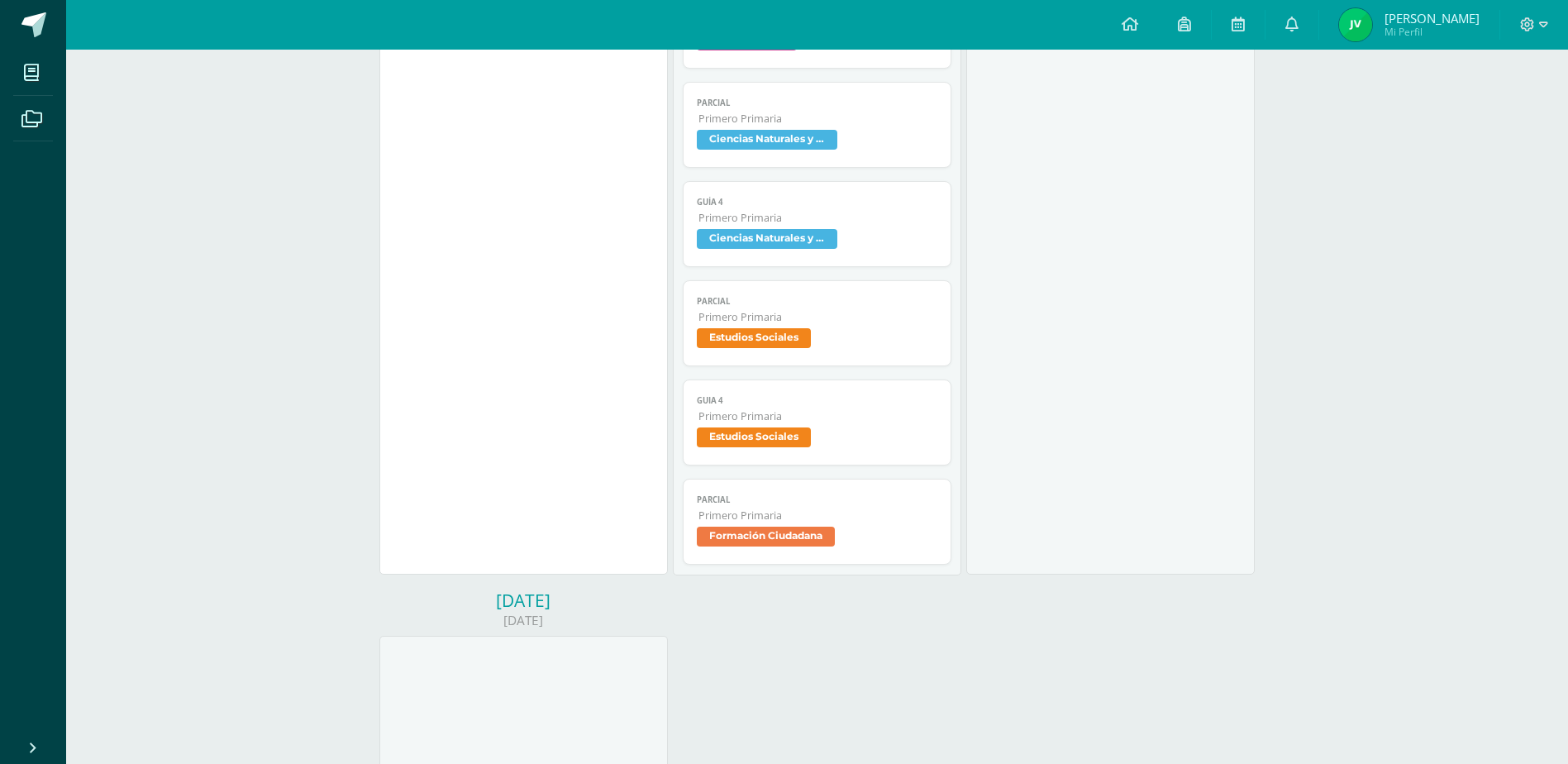
click at [769, 421] on span "Primero Primaria" at bounding box center [818, 416] width 239 height 14
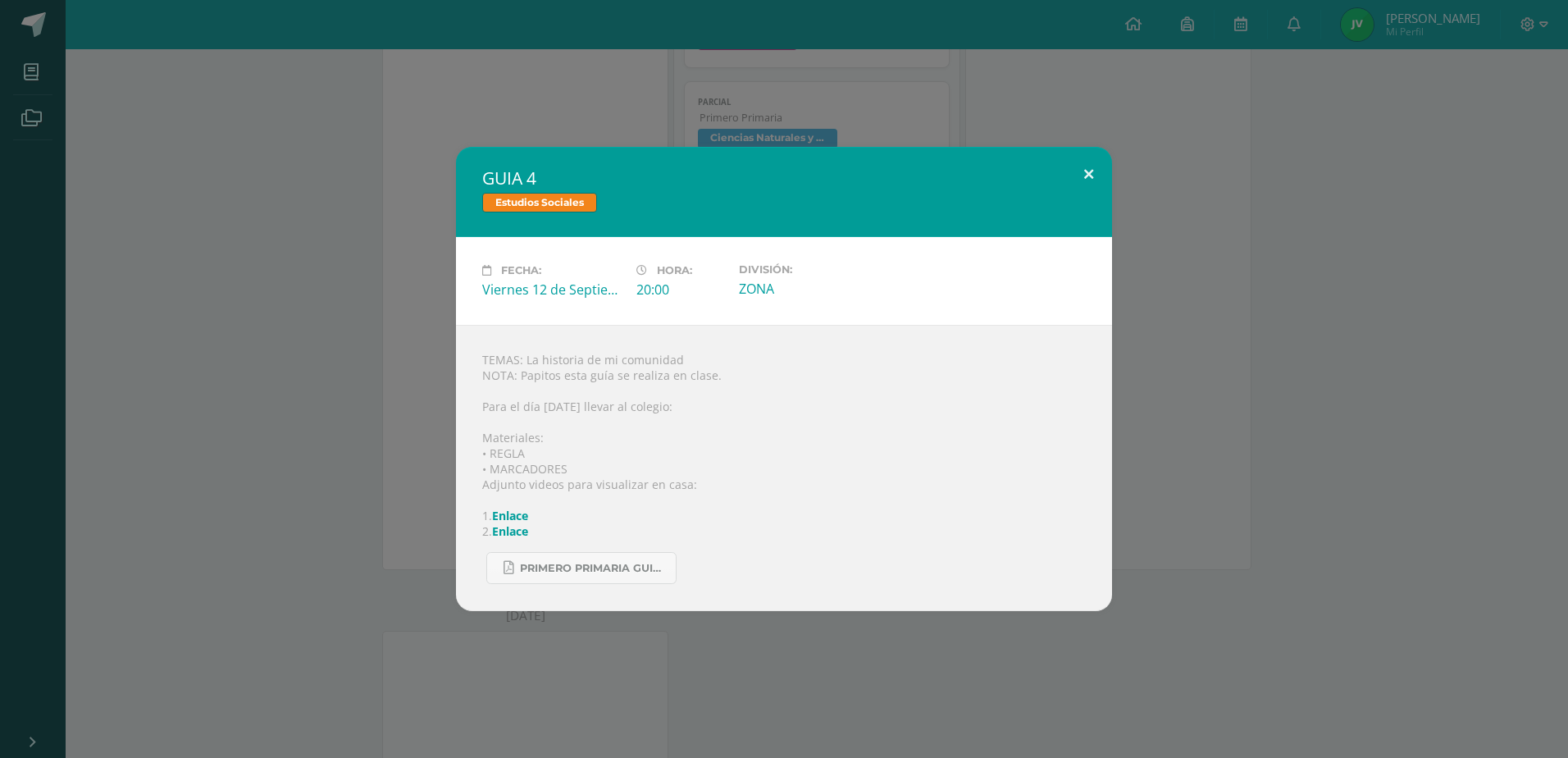
click at [1090, 174] on button at bounding box center [1089, 174] width 47 height 56
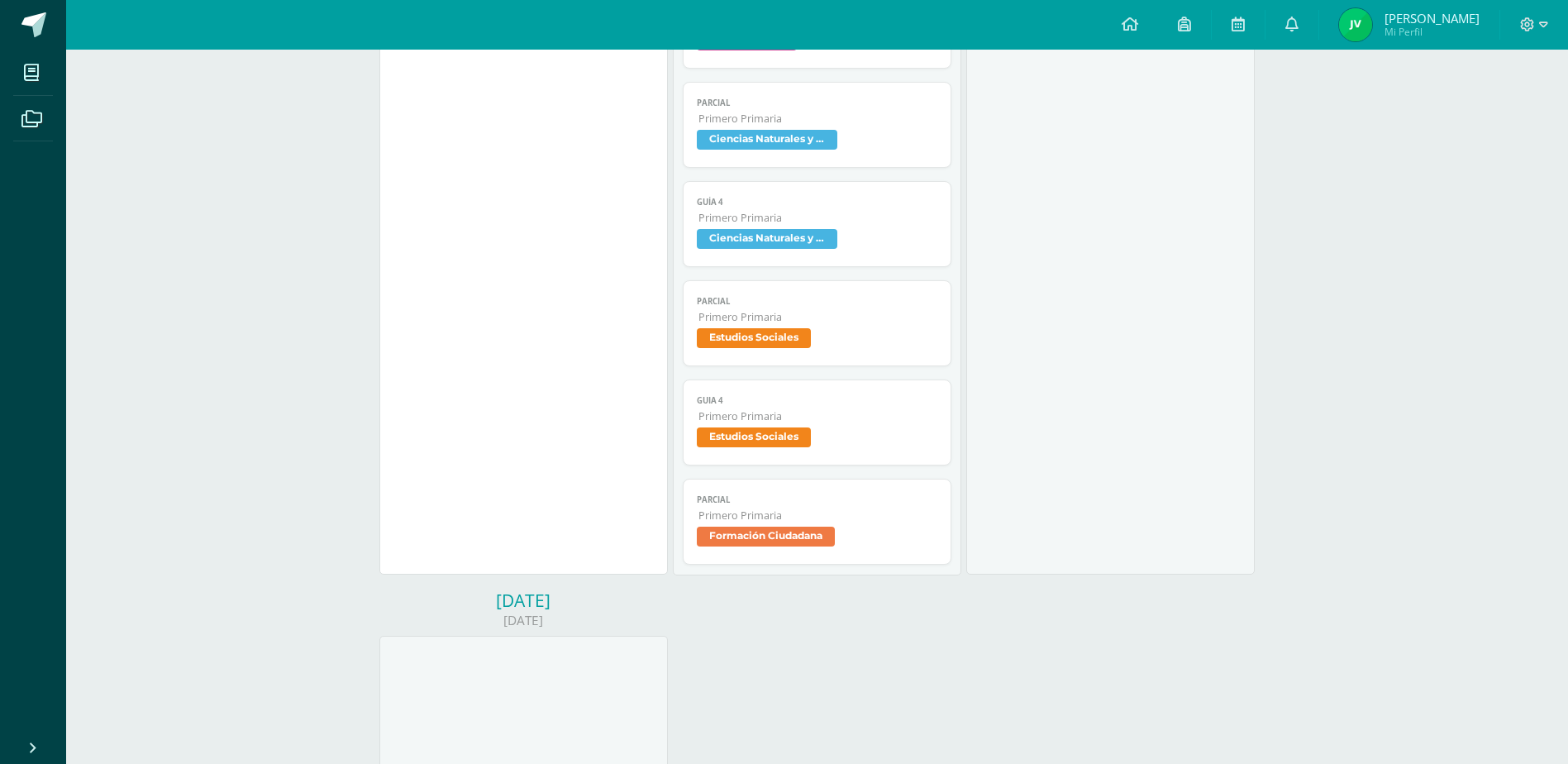
click at [830, 518] on span "Primero Primaria" at bounding box center [818, 515] width 239 height 14
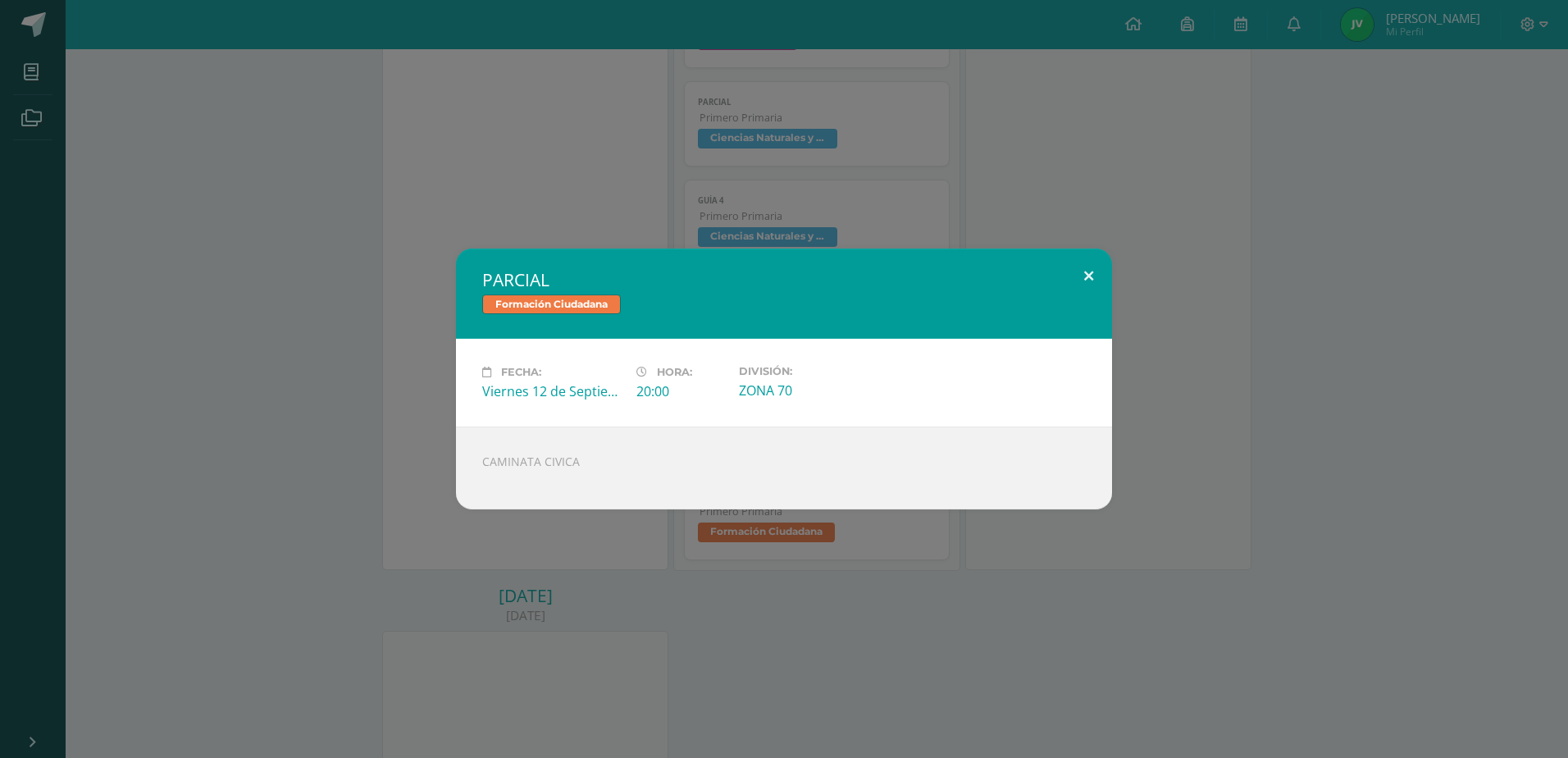
click at [1094, 277] on button at bounding box center [1089, 277] width 47 height 56
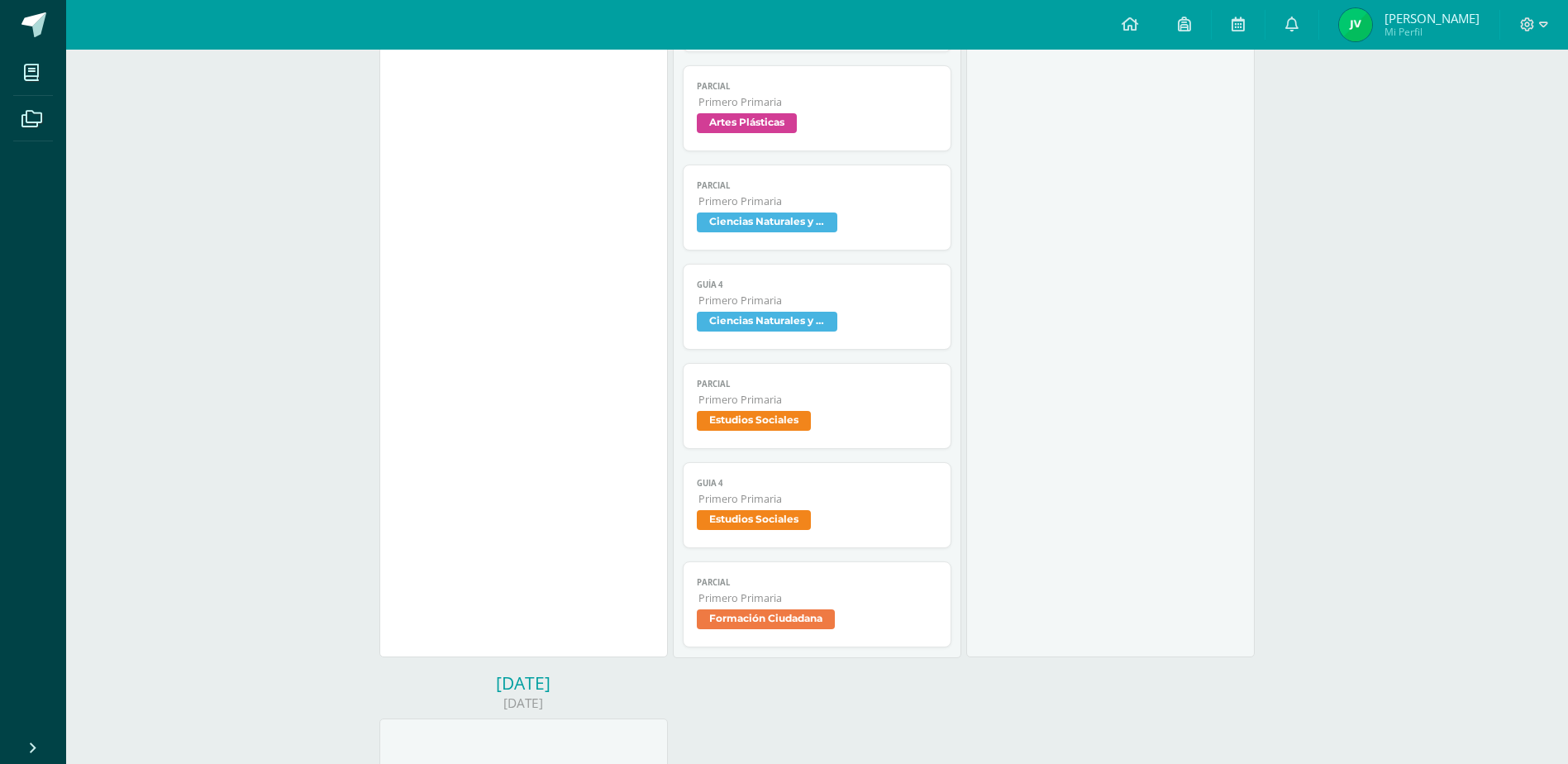
scroll to position [1240, 0]
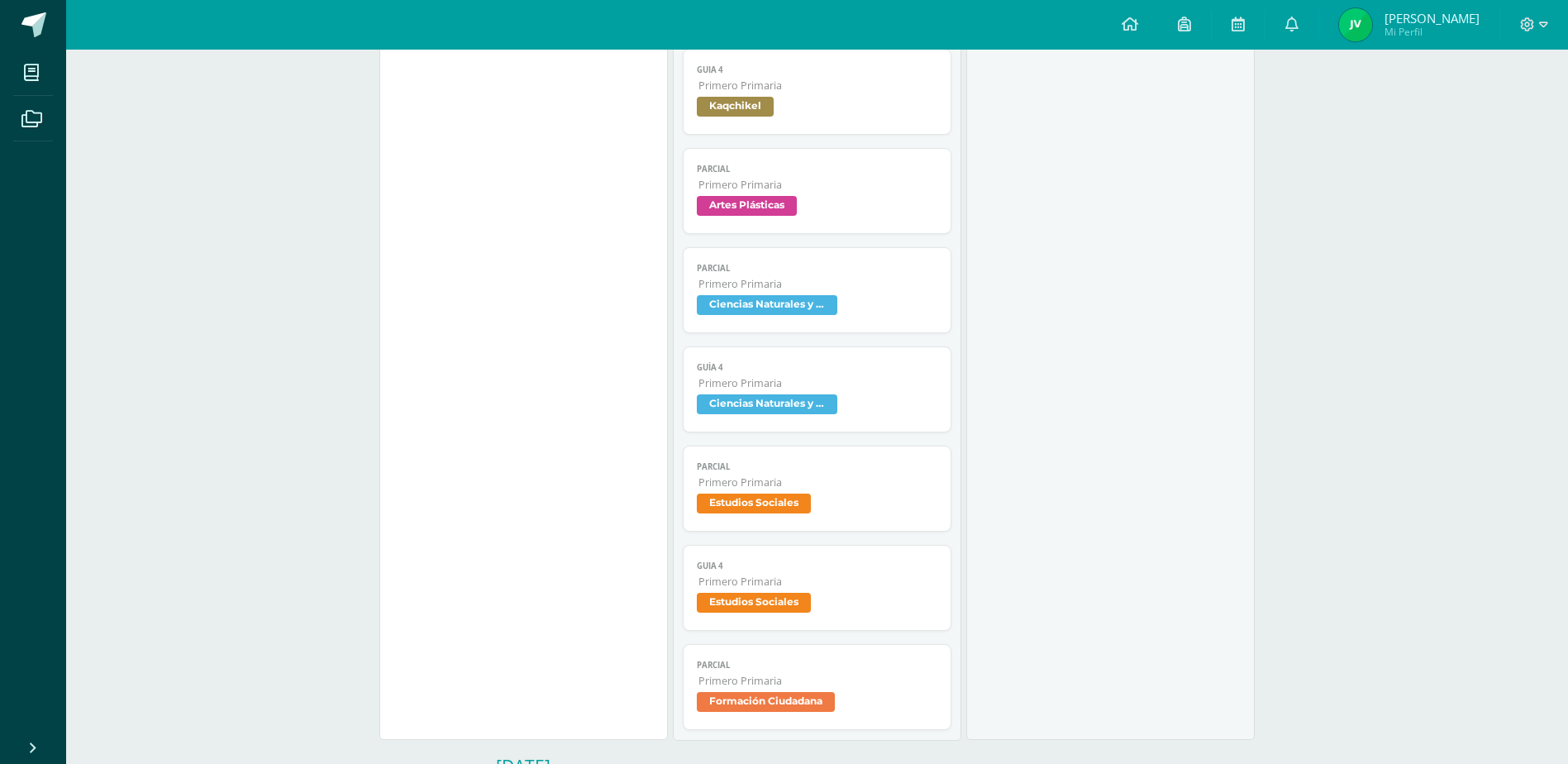
click at [851, 203] on span "Artes Plásticas" at bounding box center [818, 207] width 241 height 24
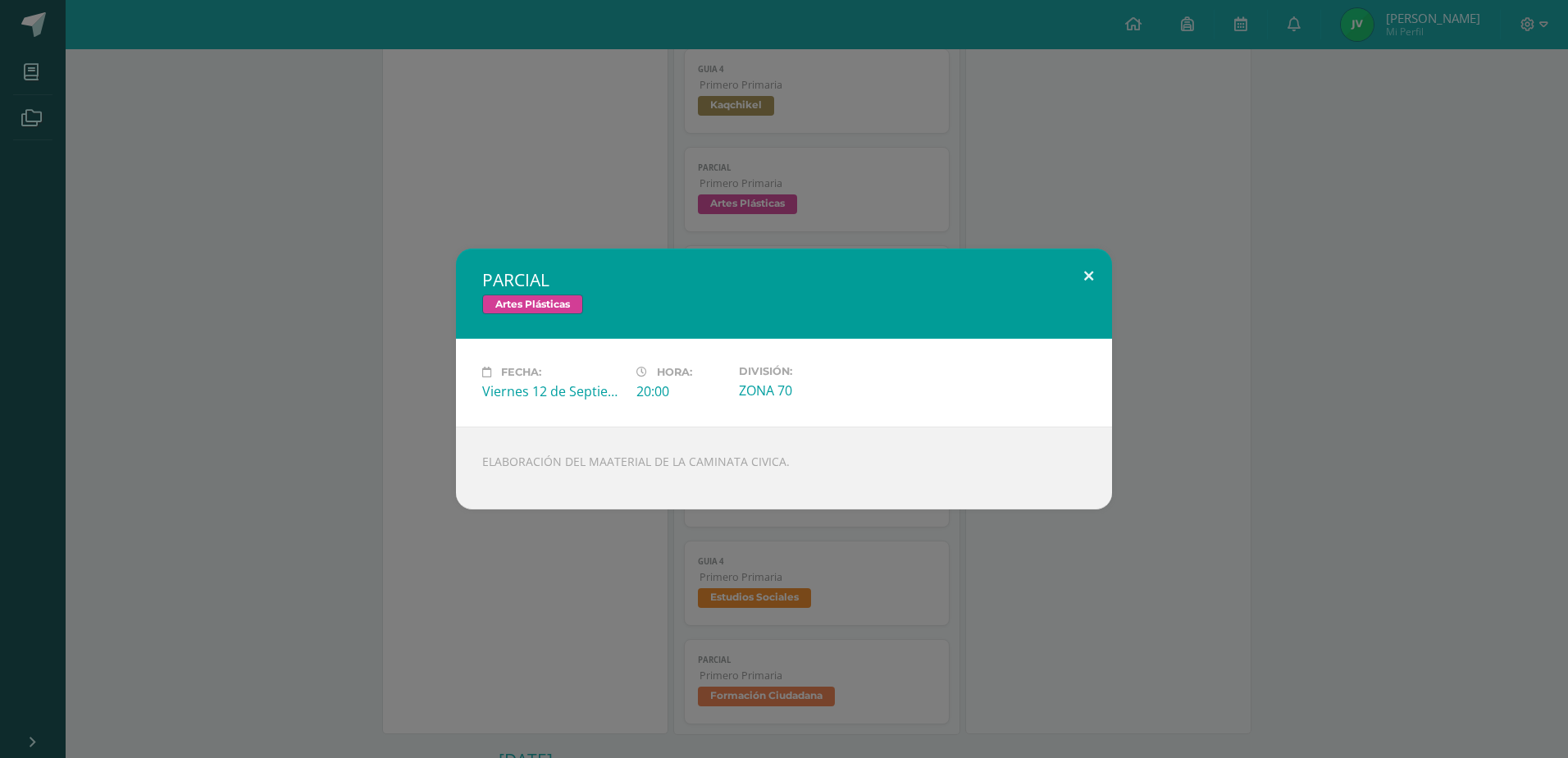
click at [1090, 272] on button at bounding box center [1089, 277] width 47 height 56
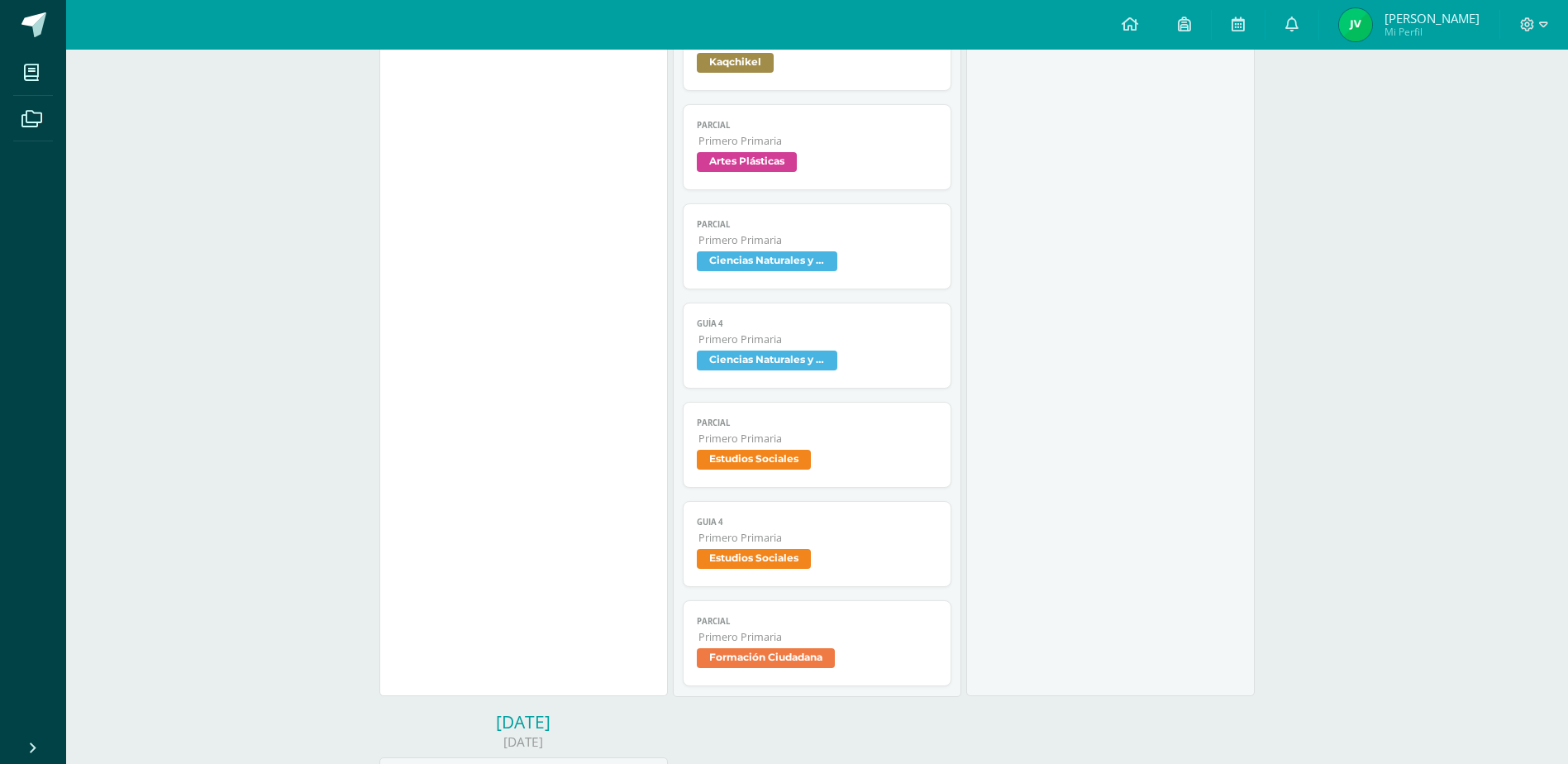
scroll to position [1322, 0]
